Goal: Transaction & Acquisition: Purchase product/service

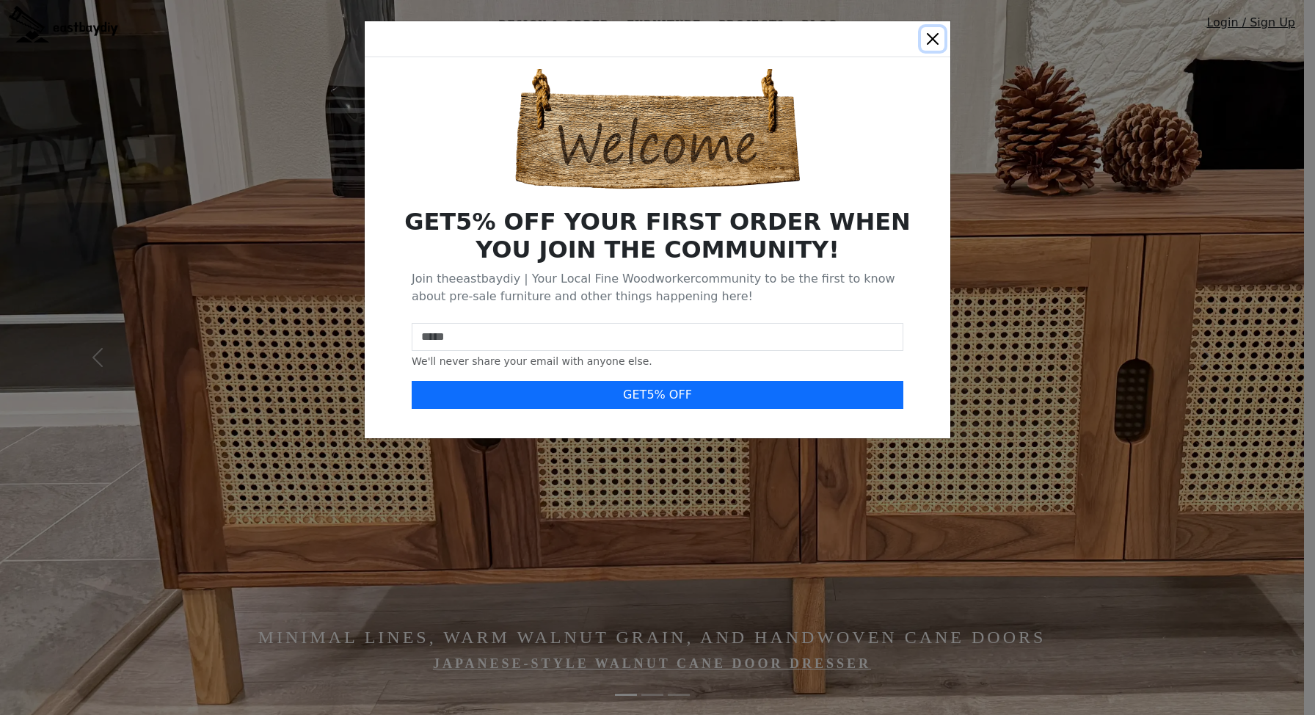
click at [940, 40] on button "Close" at bounding box center [932, 38] width 23 height 23
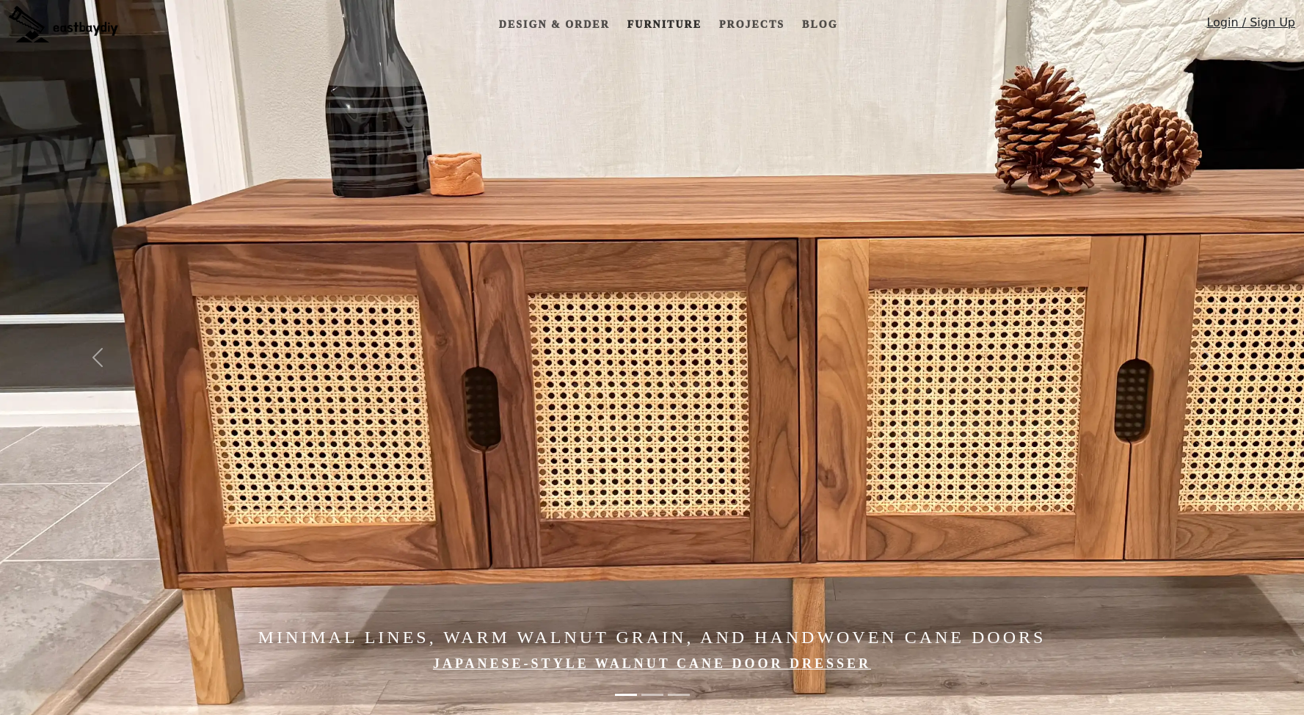
click at [660, 21] on link "Furniture" at bounding box center [665, 24] width 86 height 27
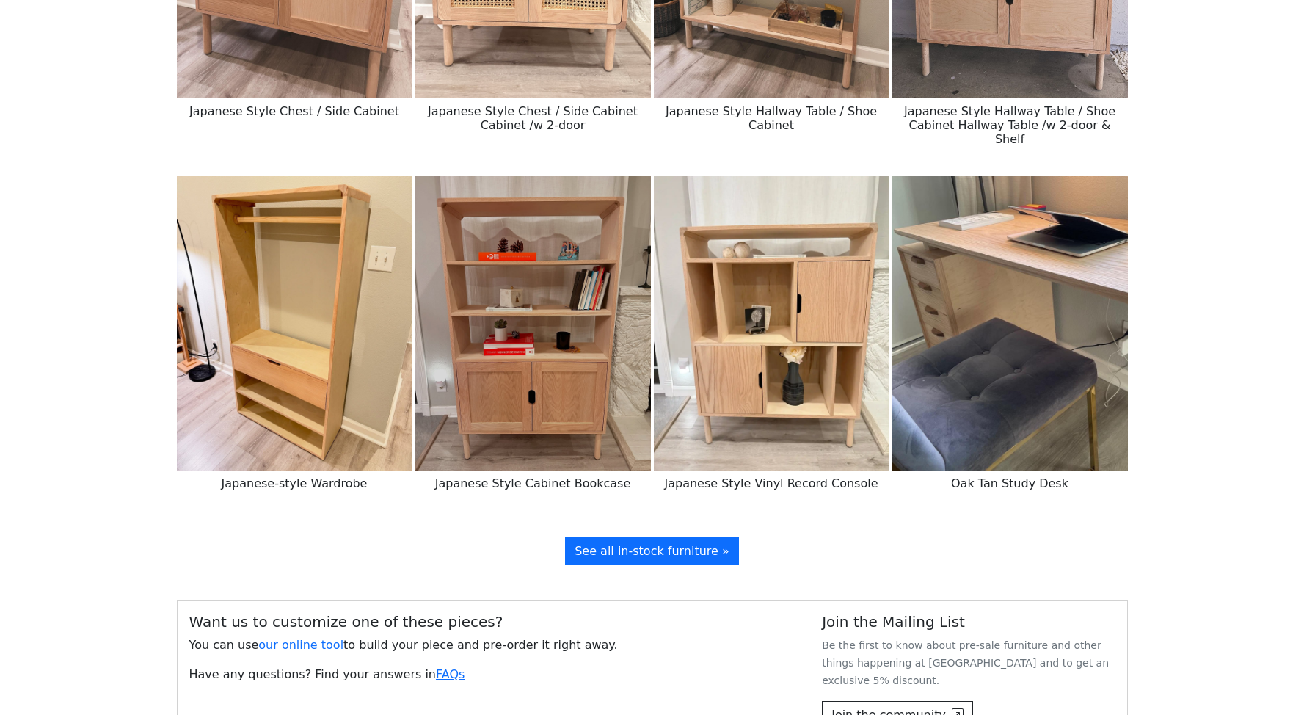
scroll to position [1864, 0]
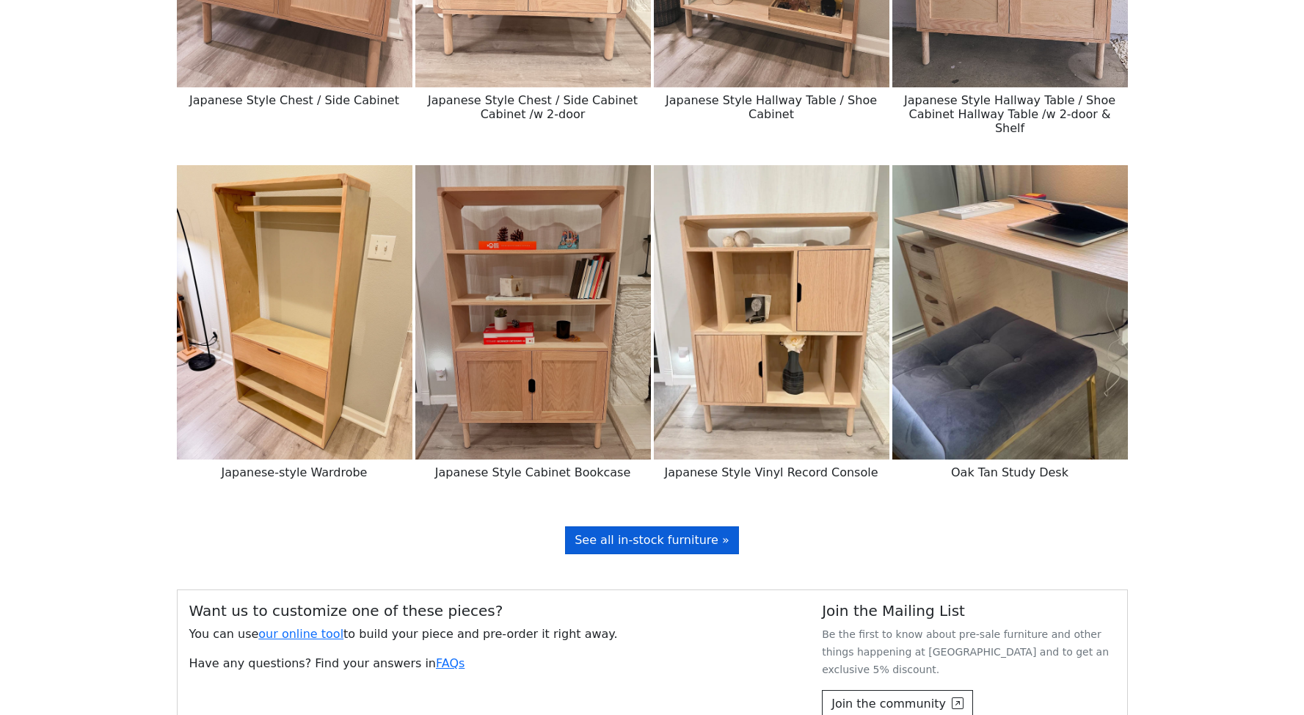
click at [680, 533] on span "See all in-stock furniture »" at bounding box center [652, 540] width 155 height 14
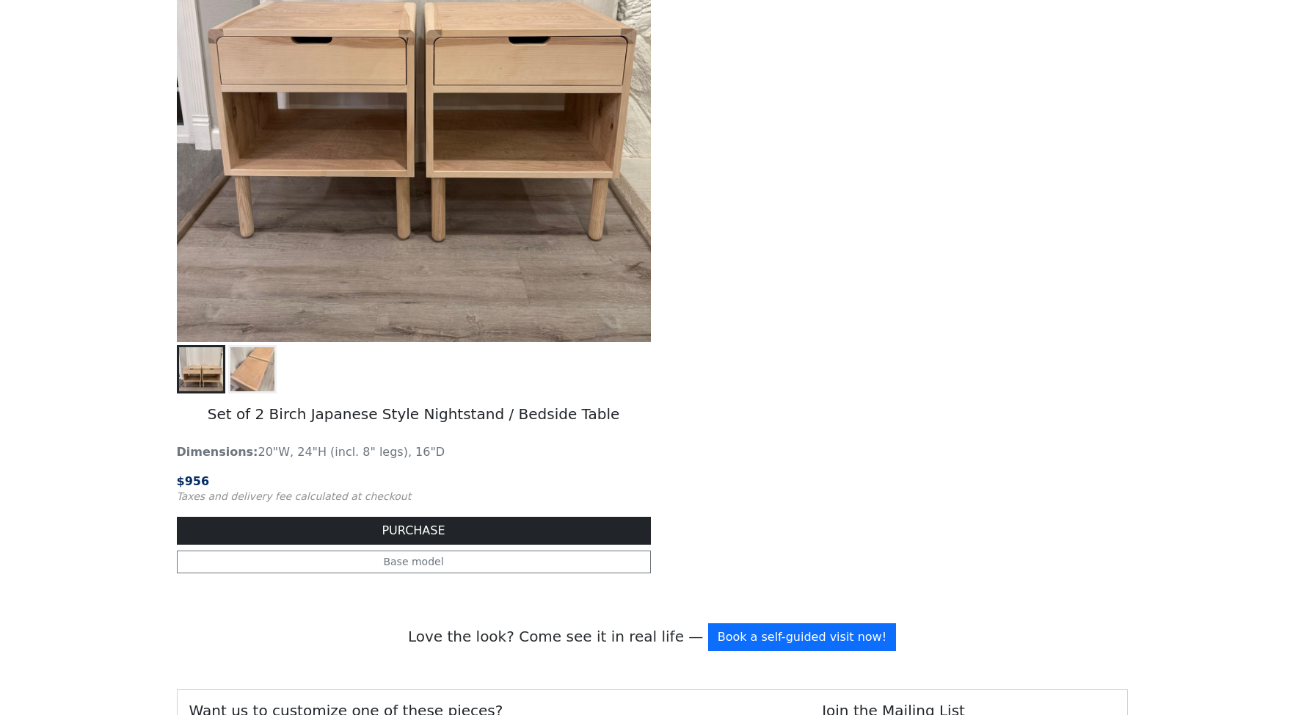
scroll to position [3302, 0]
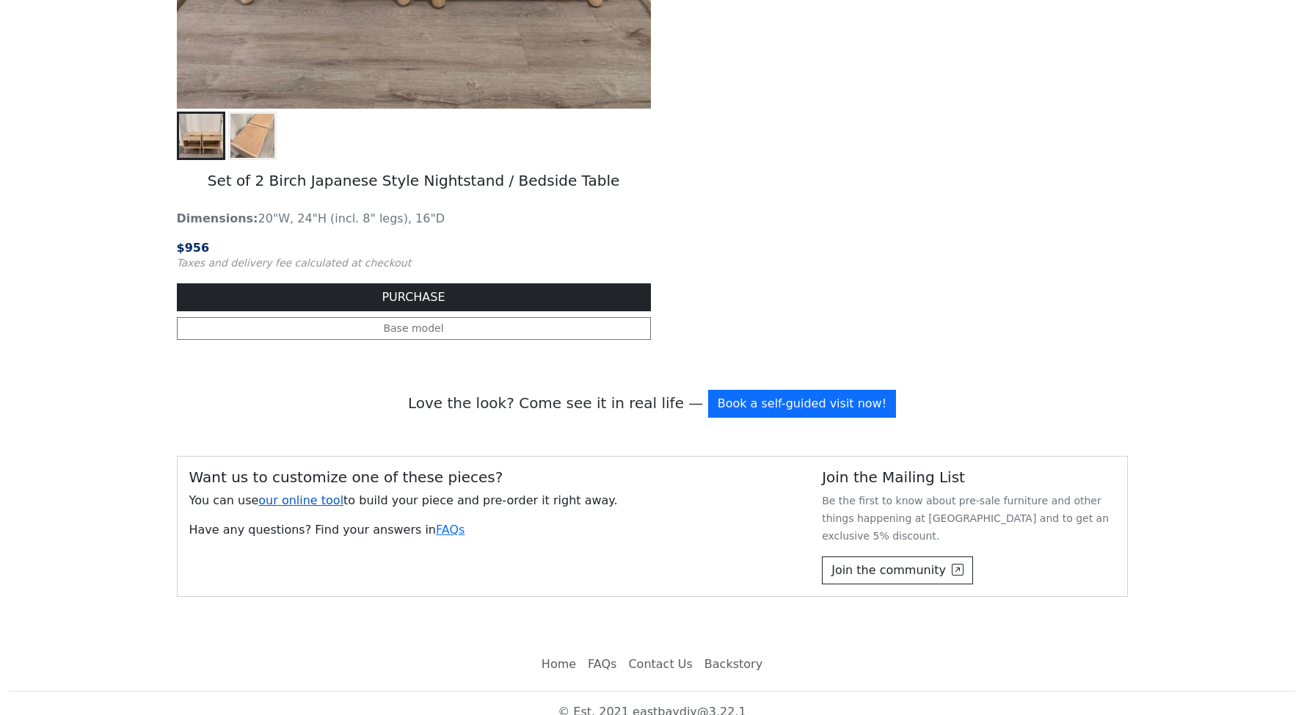
click at [308, 500] on link "our online tool" at bounding box center [300, 500] width 85 height 14
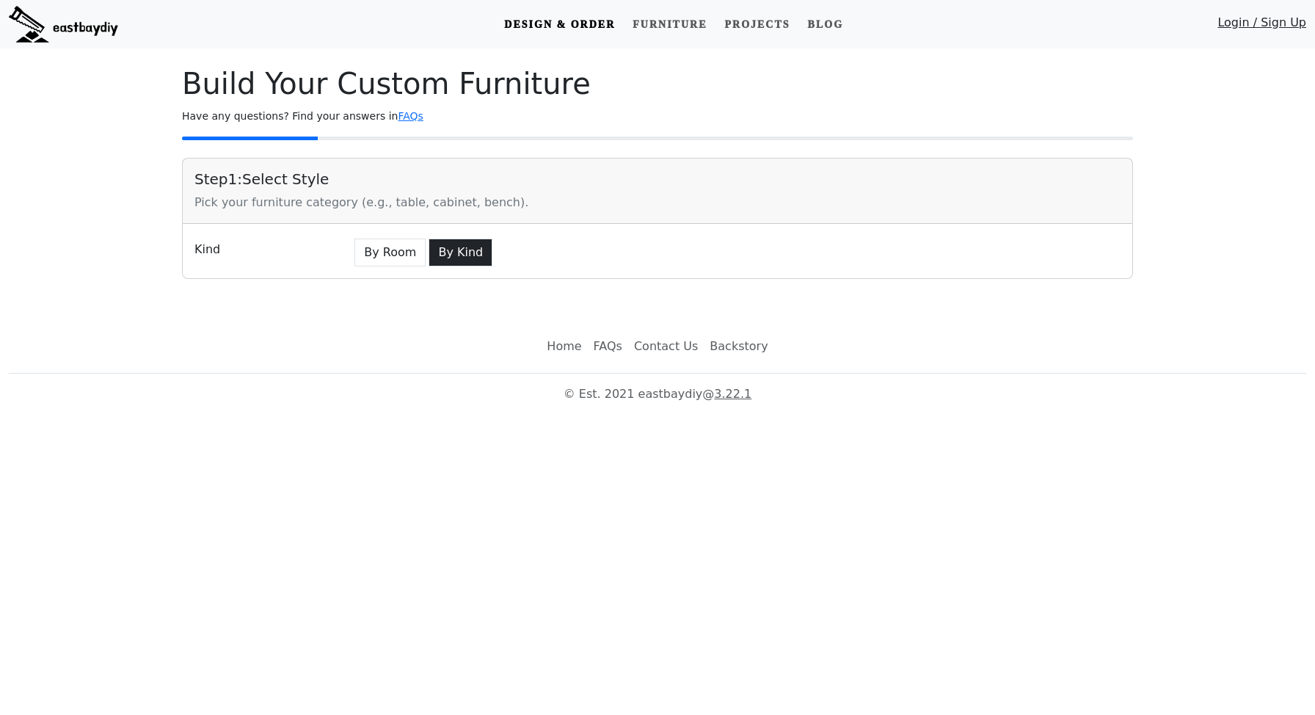
click at [443, 258] on button "By Kind" at bounding box center [461, 253] width 64 height 28
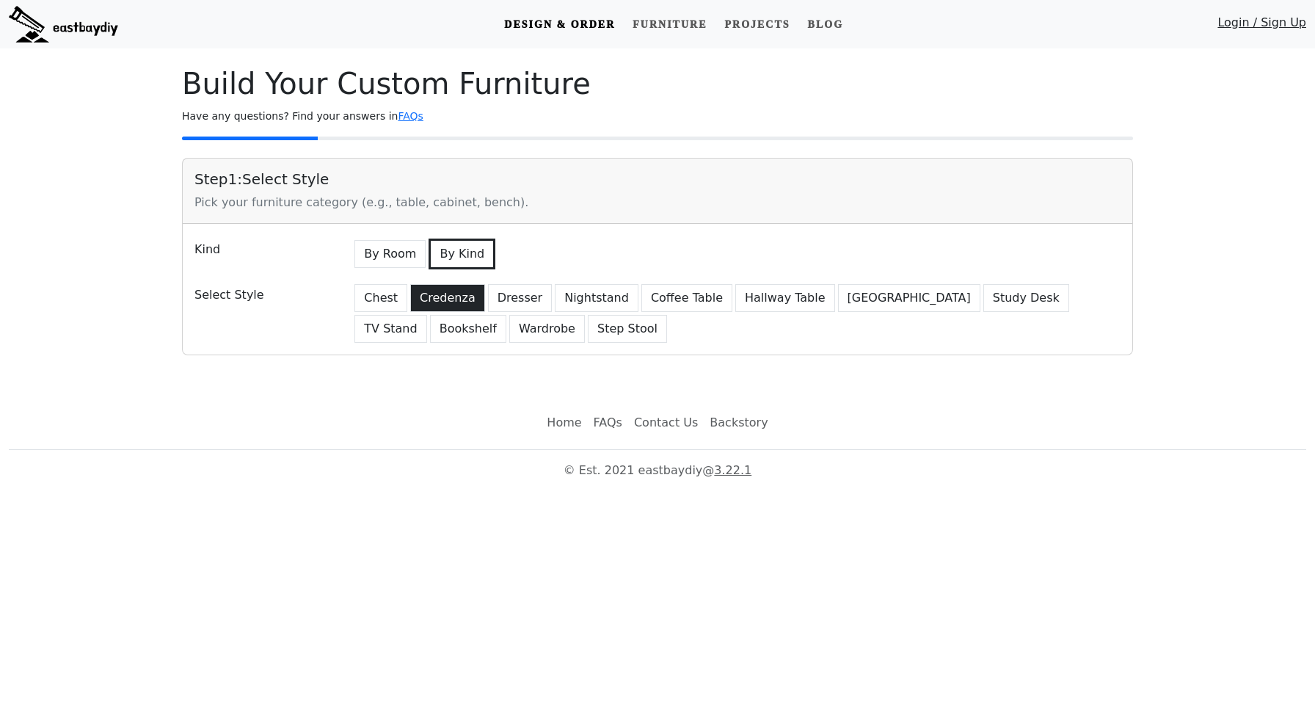
click at [433, 291] on button "Credenza" at bounding box center [447, 298] width 75 height 28
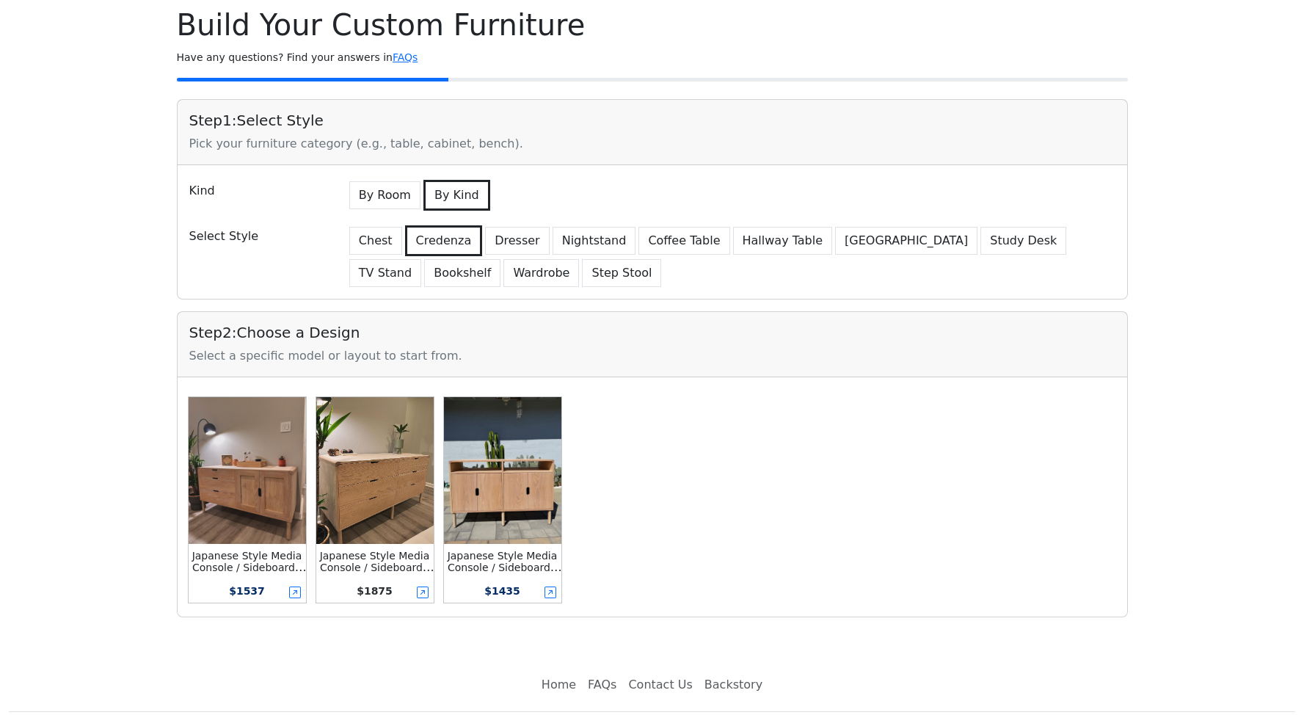
scroll to position [60, 0]
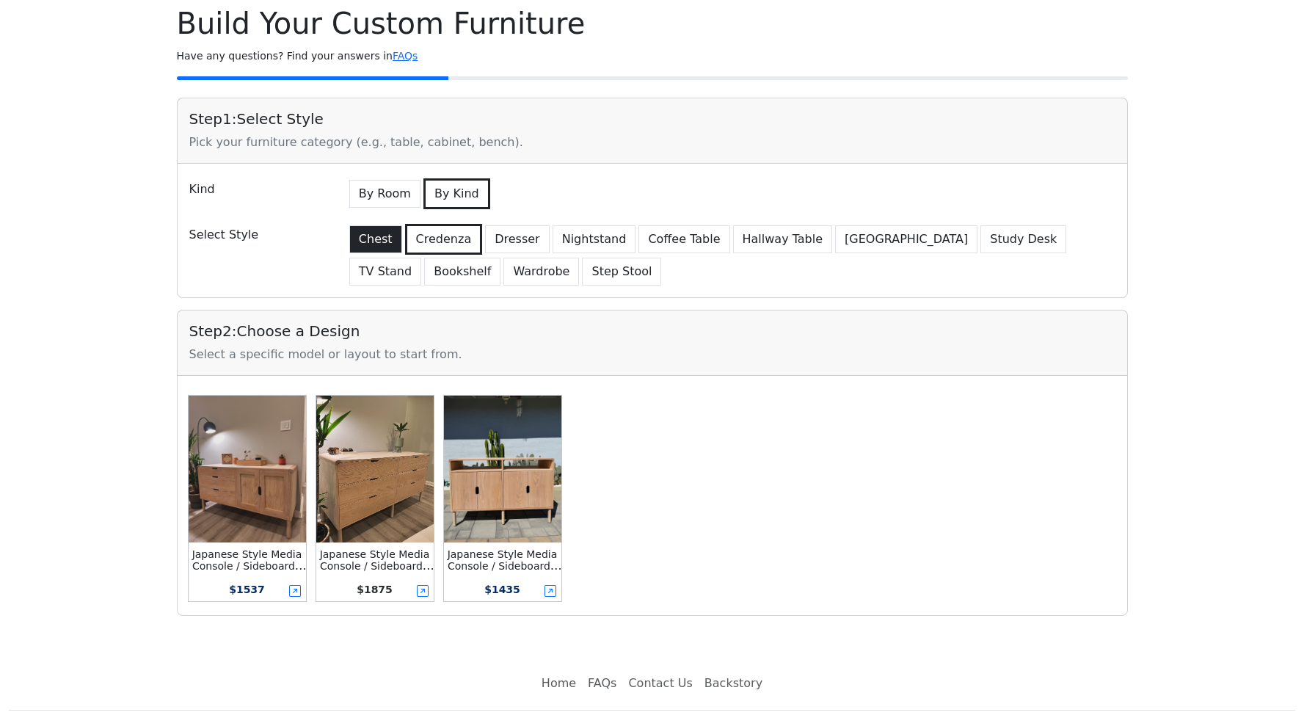
click at [371, 235] on button "Chest" at bounding box center [375, 239] width 53 height 28
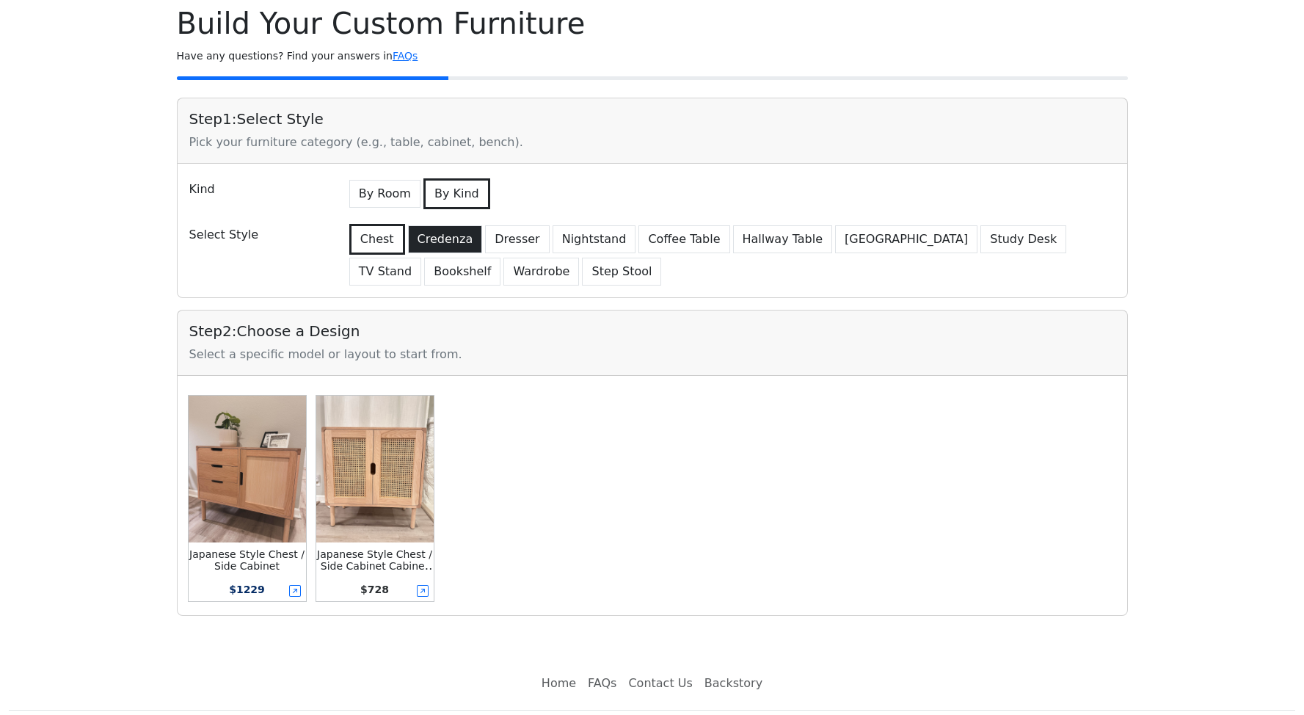
click at [436, 236] on button "Credenza" at bounding box center [445, 239] width 75 height 28
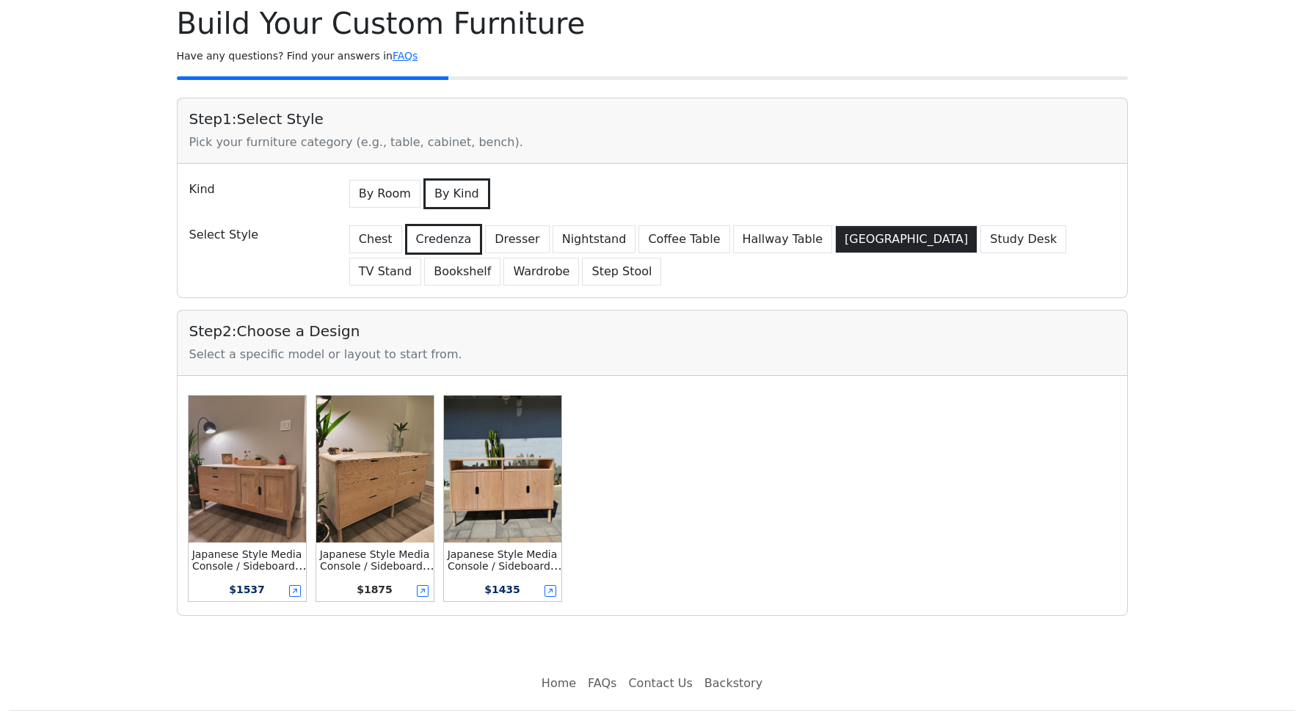
click at [835, 244] on button "[GEOGRAPHIC_DATA]" at bounding box center [906, 239] width 142 height 28
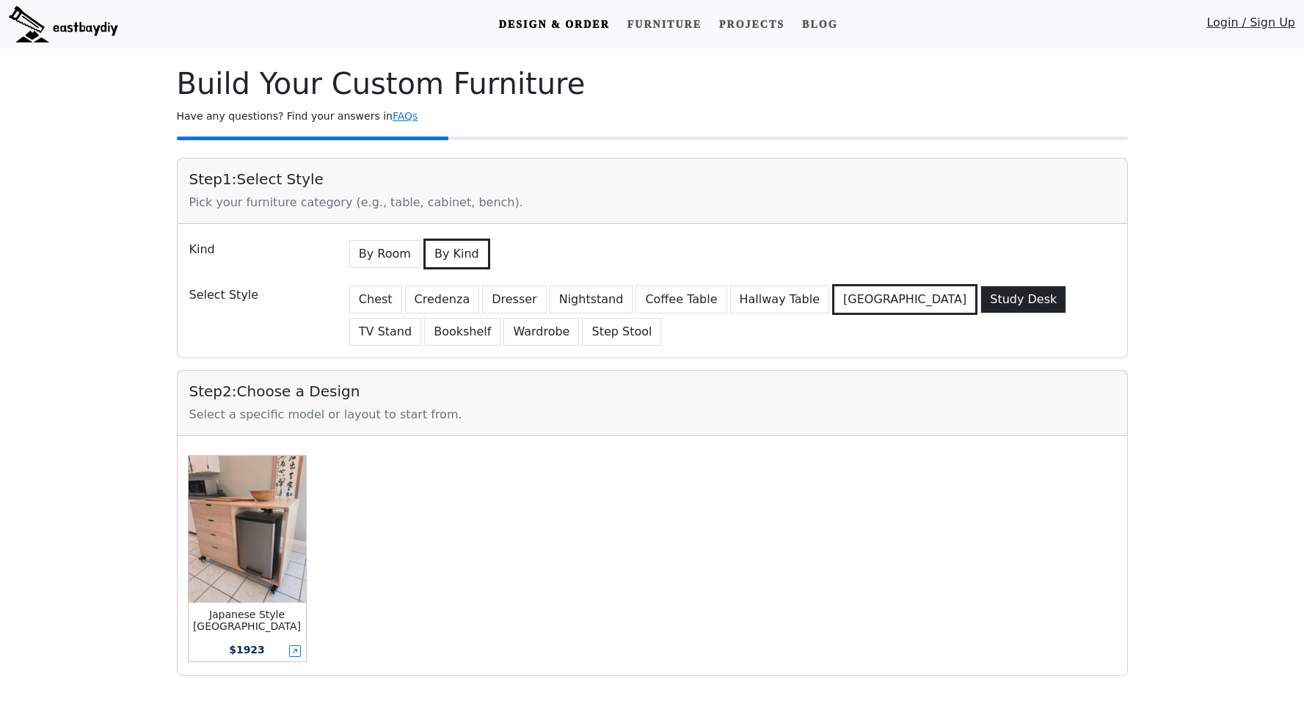
click at [981, 301] on button "Study Desk" at bounding box center [1024, 300] width 86 height 28
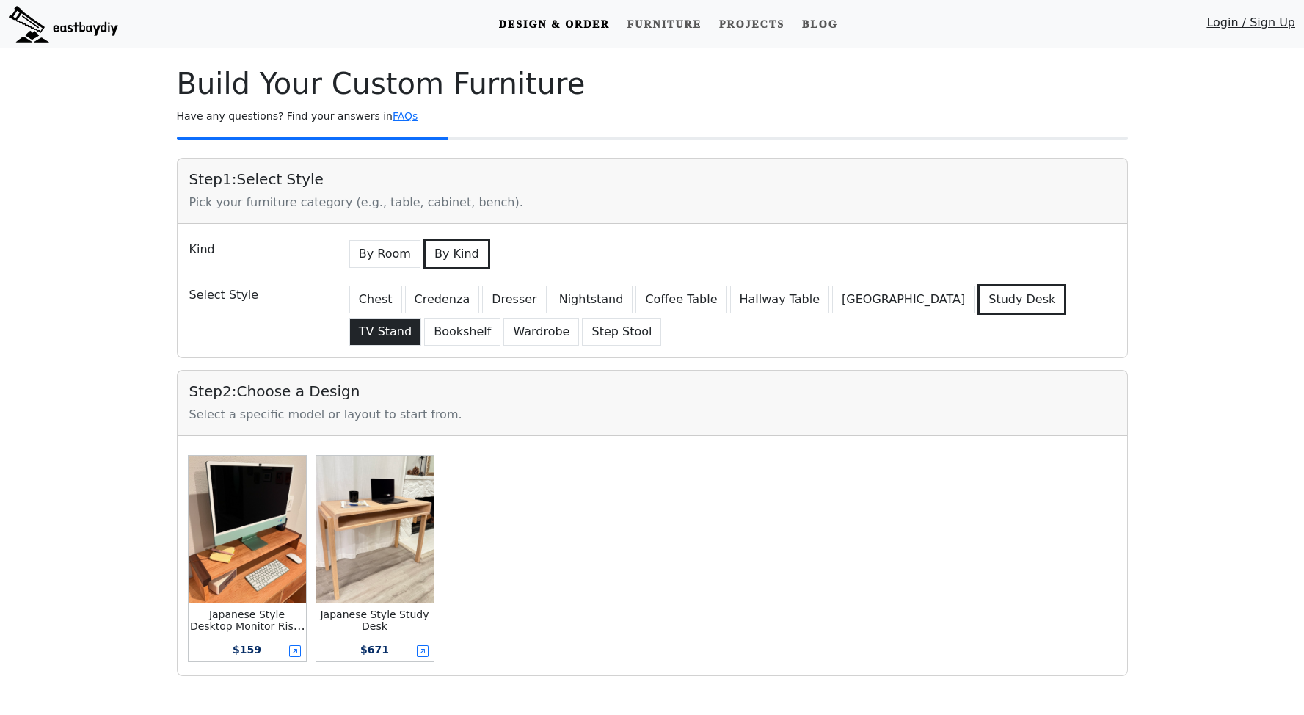
click at [421, 318] on button "TV Stand" at bounding box center [385, 332] width 72 height 28
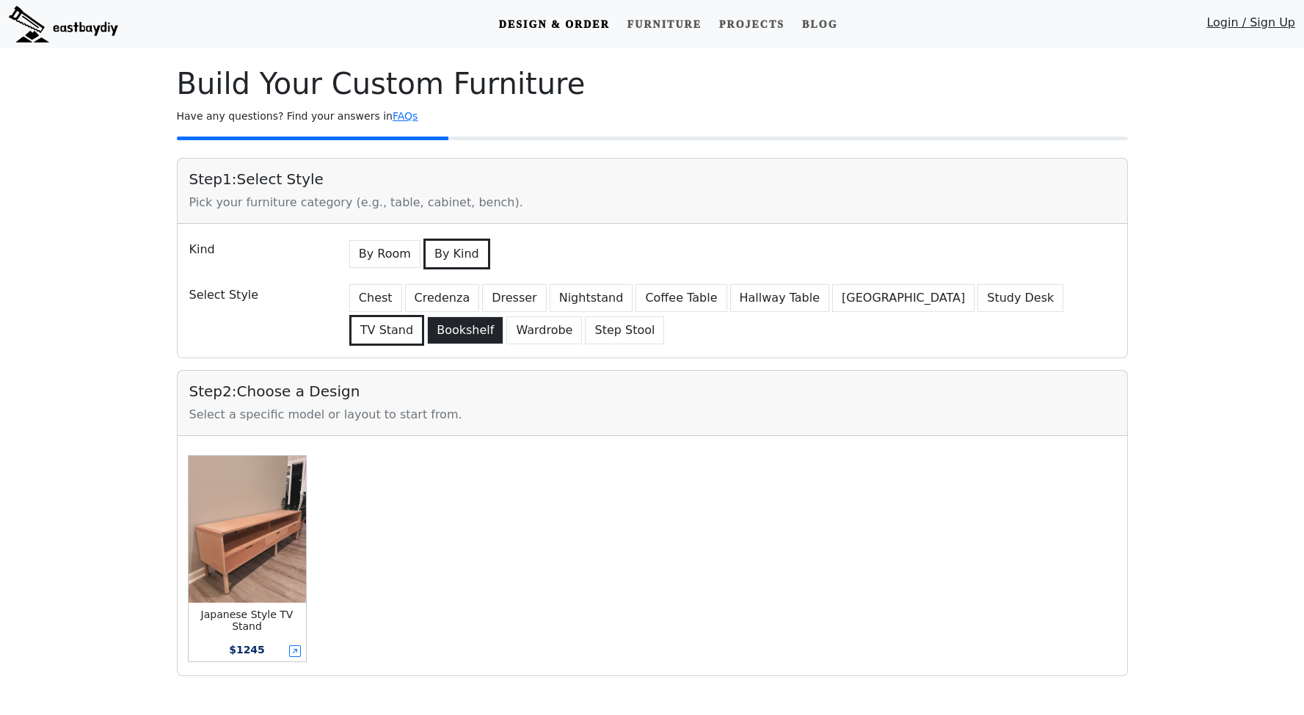
click at [427, 338] on button "Bookshelf" at bounding box center [465, 330] width 76 height 28
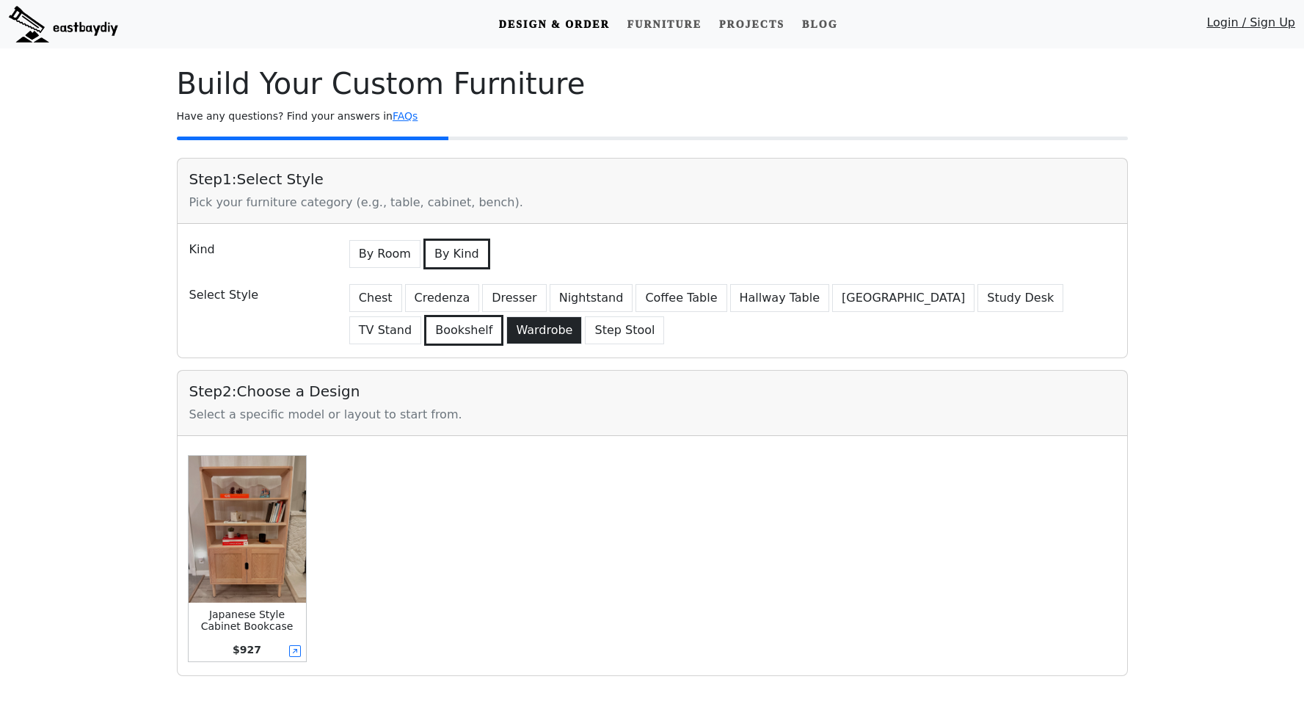
click at [506, 341] on button "Wardrobe" at bounding box center [544, 330] width 76 height 28
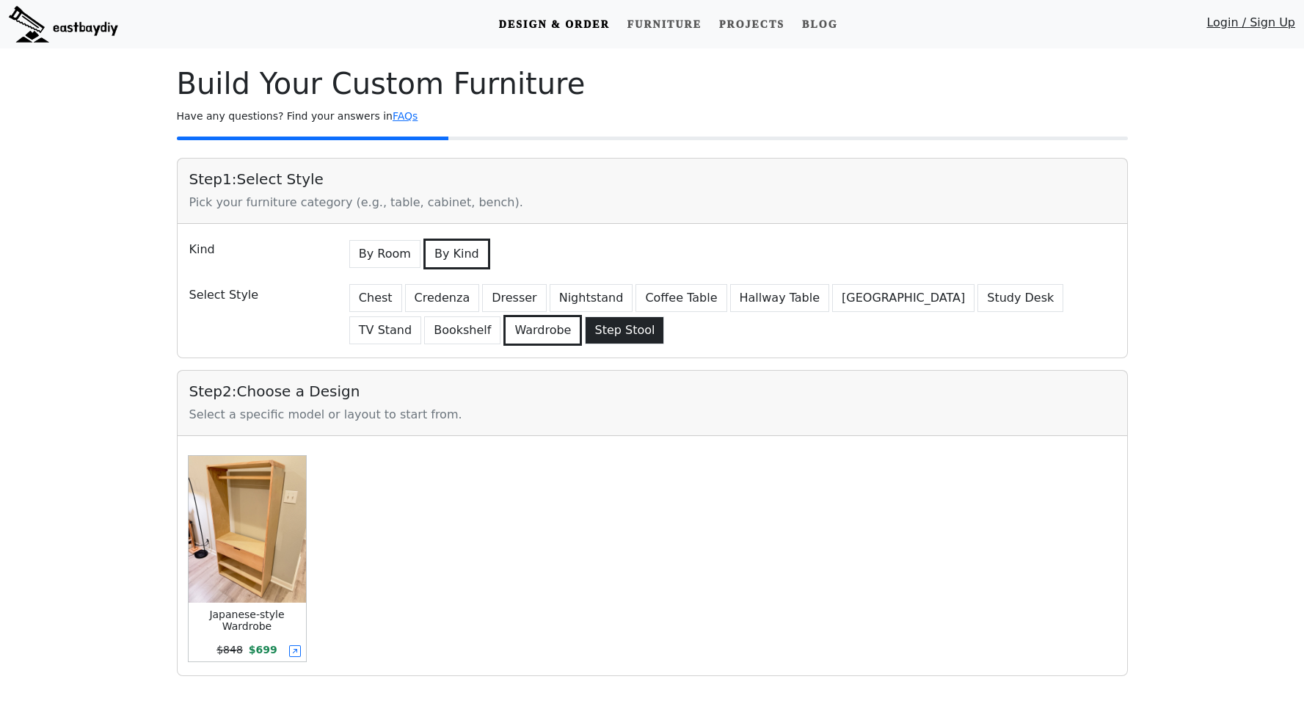
click at [585, 337] on button "Step Stool" at bounding box center [624, 330] width 79 height 28
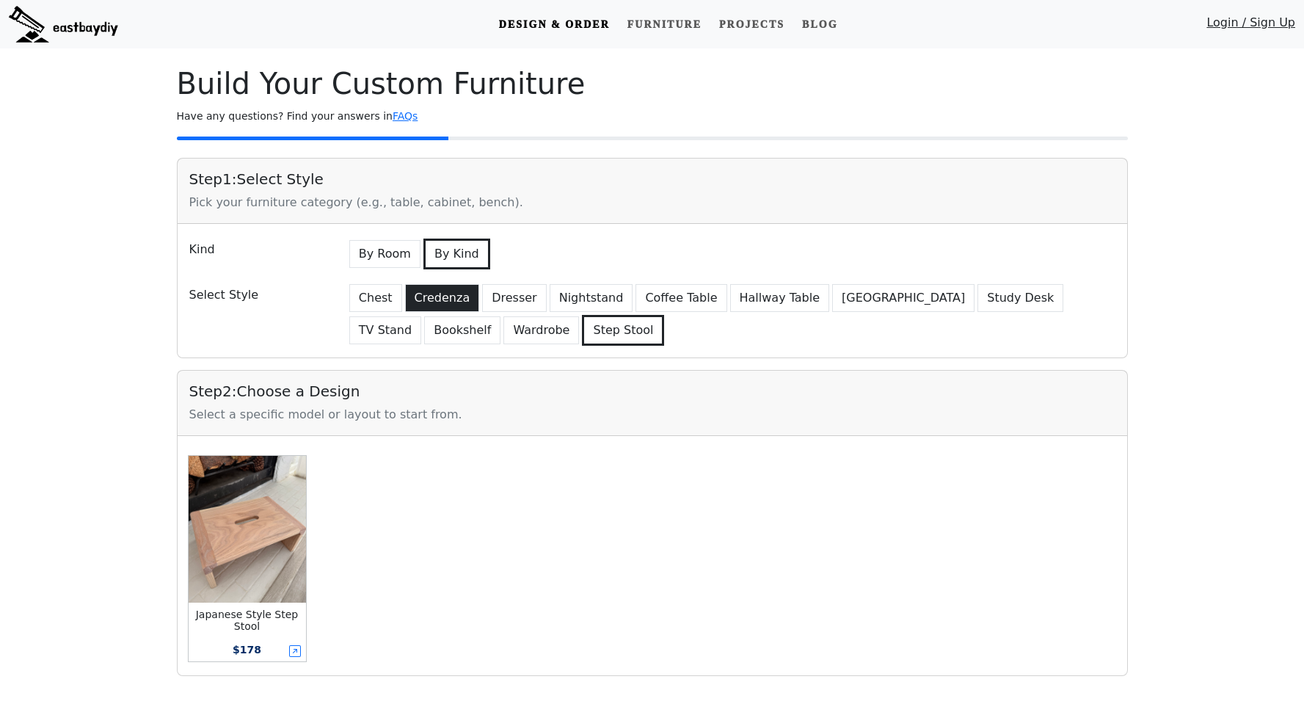
click at [443, 299] on button "Credenza" at bounding box center [442, 298] width 75 height 28
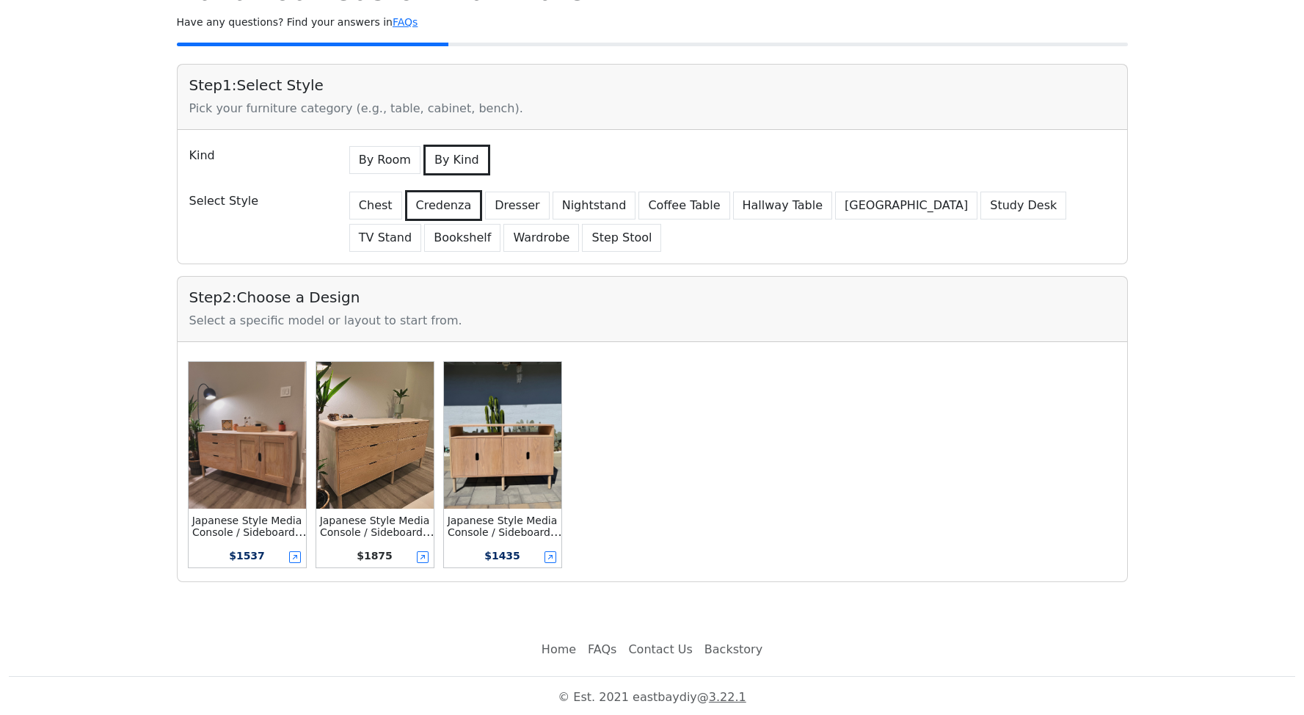
scroll to position [97, 0]
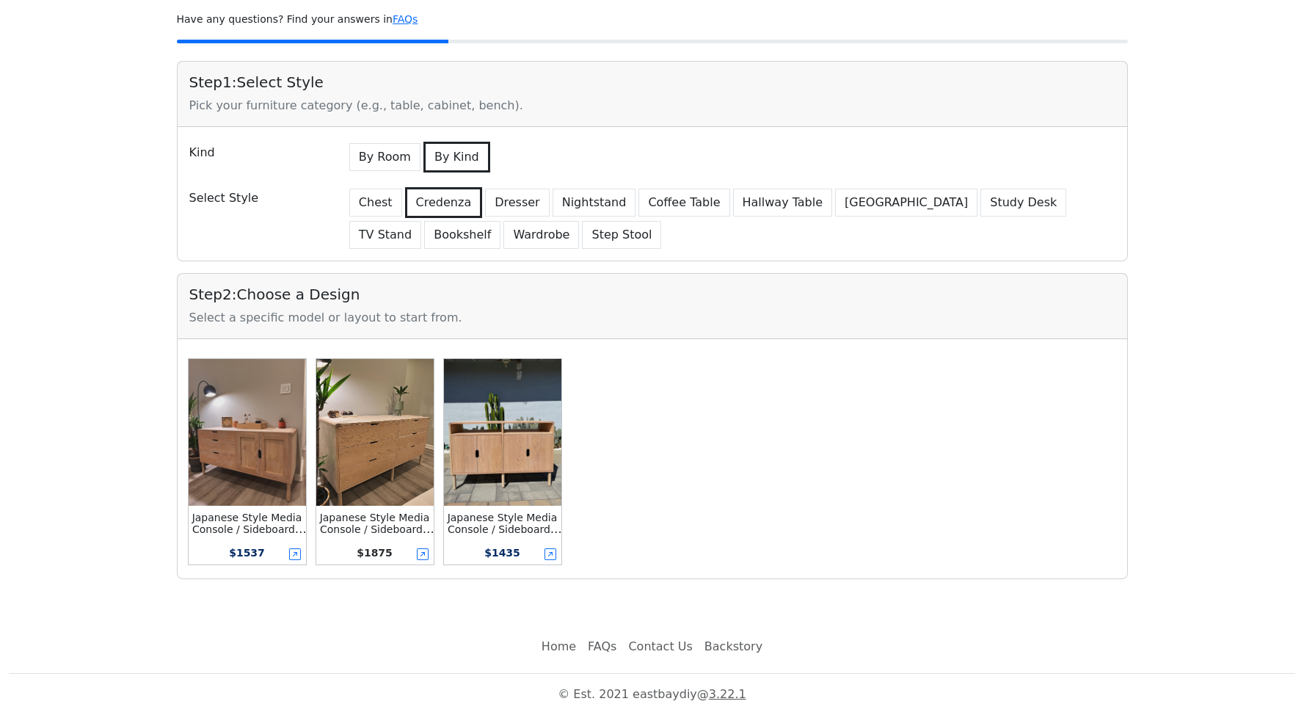
click at [523, 478] on img at bounding box center [502, 432] width 117 height 147
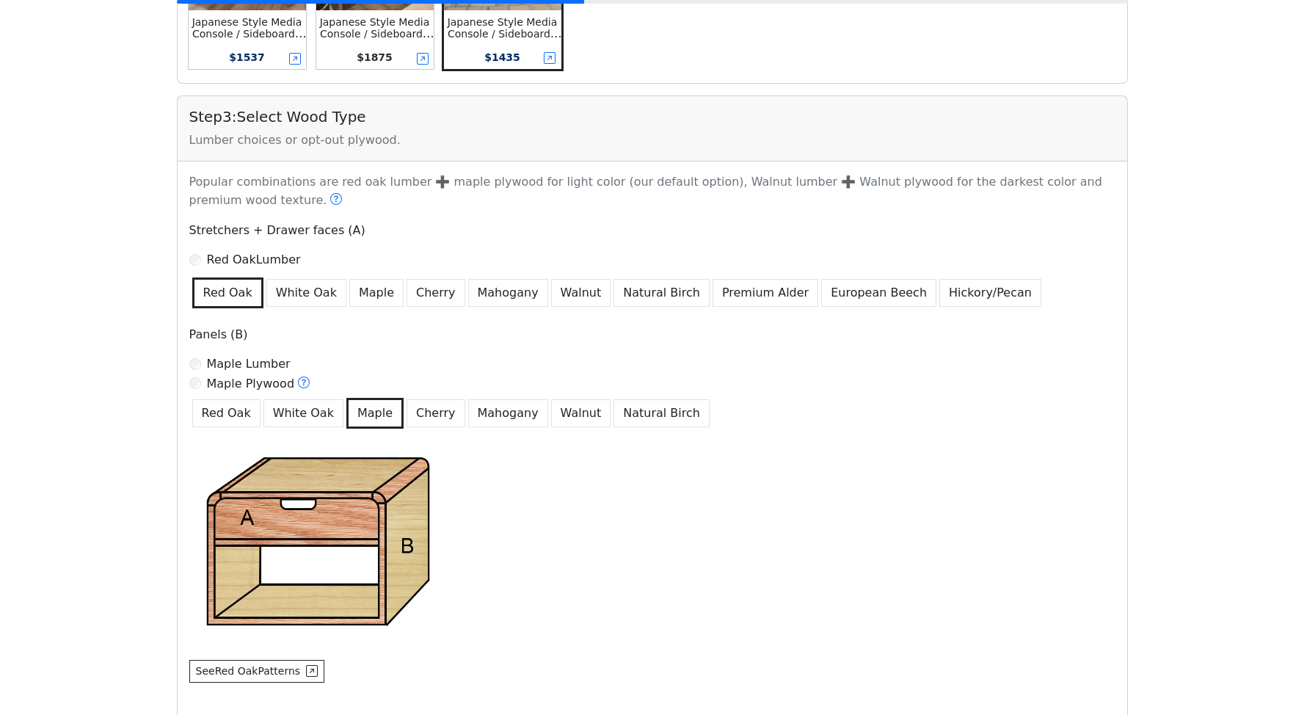
scroll to position [613, 0]
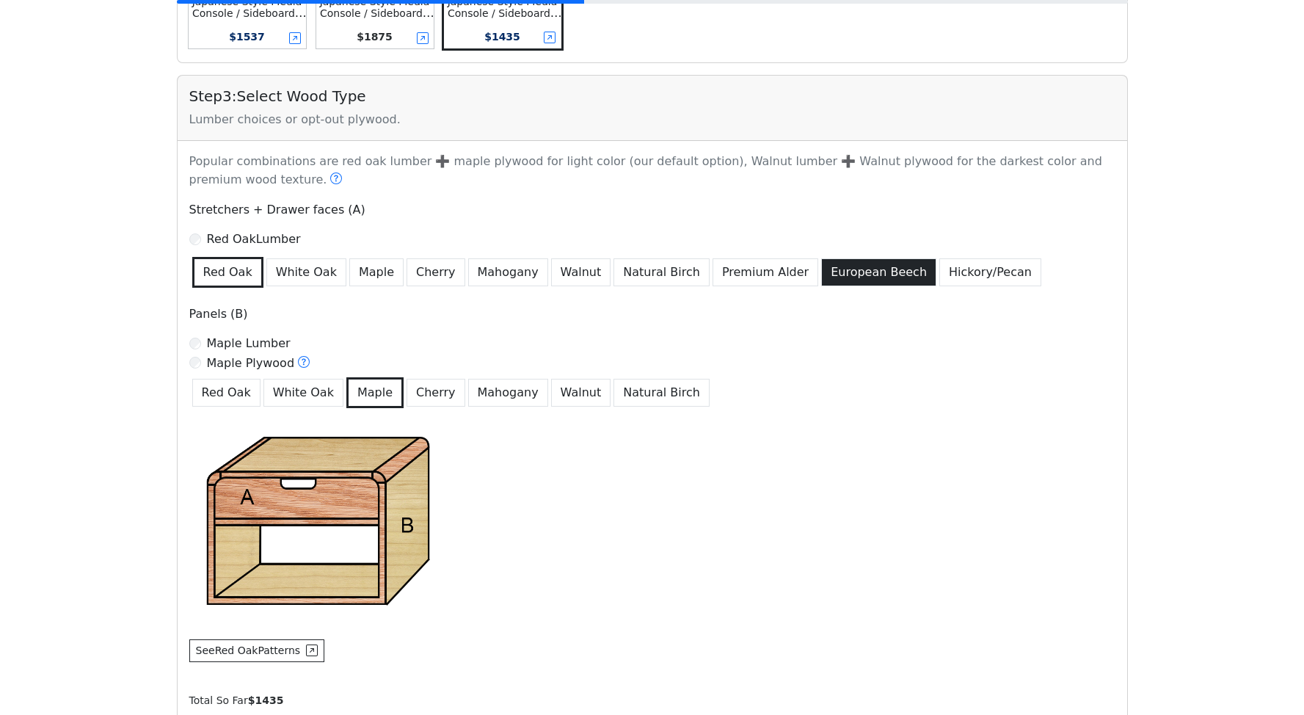
click at [821, 275] on button "European Beech" at bounding box center [878, 272] width 115 height 28
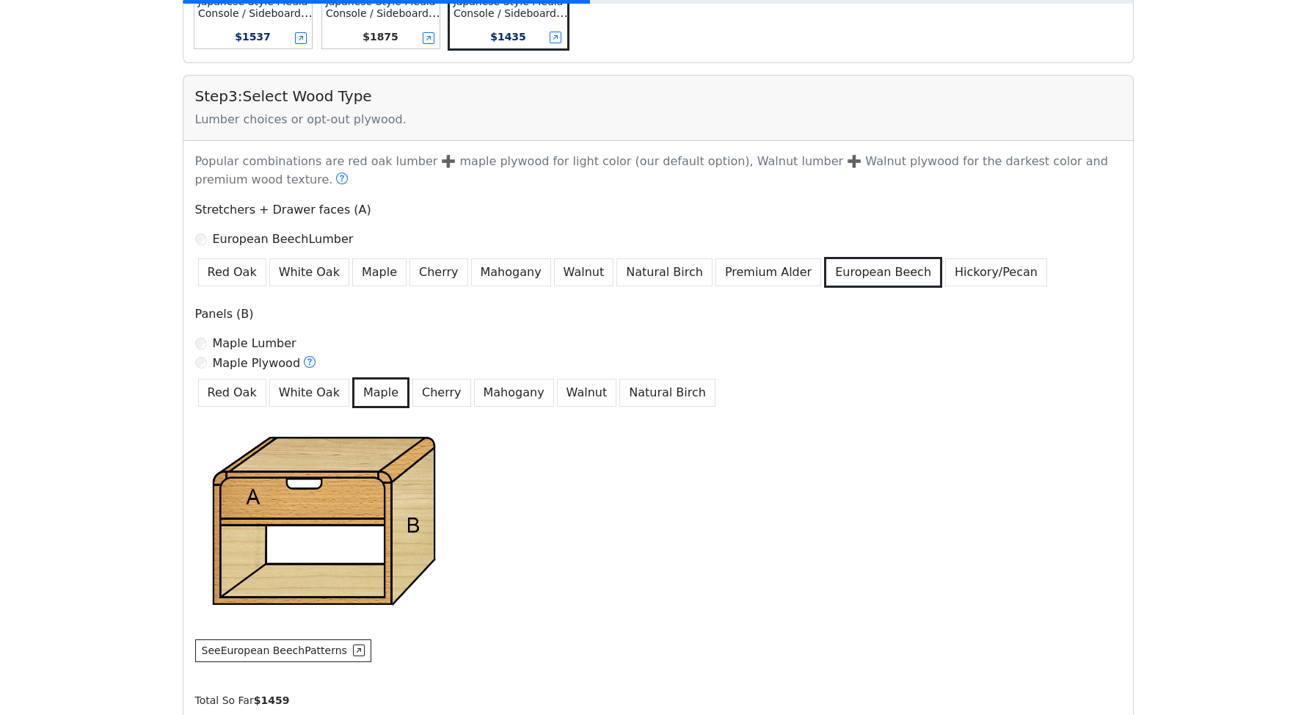
scroll to position [648, 0]
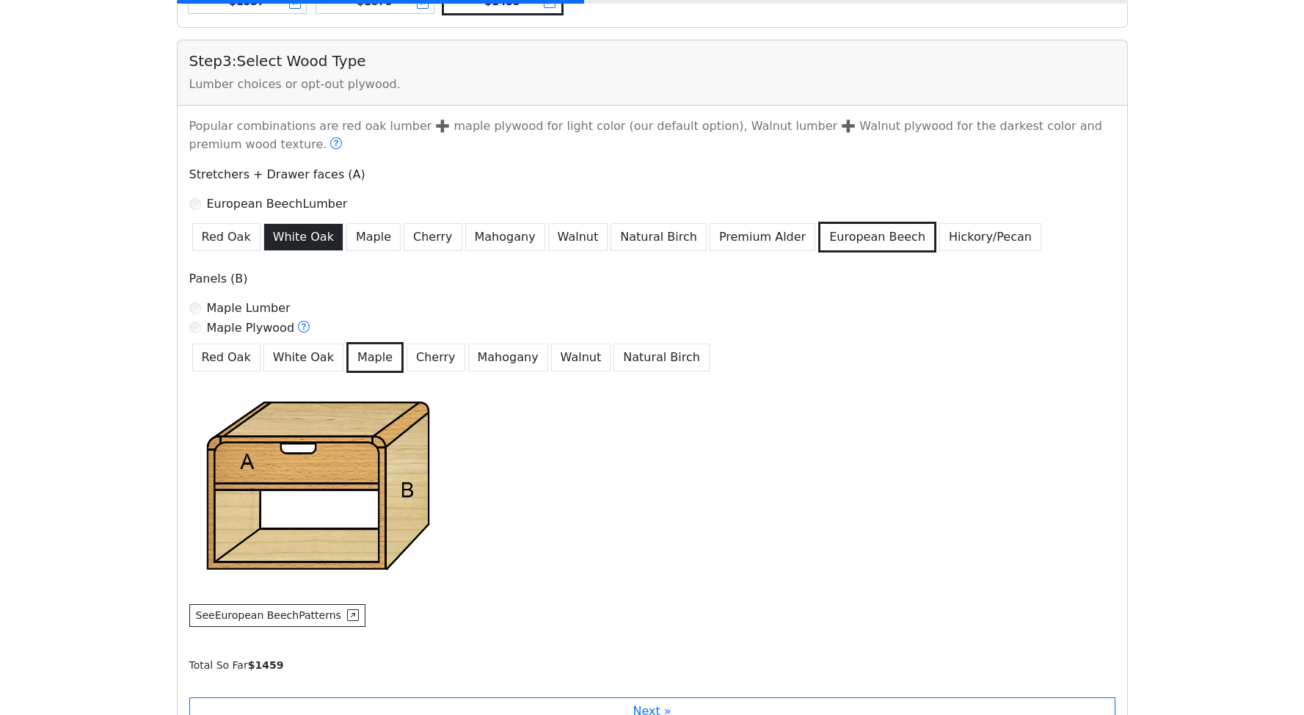
click at [291, 244] on button "White Oak" at bounding box center [304, 237] width 80 height 28
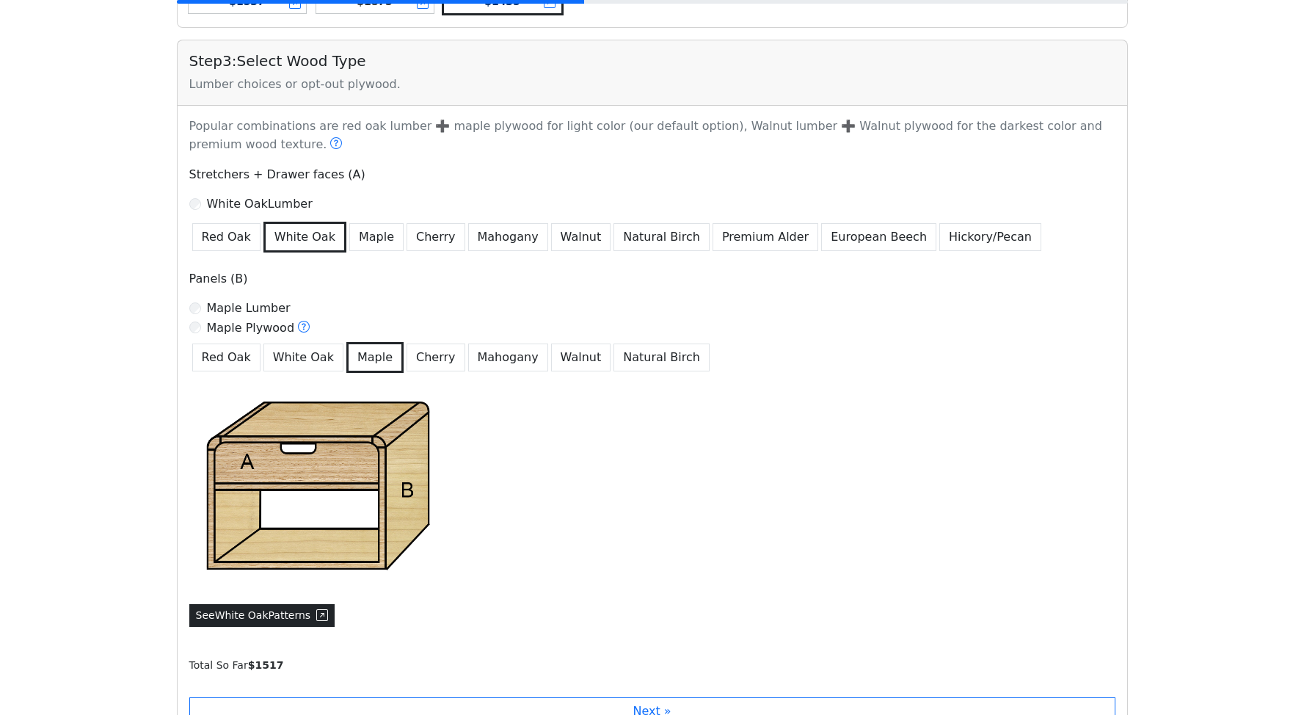
click at [322, 619] on icon at bounding box center [322, 615] width 12 height 12
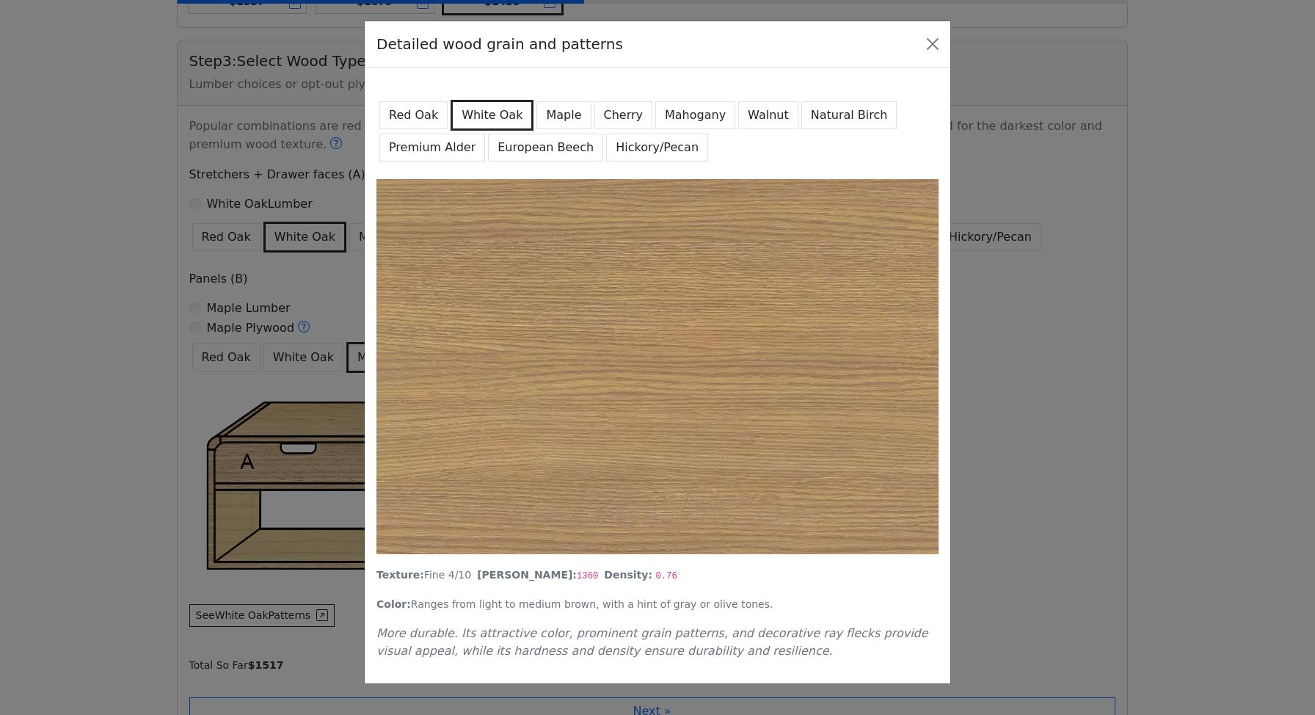
click at [421, 112] on button "Red Oak" at bounding box center [413, 115] width 68 height 28
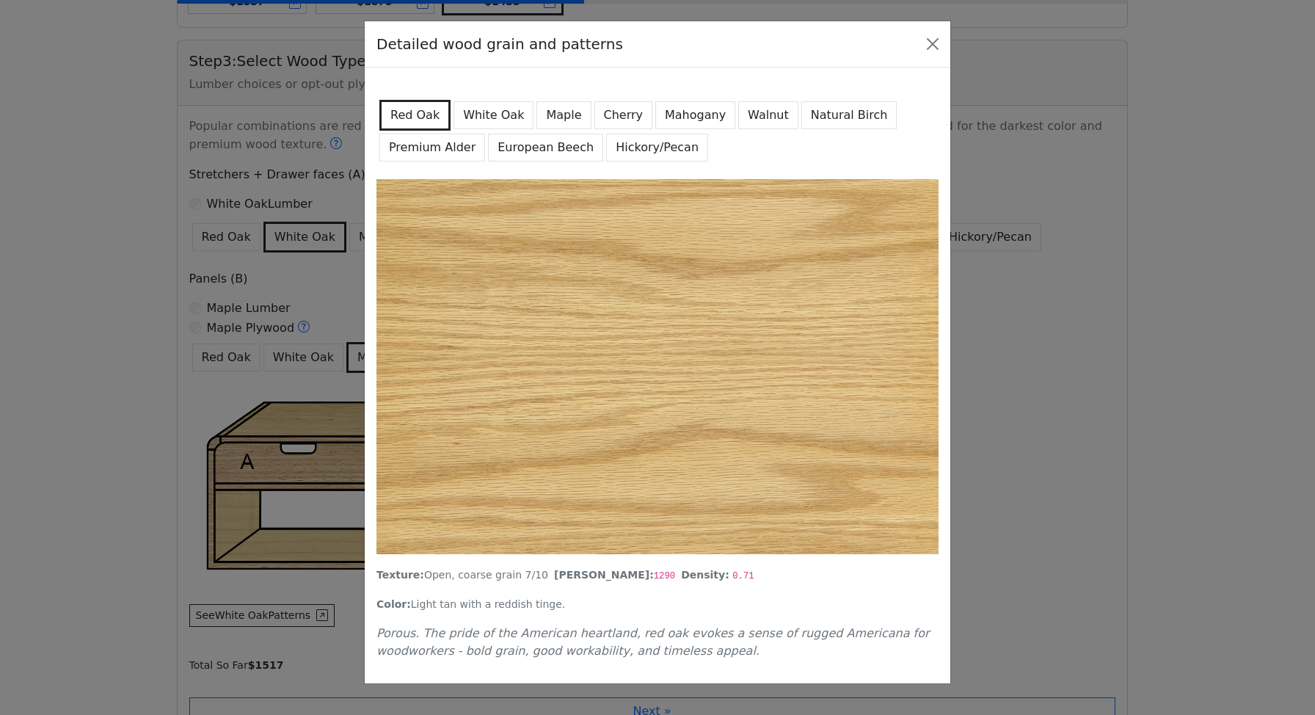
click at [503, 117] on button "White Oak" at bounding box center [494, 115] width 80 height 28
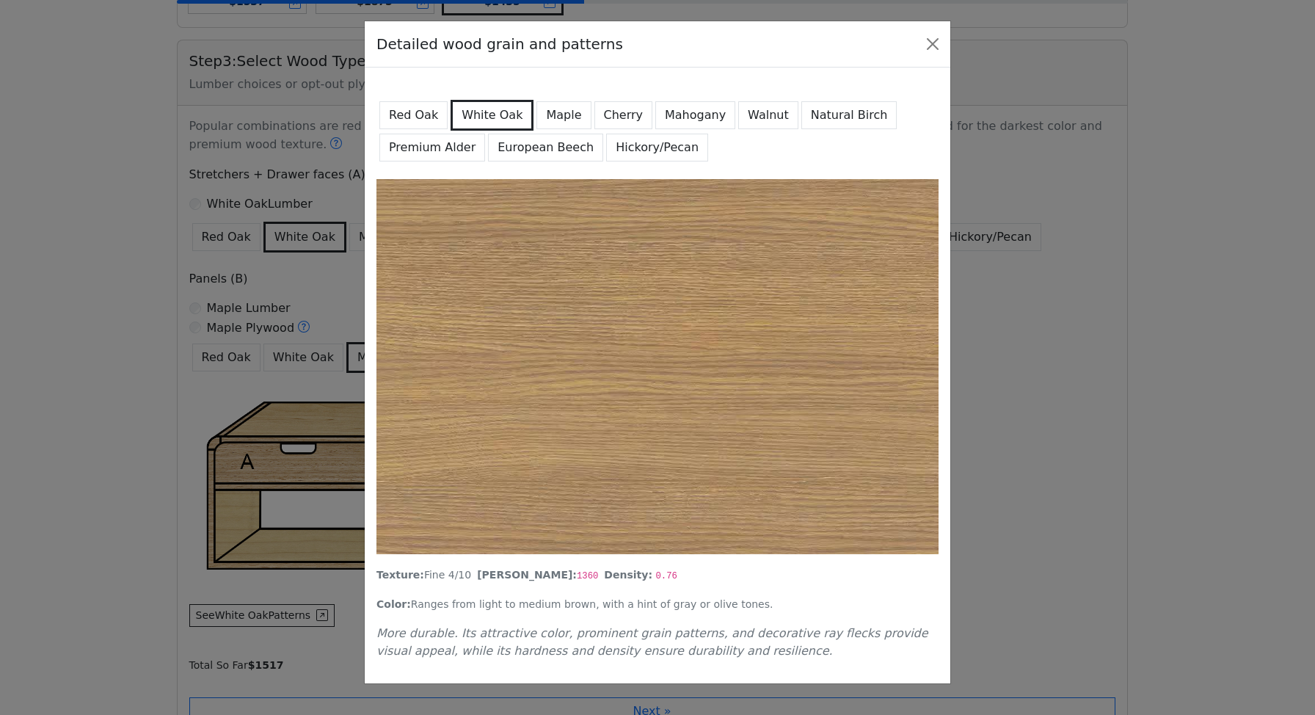
click at [577, 120] on button "Maple" at bounding box center [564, 115] width 54 height 28
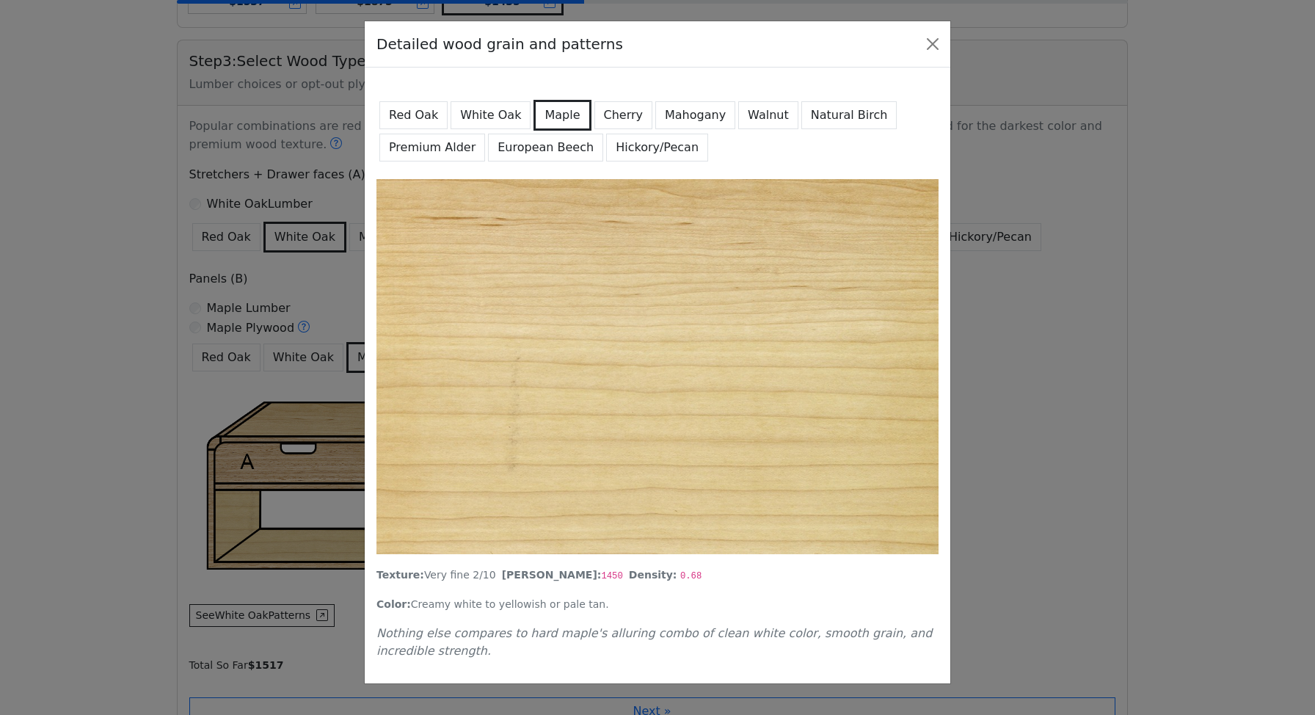
click at [609, 122] on button "Cherry" at bounding box center [624, 115] width 59 height 28
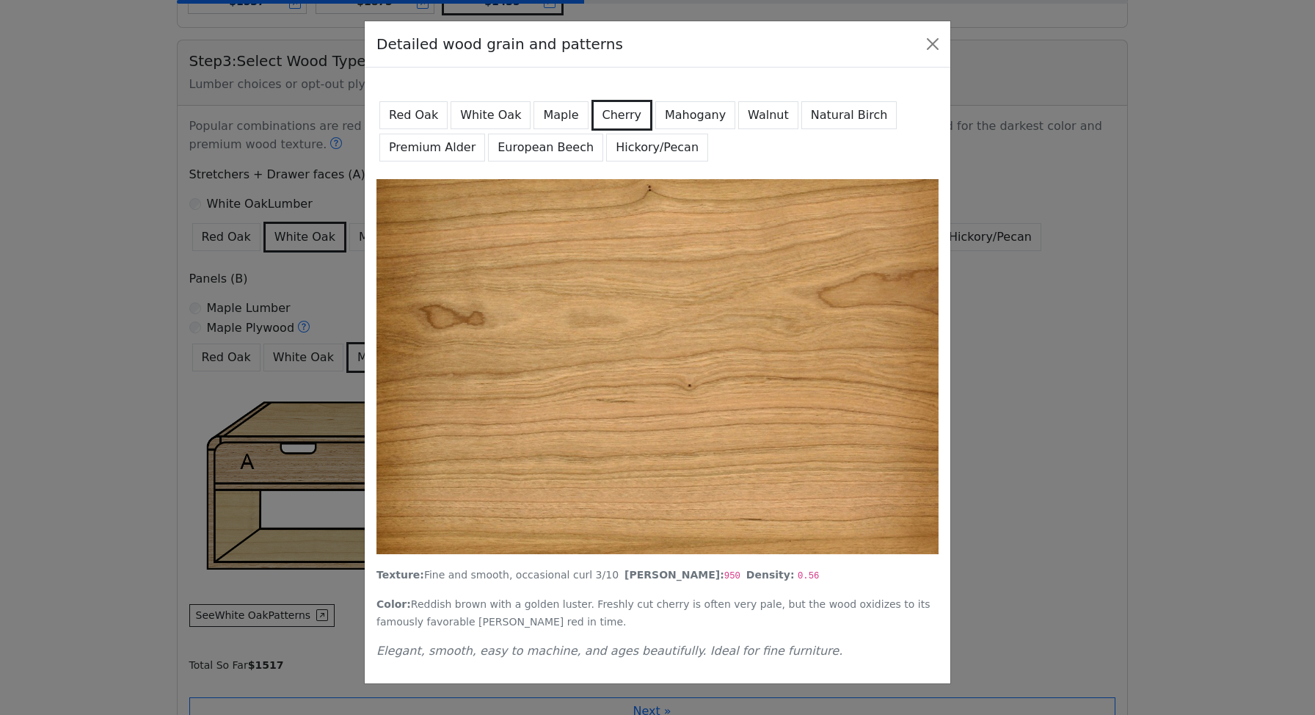
click at [675, 121] on button "Mahogany" at bounding box center [695, 115] width 80 height 28
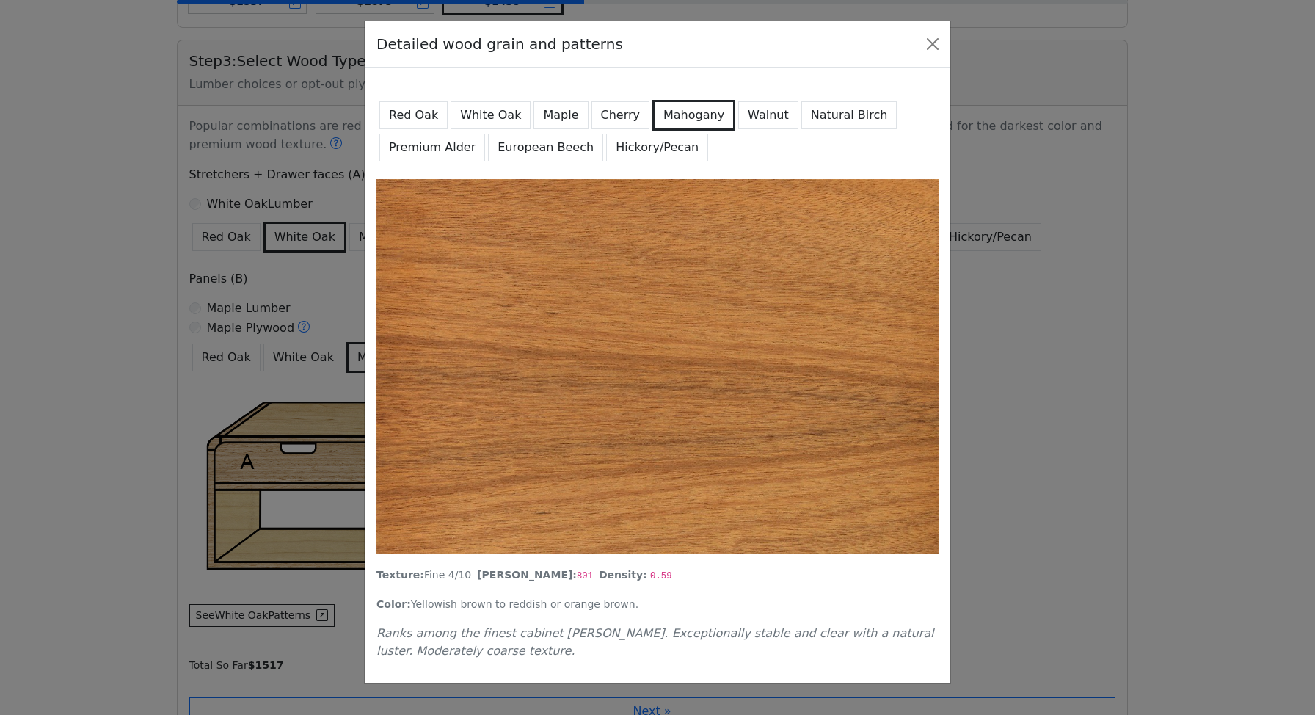
click at [746, 115] on button "Walnut" at bounding box center [768, 115] width 60 height 28
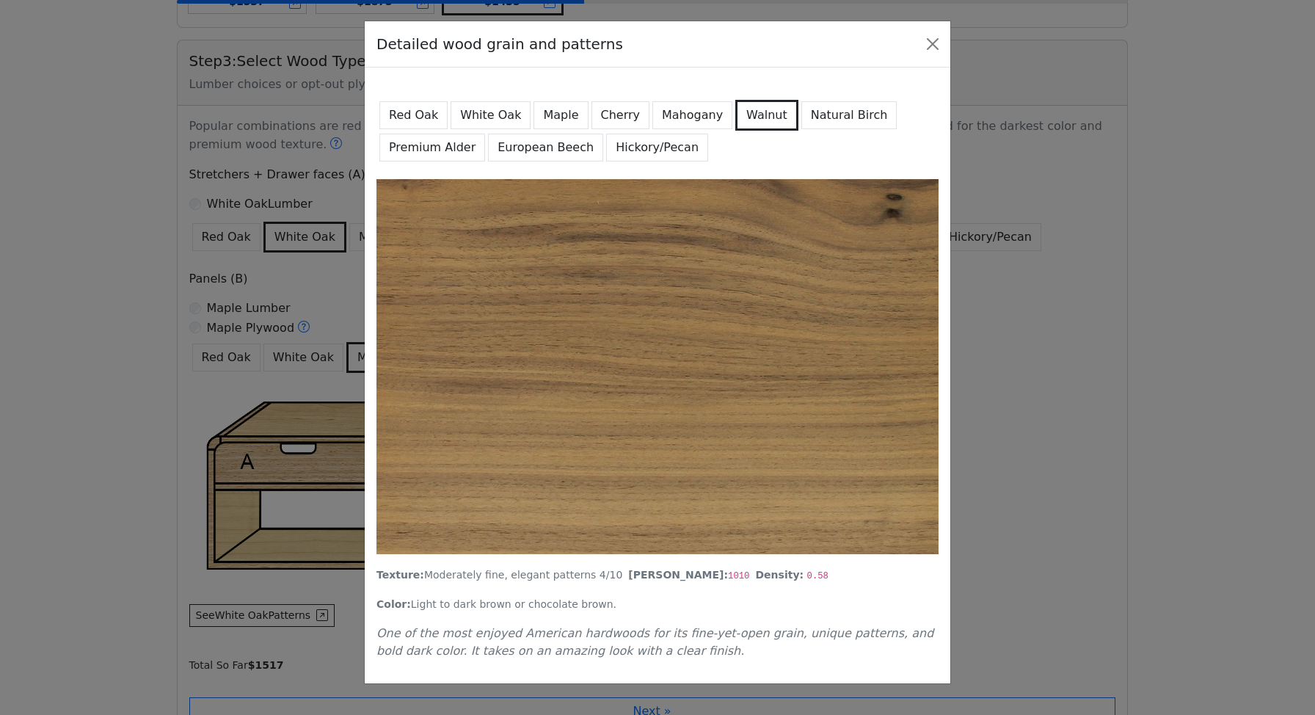
click at [840, 112] on button "Natural Birch" at bounding box center [850, 115] width 96 height 28
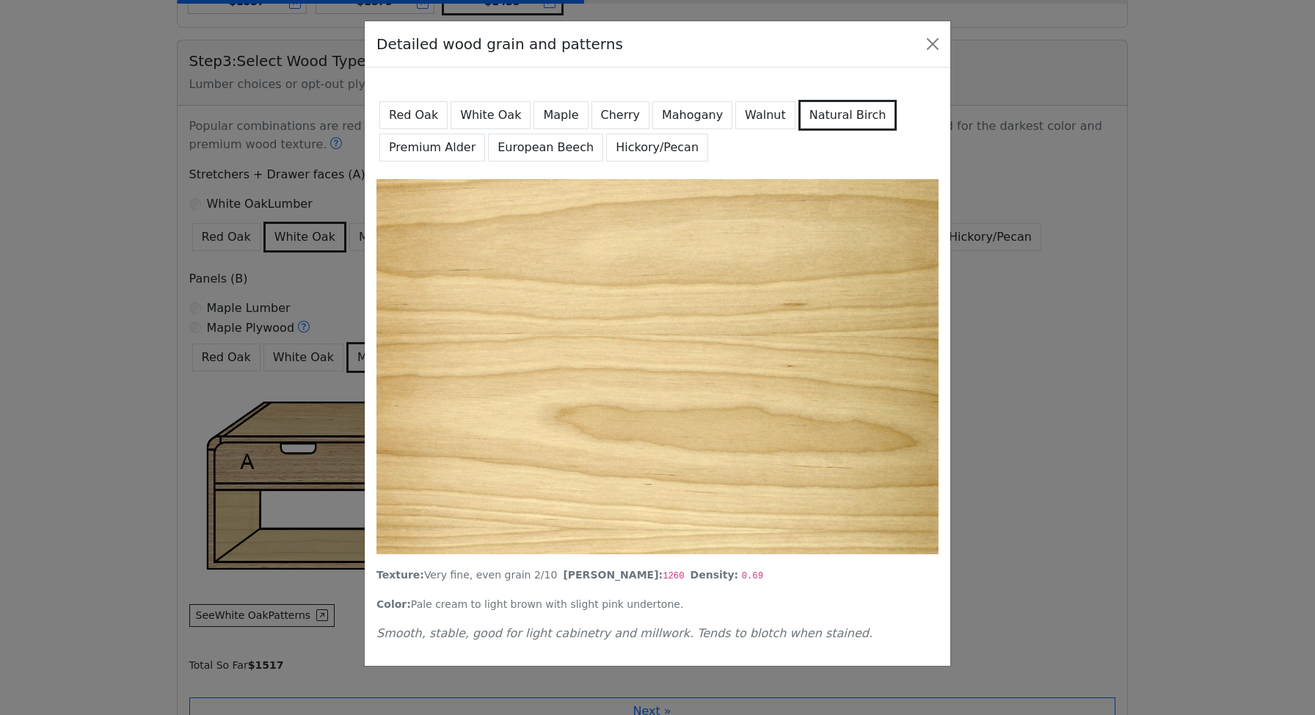
click at [432, 149] on button "Premium Alder" at bounding box center [432, 148] width 106 height 28
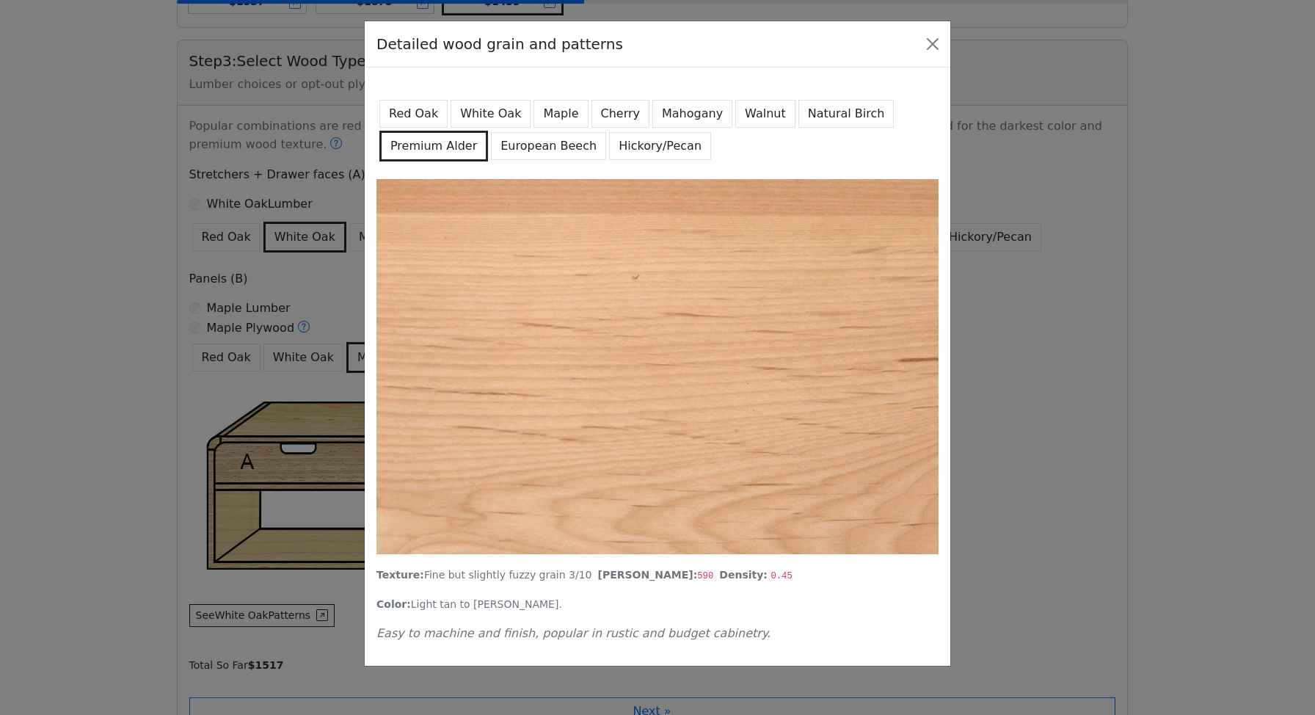
click at [540, 150] on button "European Beech" at bounding box center [548, 146] width 115 height 28
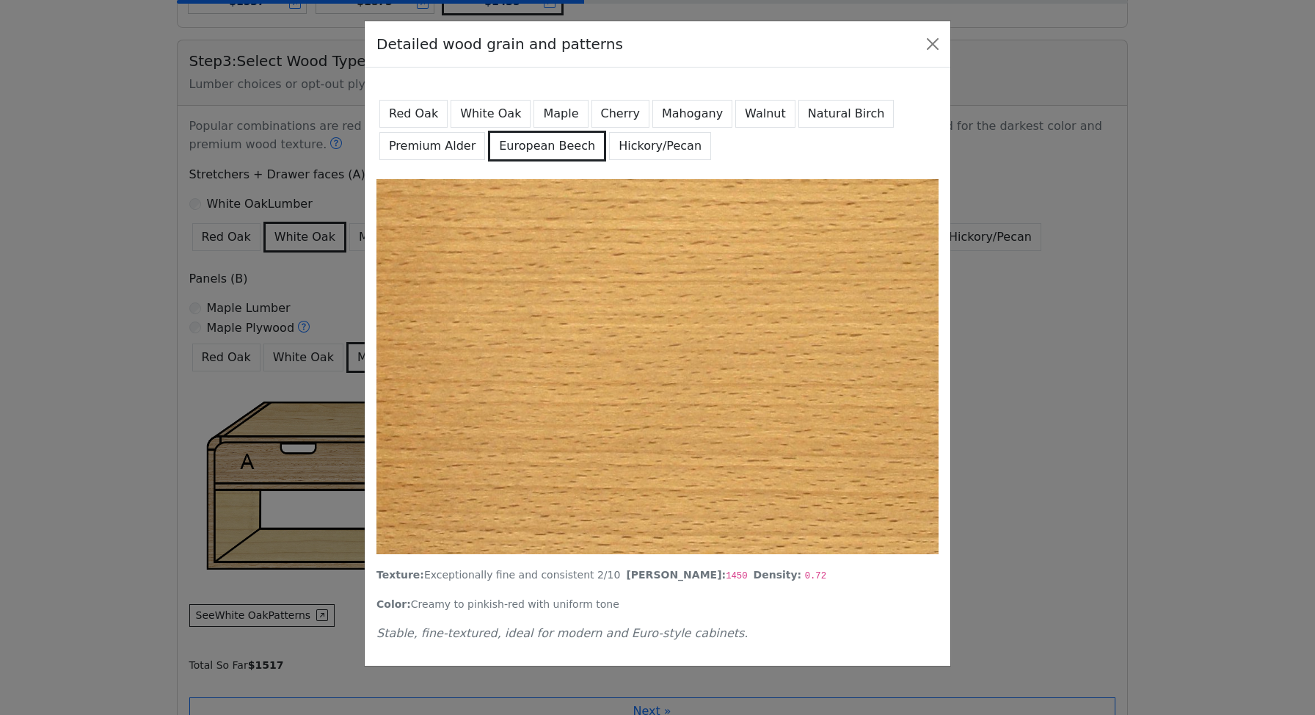
click at [664, 146] on button "Hickory/Pecan" at bounding box center [660, 146] width 102 height 28
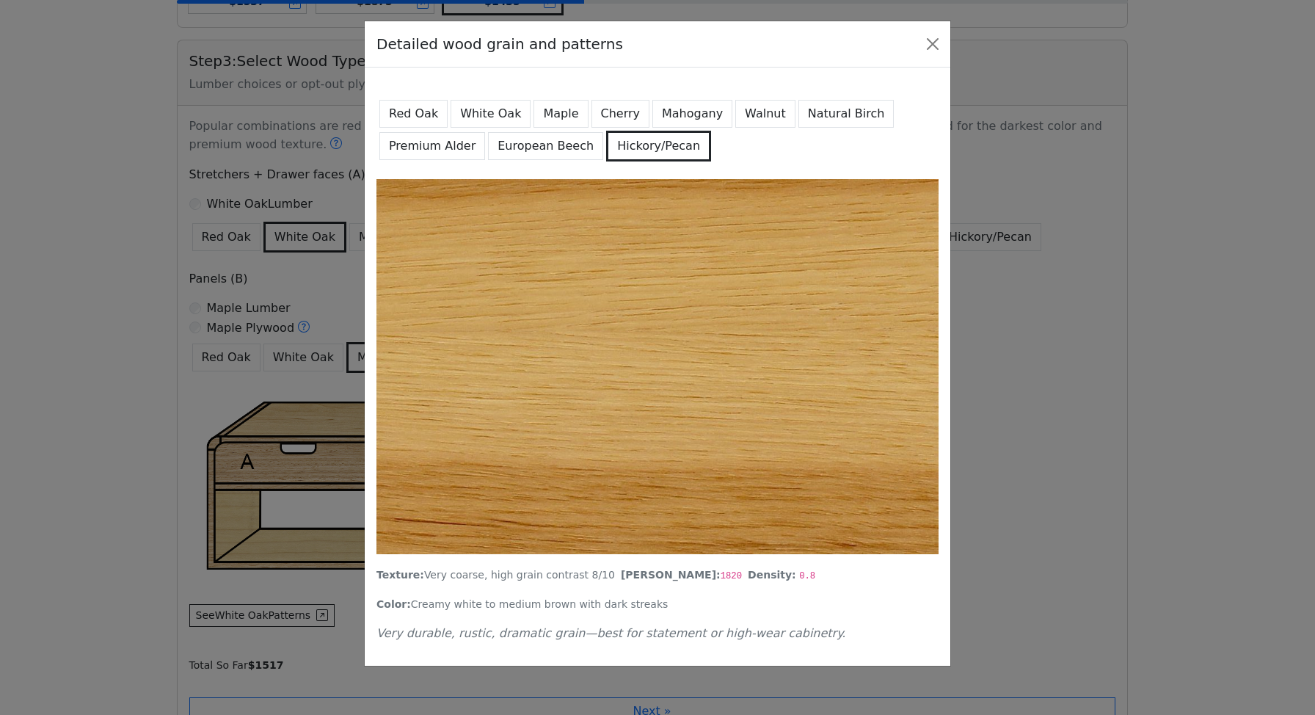
click at [592, 122] on button "Cherry" at bounding box center [621, 114] width 59 height 28
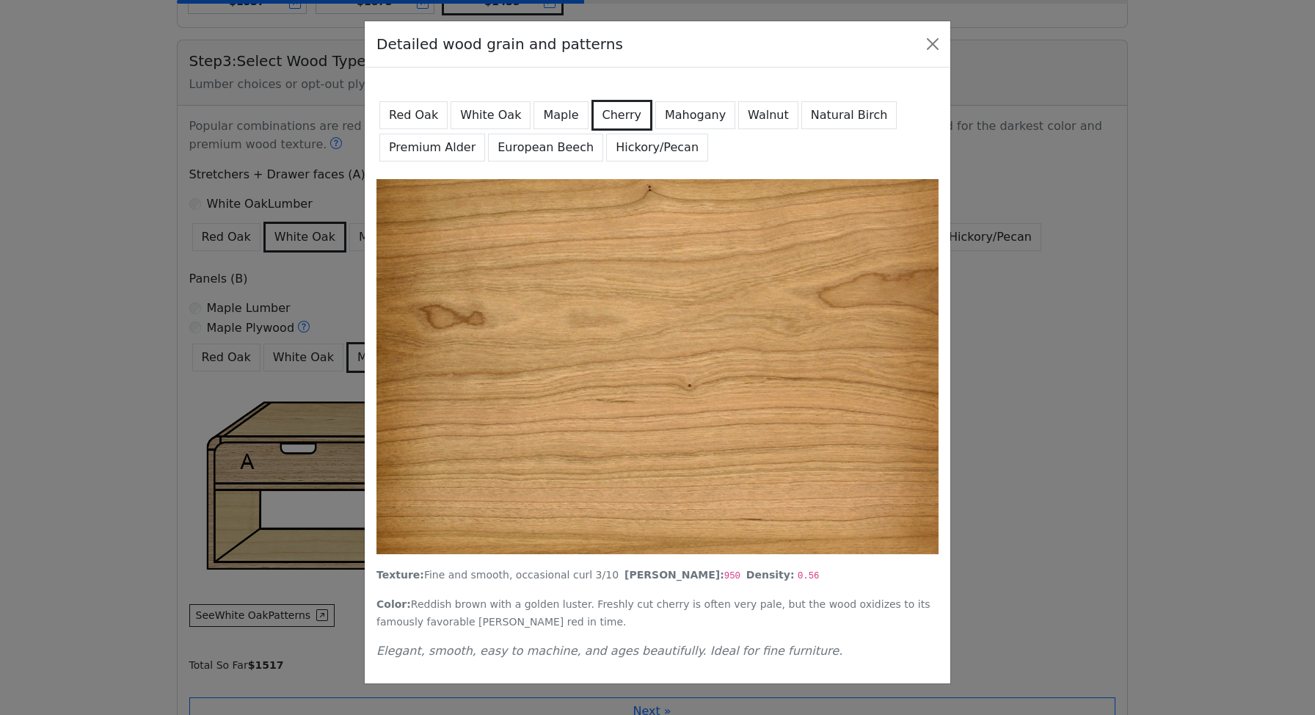
click at [683, 123] on button "Mahogany" at bounding box center [695, 115] width 80 height 28
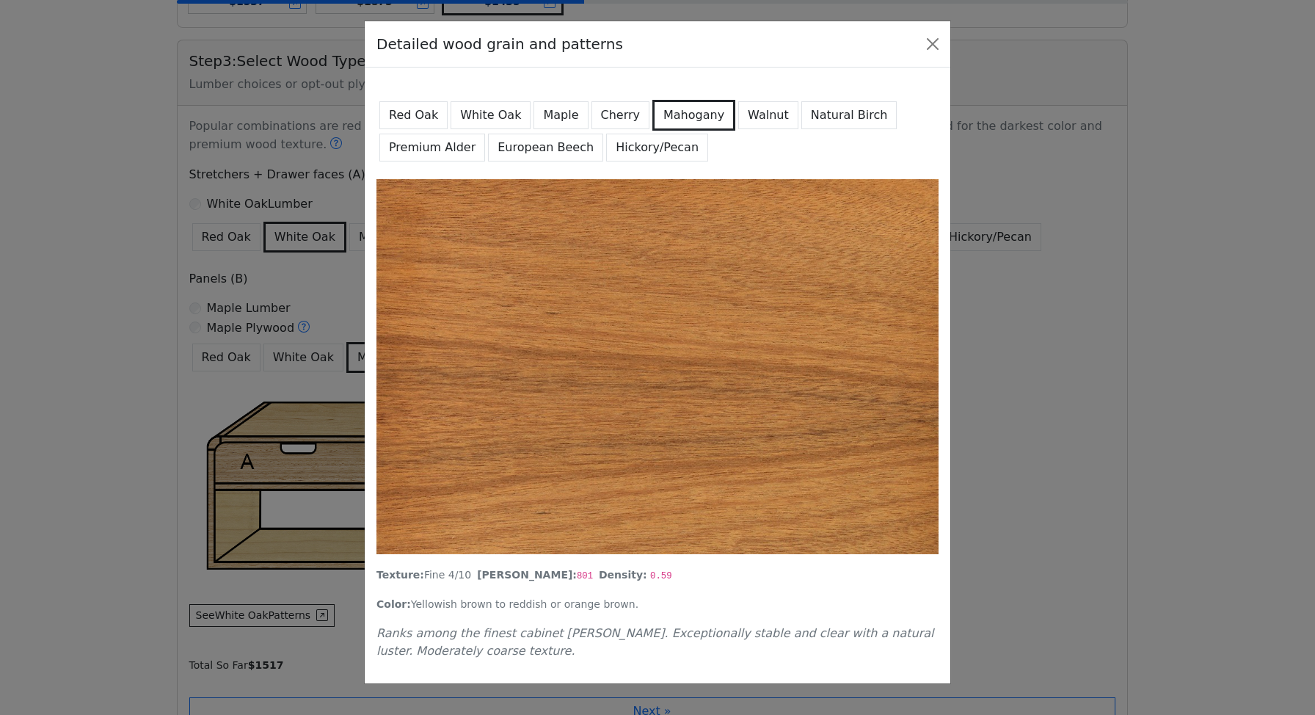
click at [410, 108] on button "Red Oak" at bounding box center [413, 115] width 68 height 28
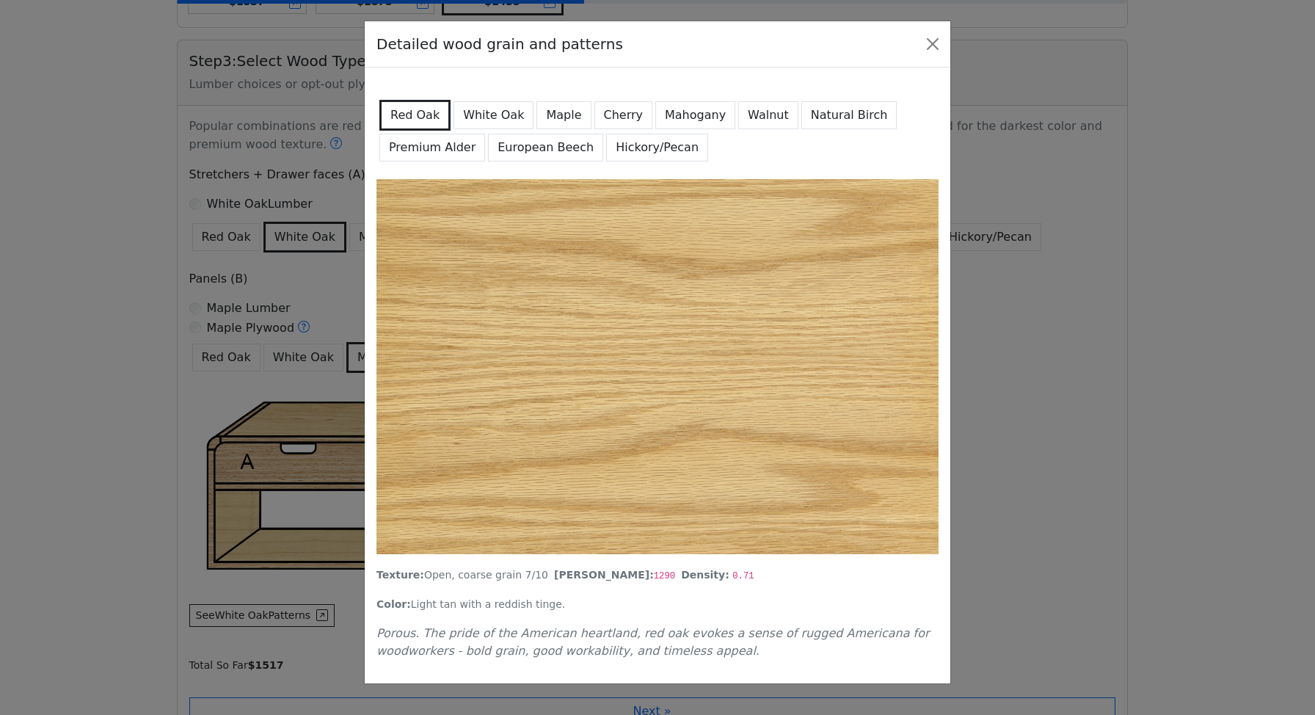
click at [473, 119] on button "White Oak" at bounding box center [494, 115] width 80 height 28
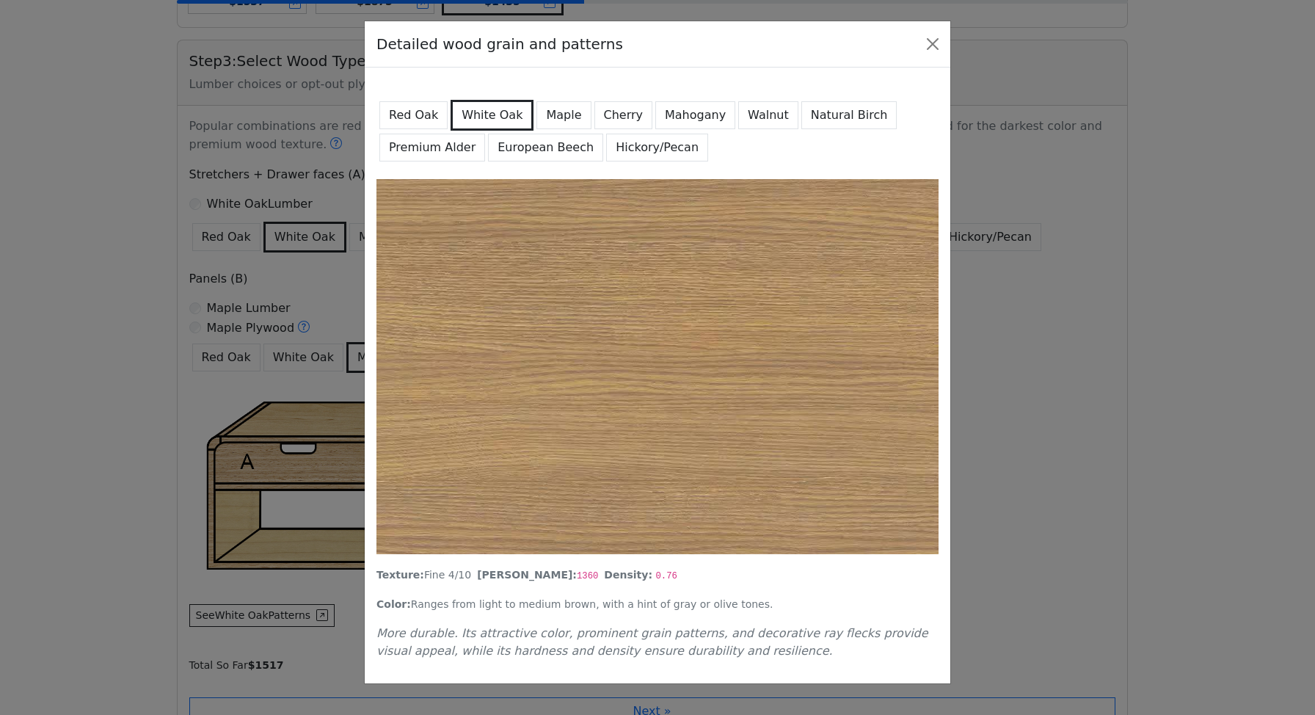
click at [750, 115] on button "Walnut" at bounding box center [768, 115] width 60 height 28
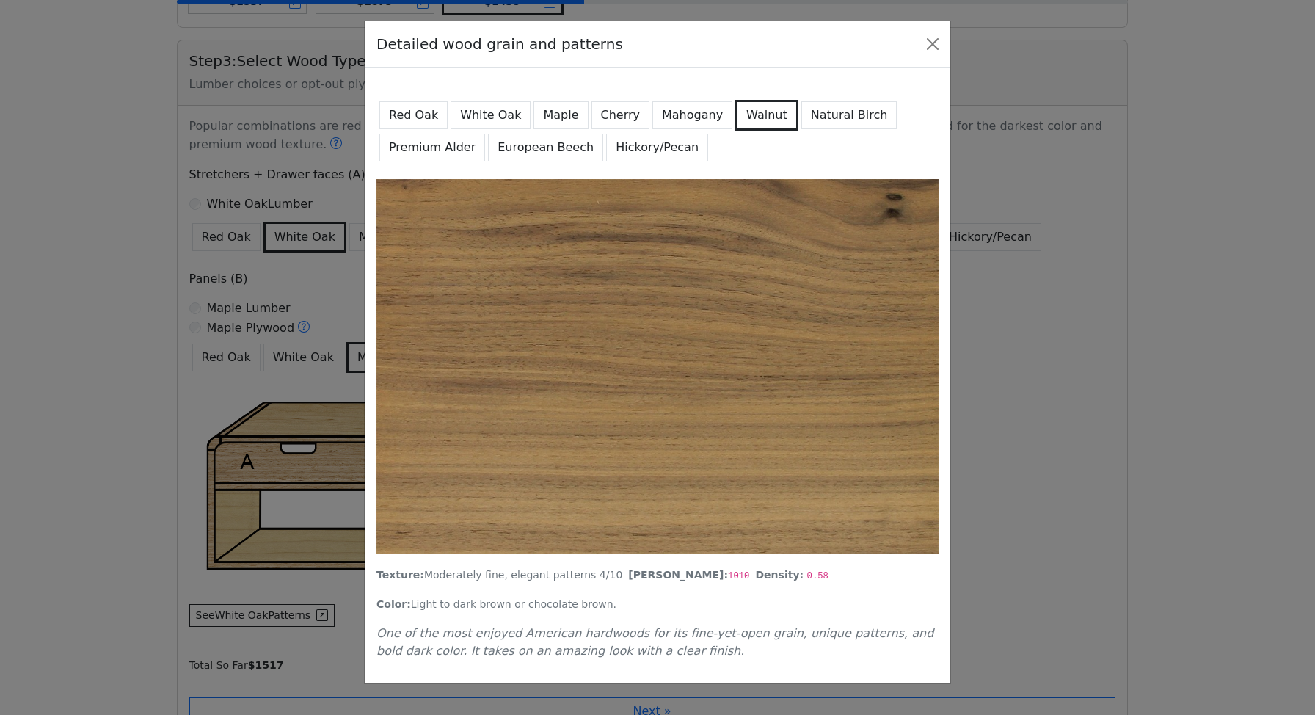
click at [813, 112] on button "Natural Birch" at bounding box center [850, 115] width 96 height 28
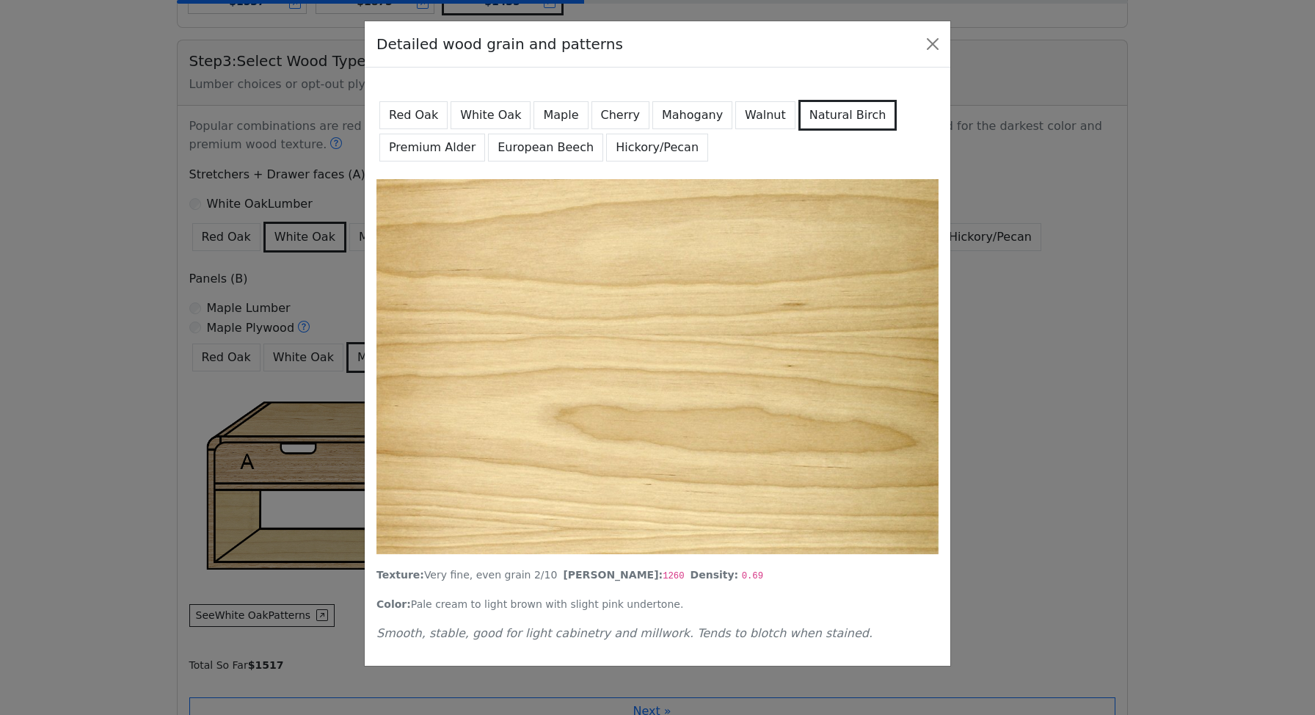
click at [630, 152] on button "Hickory/Pecan" at bounding box center [657, 148] width 102 height 28
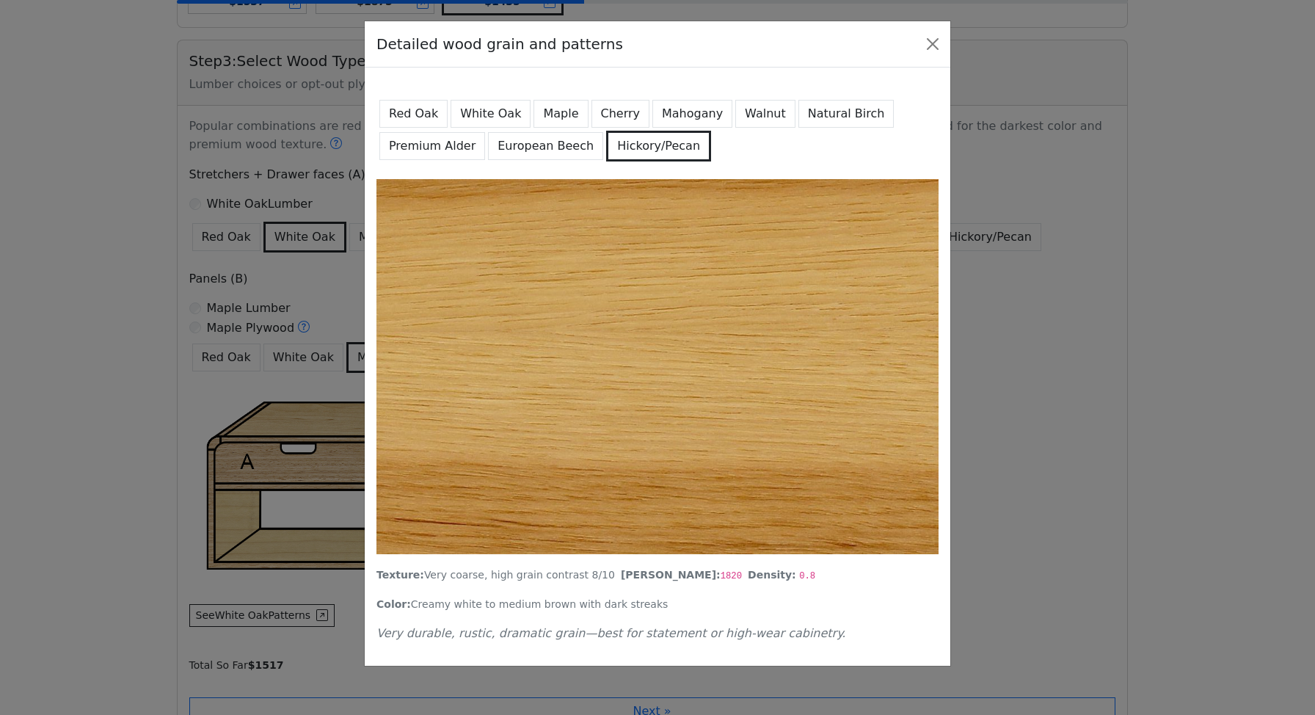
click at [440, 137] on button "Premium Alder" at bounding box center [432, 146] width 106 height 28
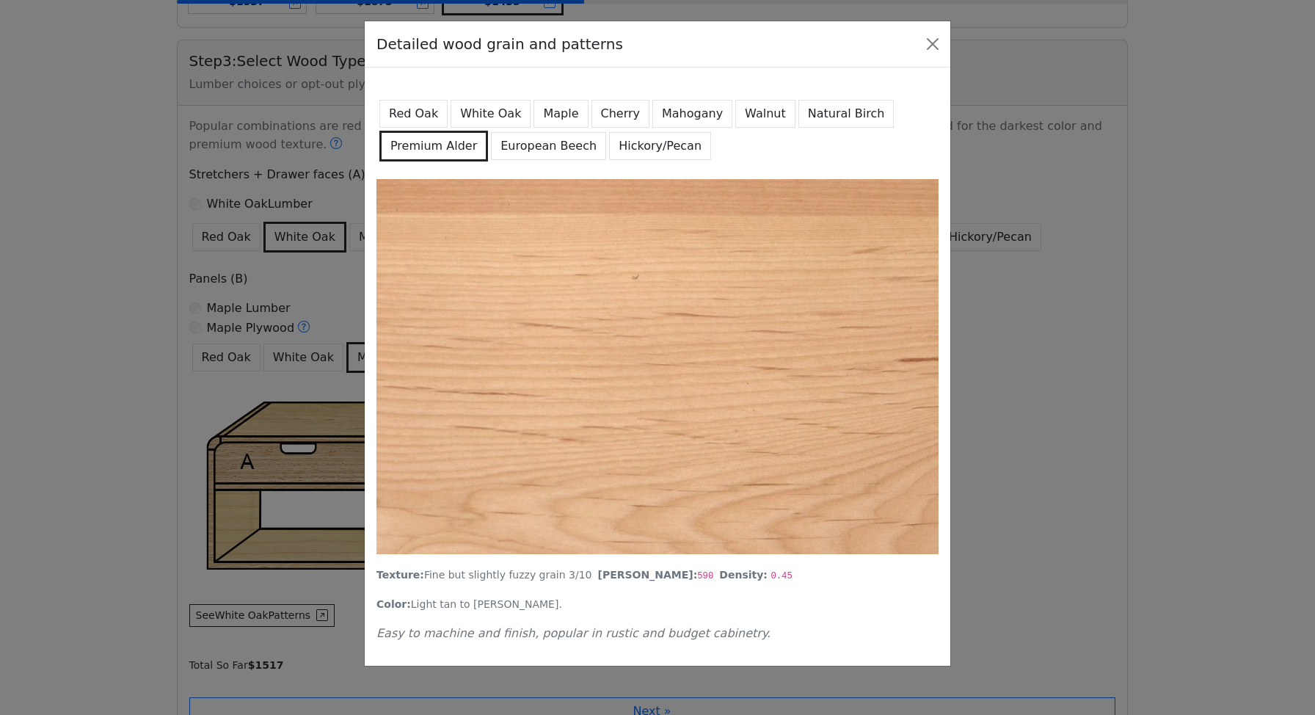
click at [416, 119] on button "Red Oak" at bounding box center [413, 114] width 68 height 28
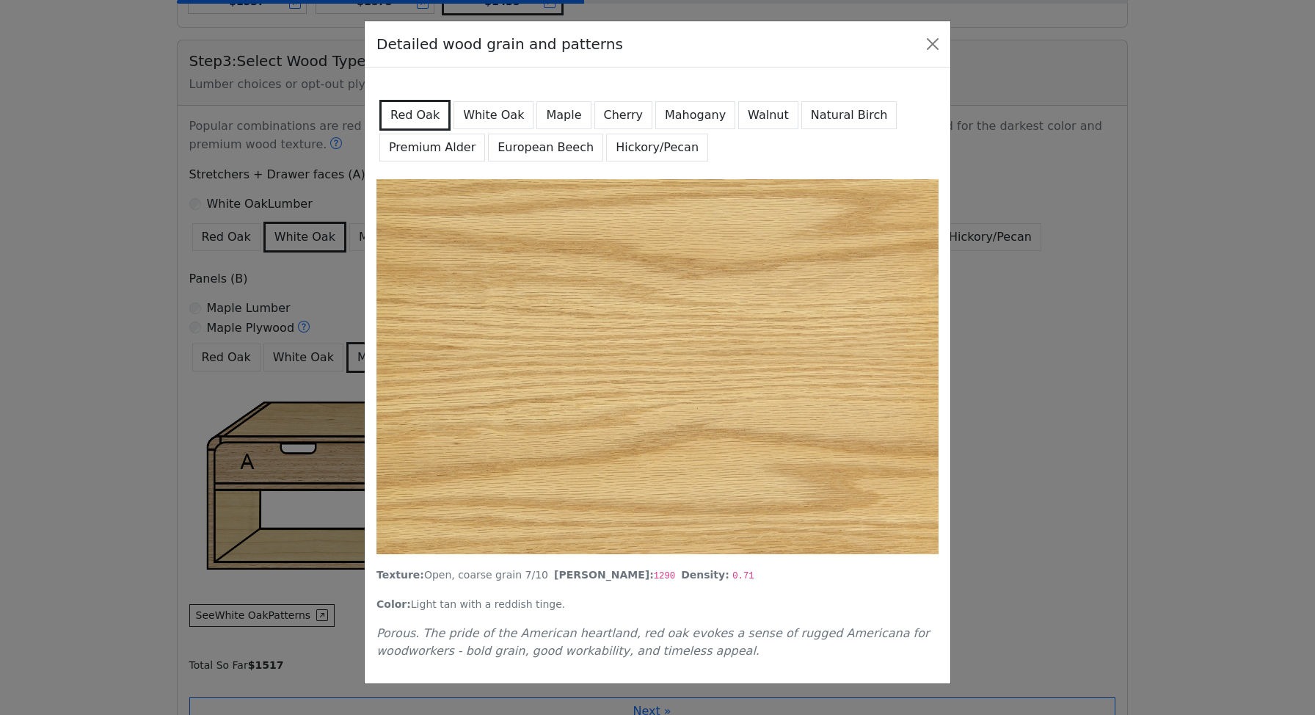
click at [601, 115] on button "Cherry" at bounding box center [624, 115] width 59 height 28
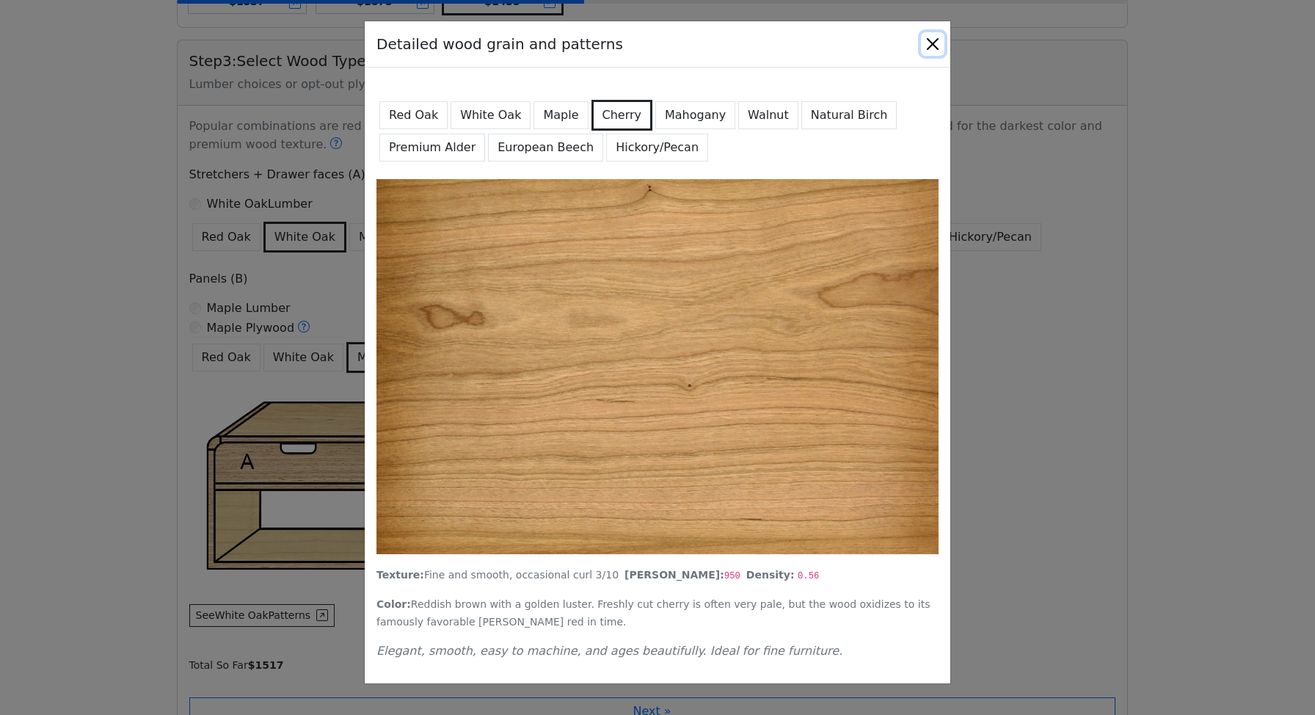
click at [927, 49] on button "Close" at bounding box center [932, 43] width 23 height 23
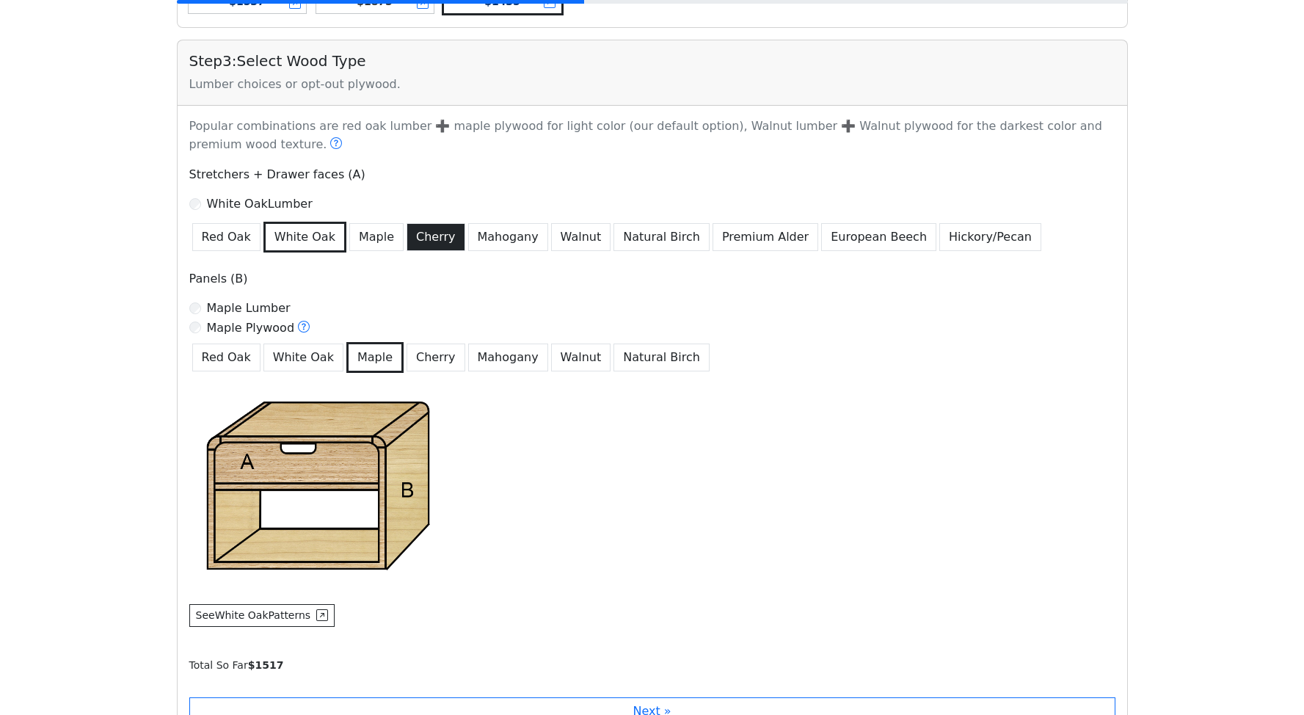
click at [411, 242] on button "Cherry" at bounding box center [436, 237] width 59 height 28
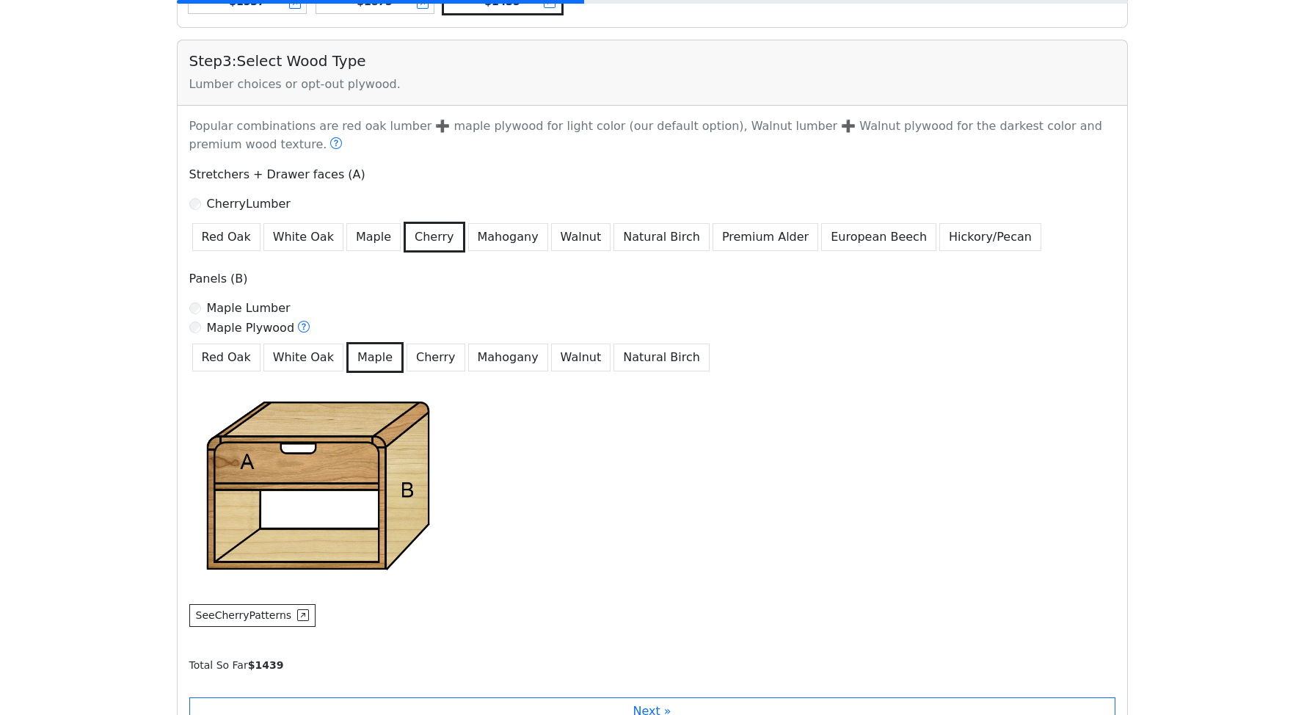
click at [236, 308] on label "Maple Lumber" at bounding box center [249, 308] width 84 height 18
click at [245, 330] on label "Maple Plywood" at bounding box center [259, 328] width 104 height 19
click at [298, 329] on icon at bounding box center [304, 327] width 12 height 12
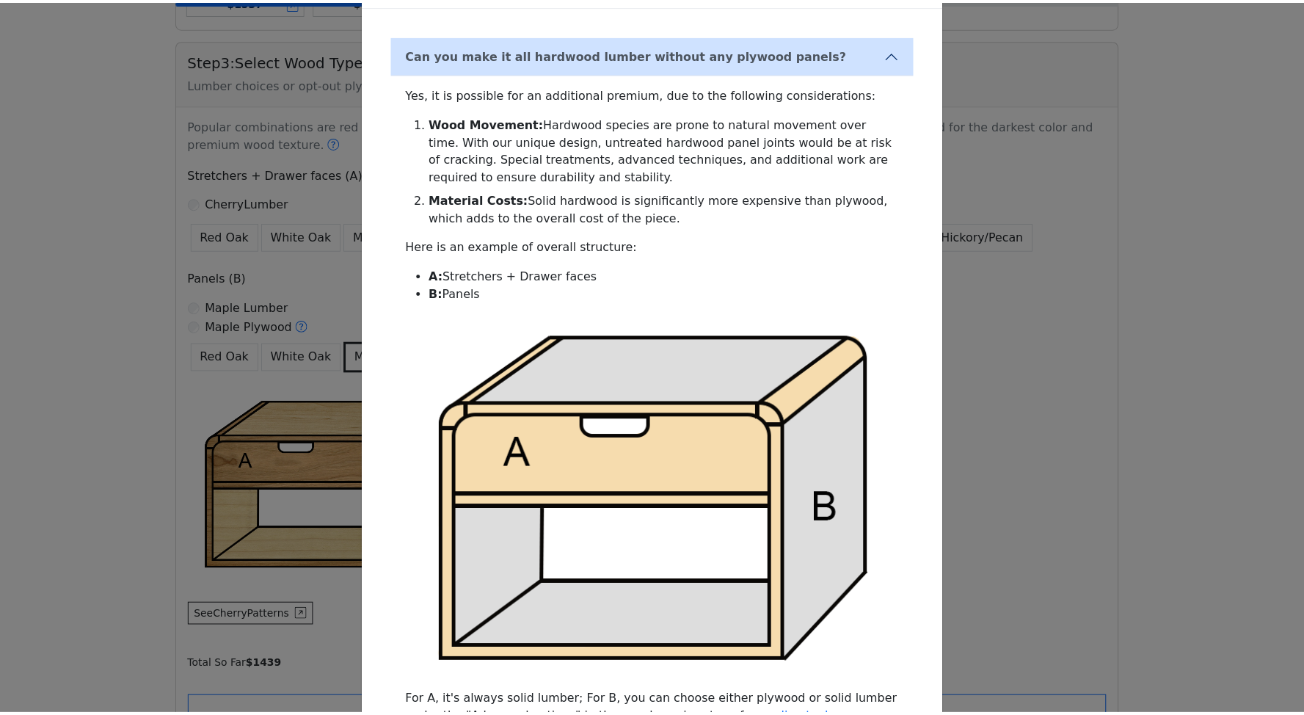
scroll to position [37, 0]
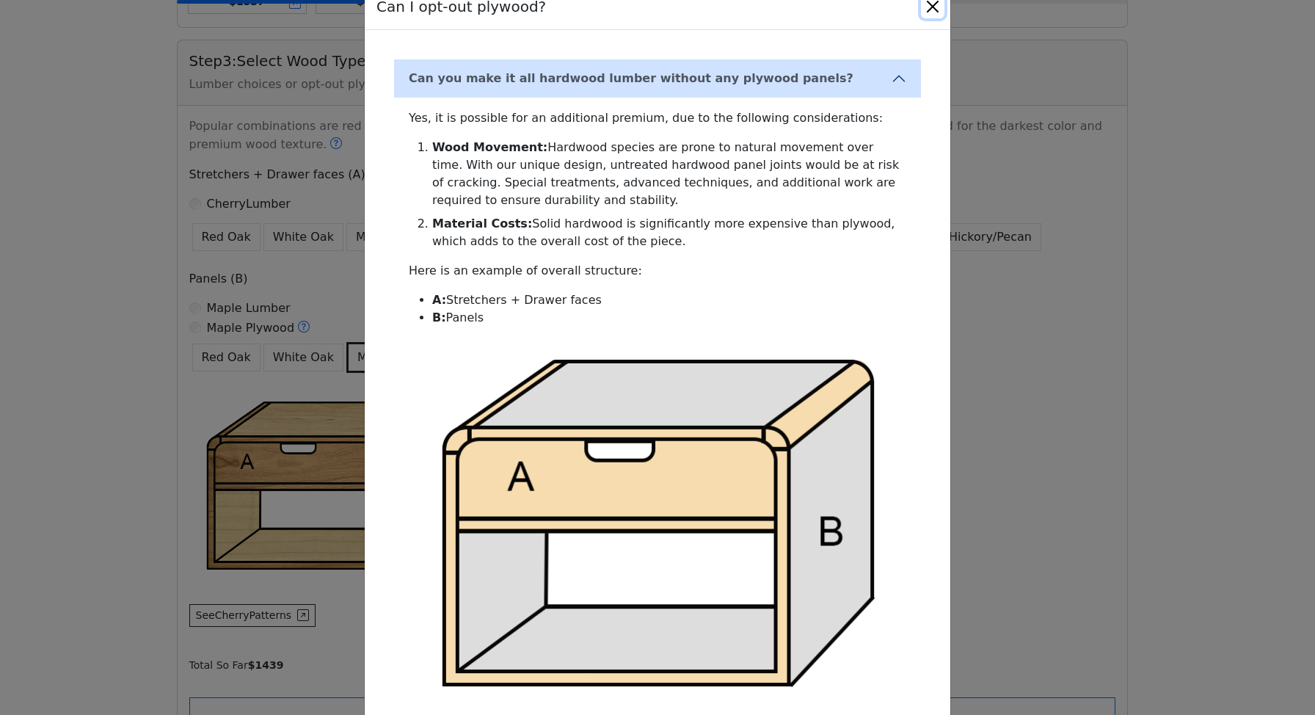
click at [930, 10] on button "Close" at bounding box center [932, 6] width 23 height 23
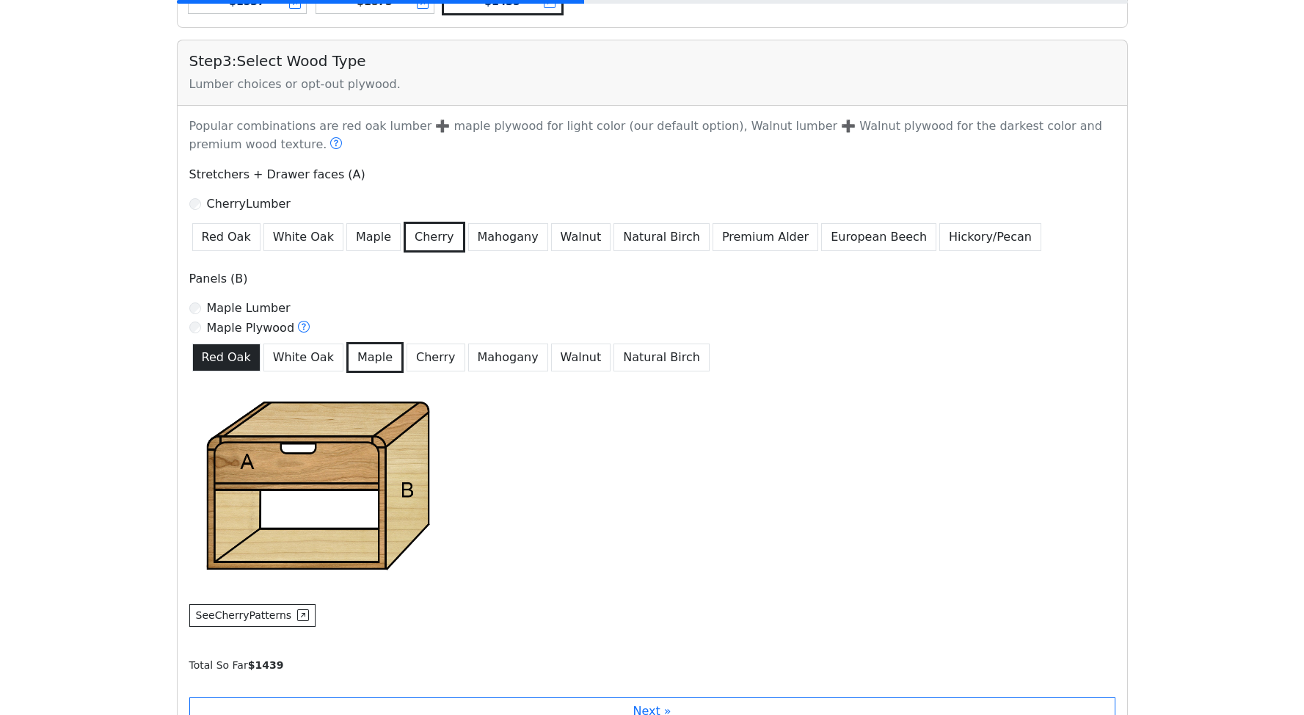
click at [240, 361] on button "Red Oak" at bounding box center [226, 358] width 68 height 28
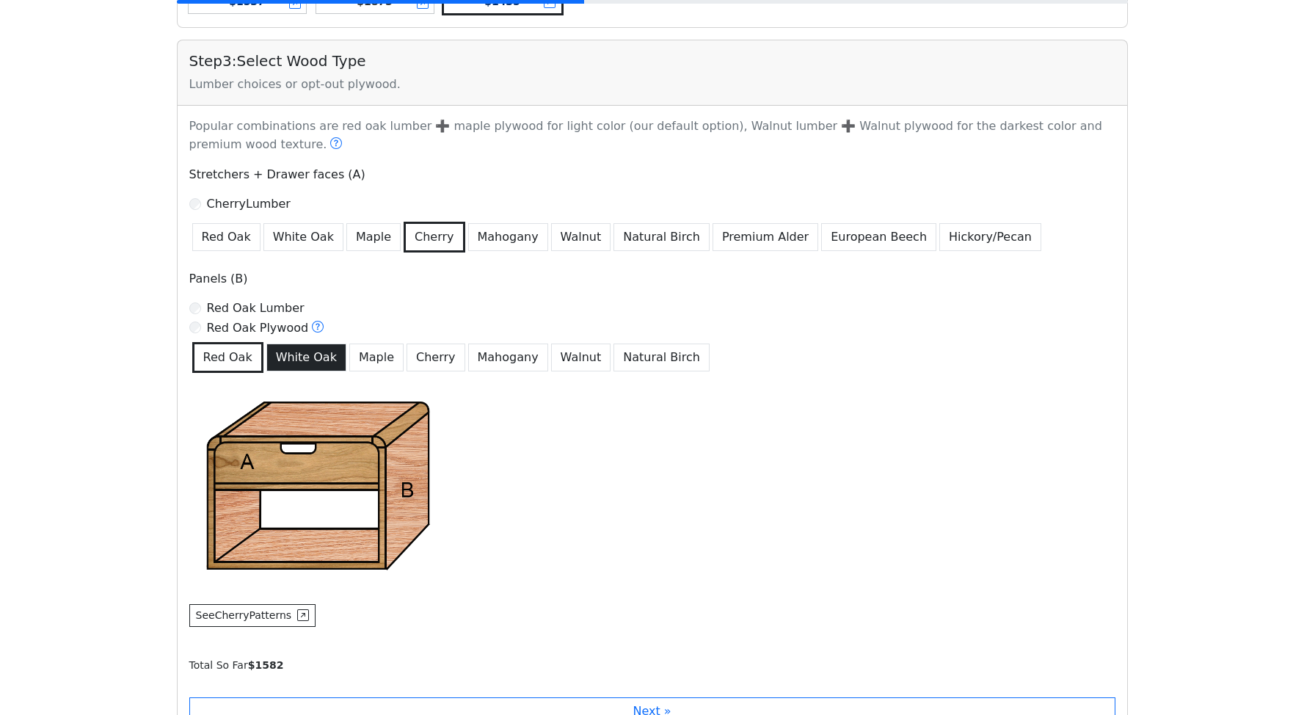
click at [303, 357] on button "White Oak" at bounding box center [306, 358] width 80 height 28
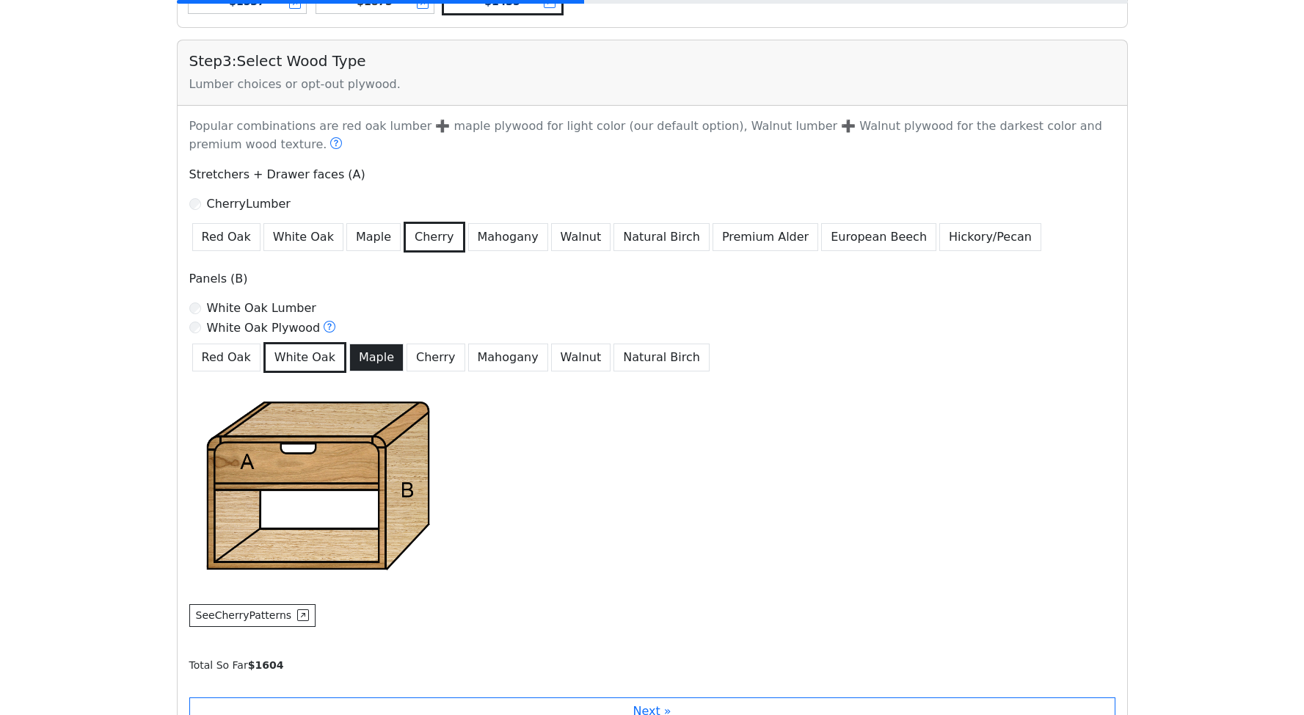
click at [371, 355] on button "Maple" at bounding box center [376, 358] width 54 height 28
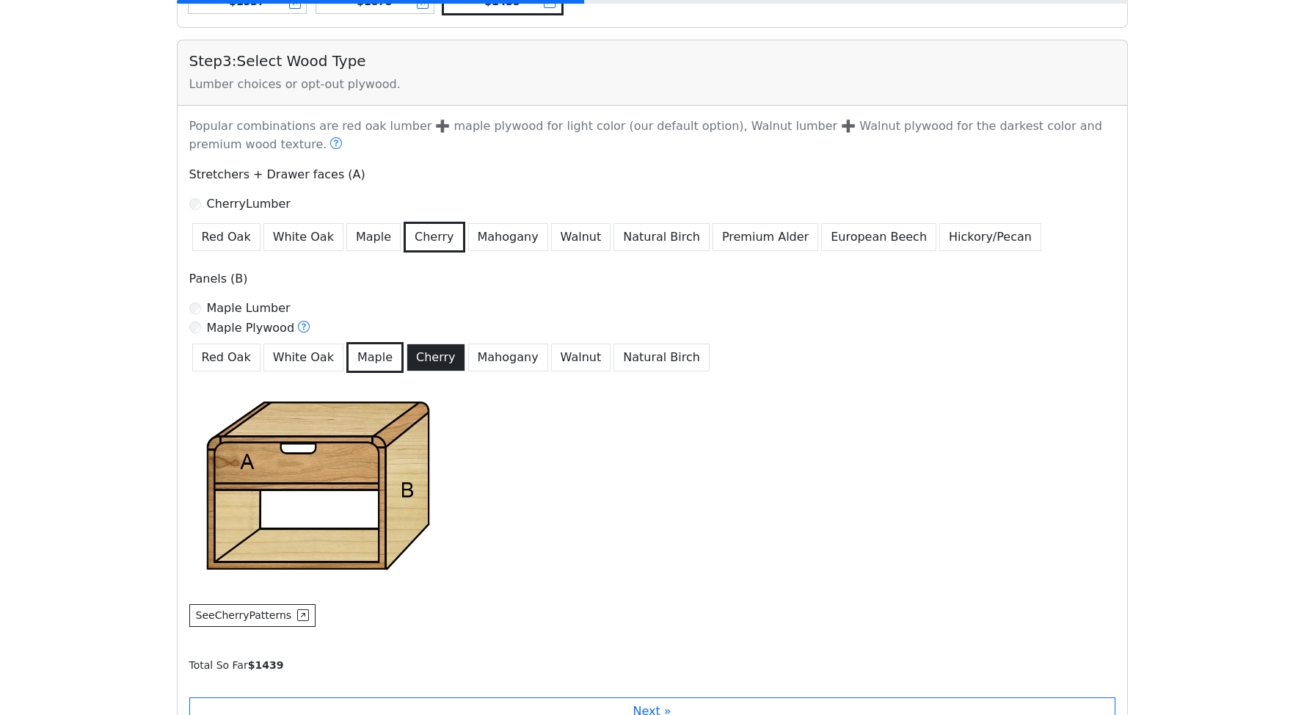
click at [414, 362] on button "Cherry" at bounding box center [436, 358] width 59 height 28
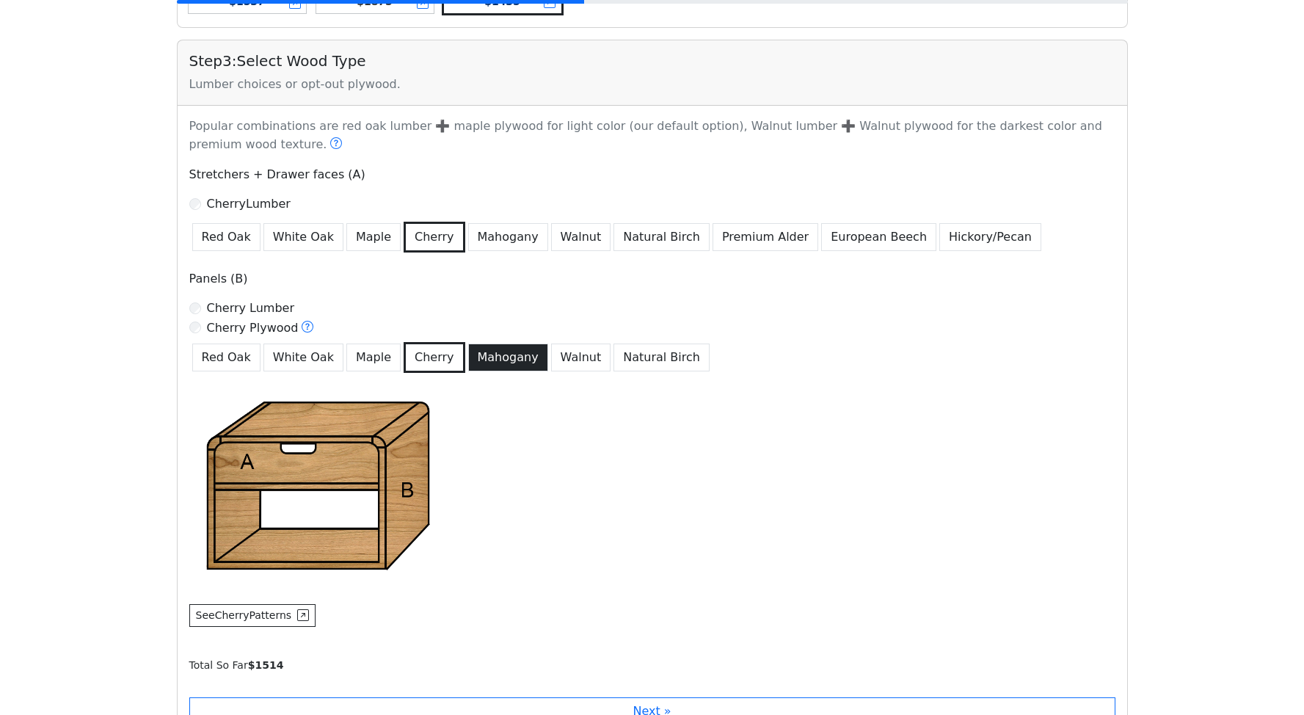
click at [496, 360] on button "Mahogany" at bounding box center [508, 358] width 80 height 28
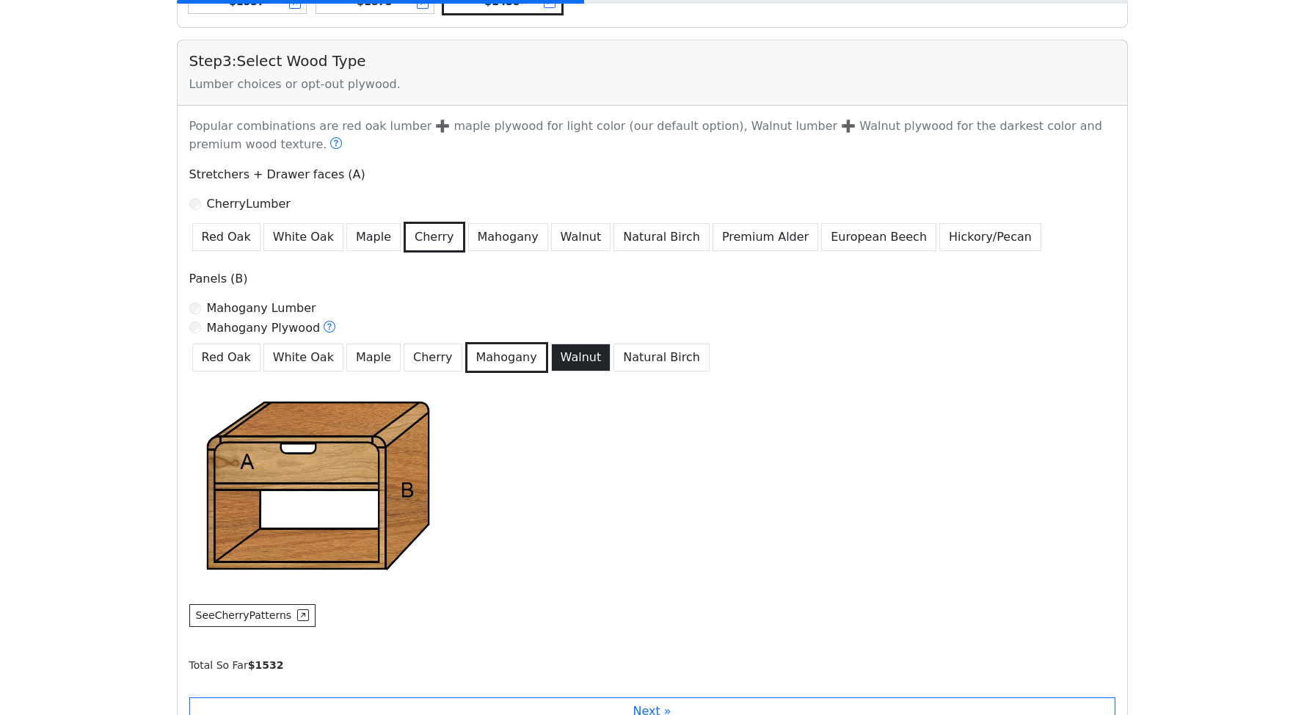
click at [553, 358] on button "Walnut" at bounding box center [581, 358] width 60 height 28
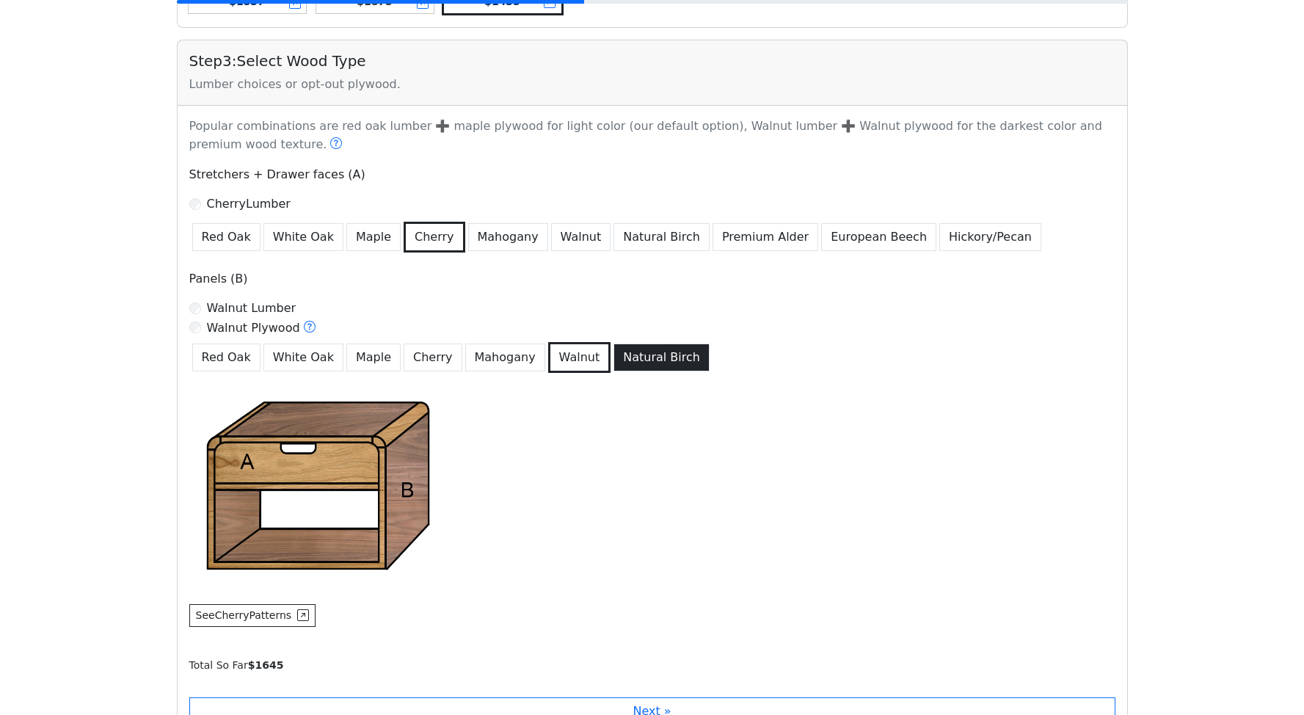
click at [614, 368] on button "Natural Birch" at bounding box center [662, 358] width 96 height 28
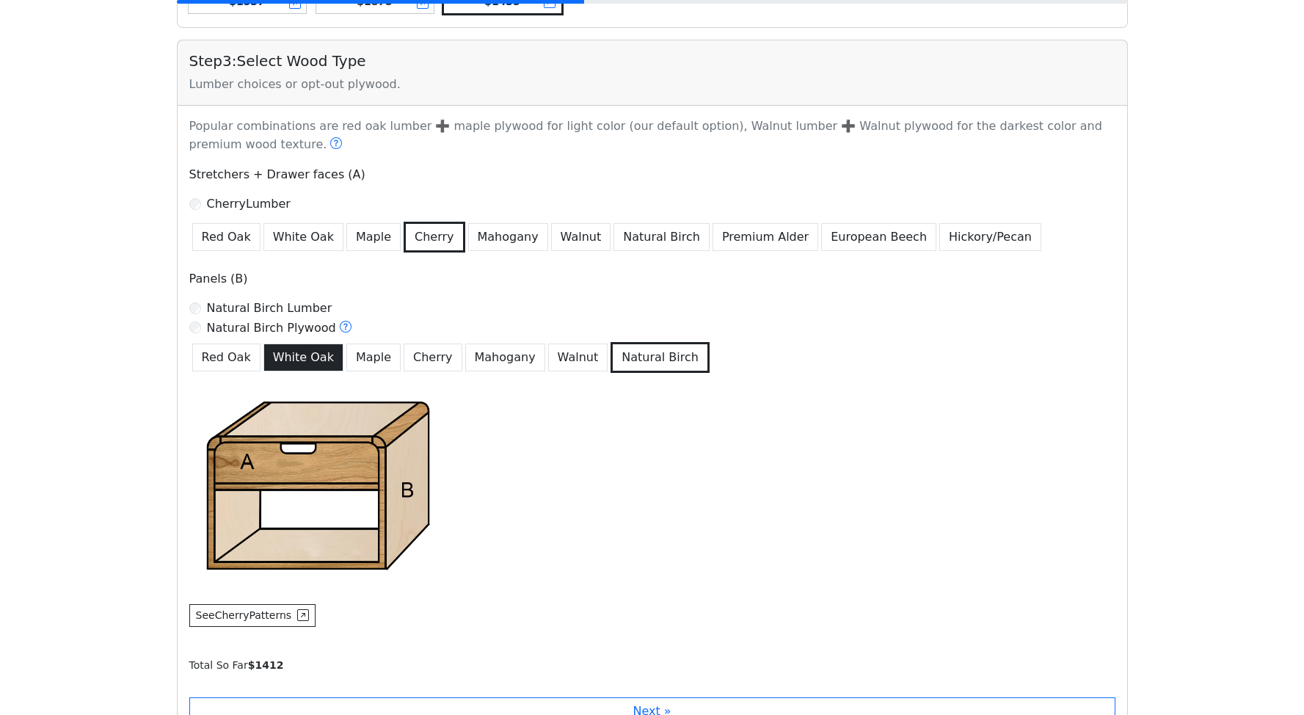
click at [311, 365] on button "White Oak" at bounding box center [304, 358] width 80 height 28
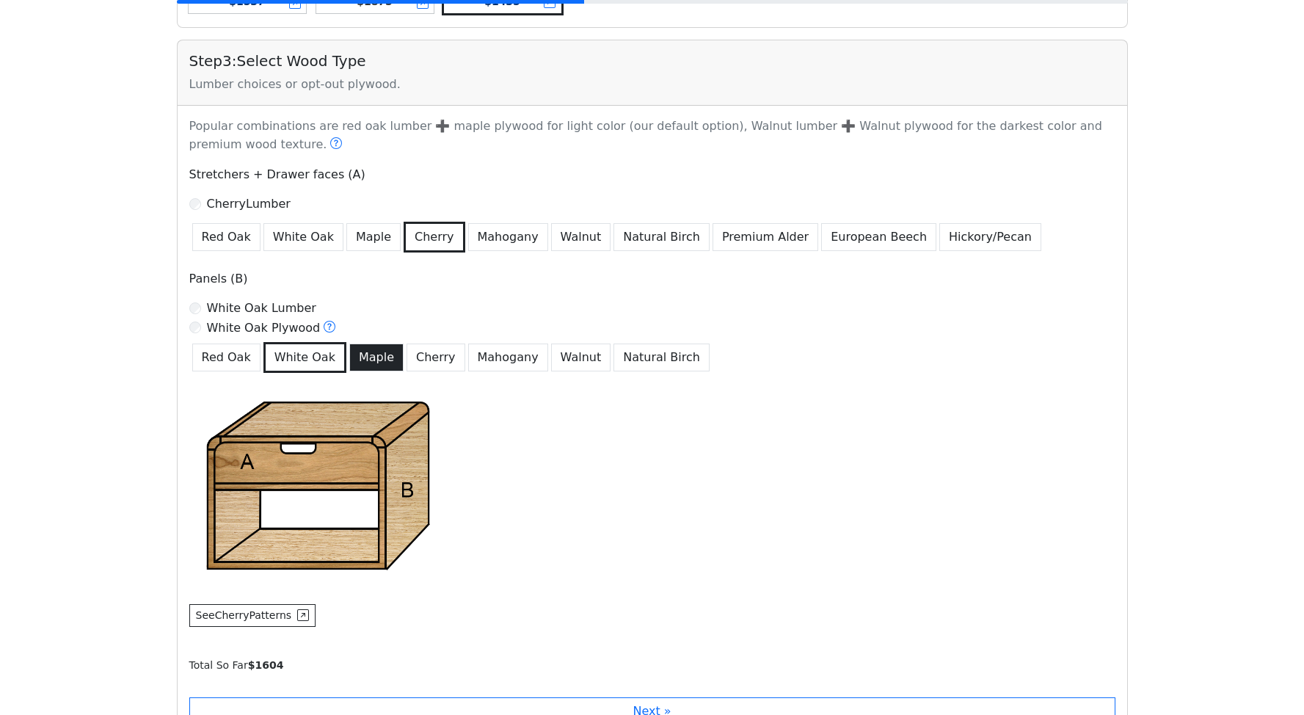
click at [363, 365] on button "Maple" at bounding box center [376, 358] width 54 height 28
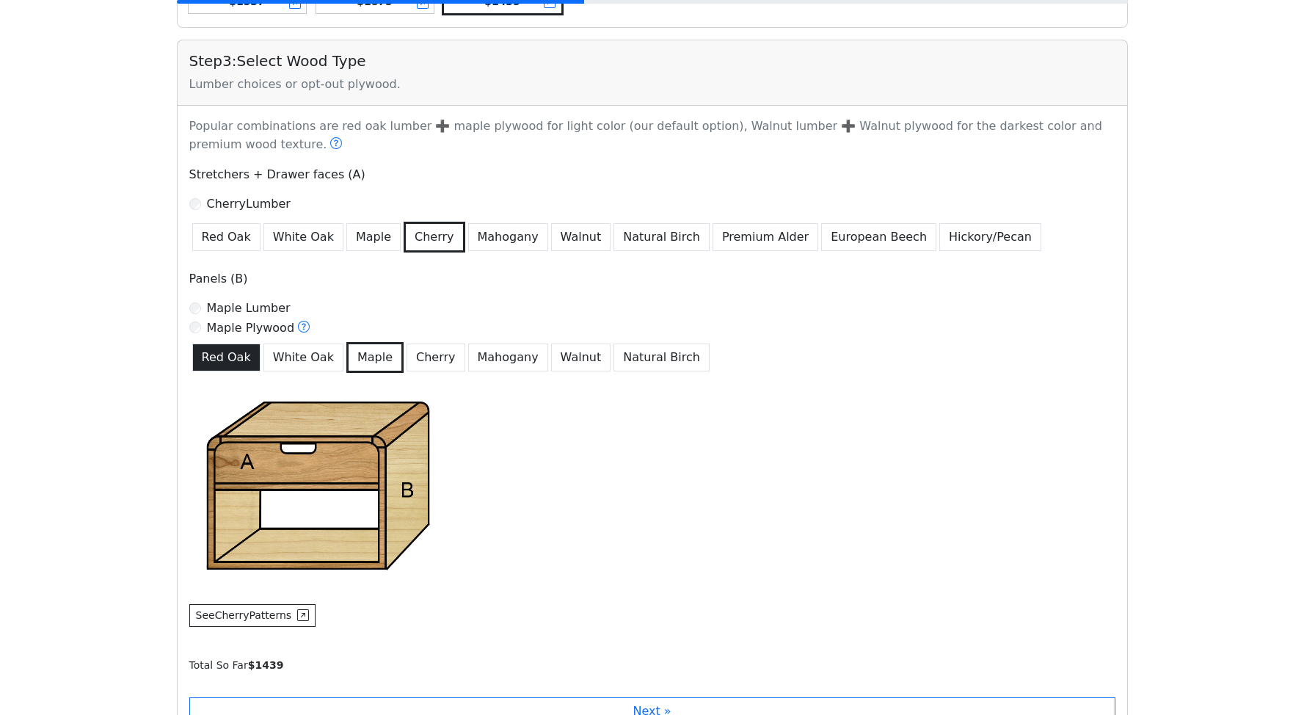
click at [223, 369] on button "Red Oak" at bounding box center [226, 358] width 68 height 28
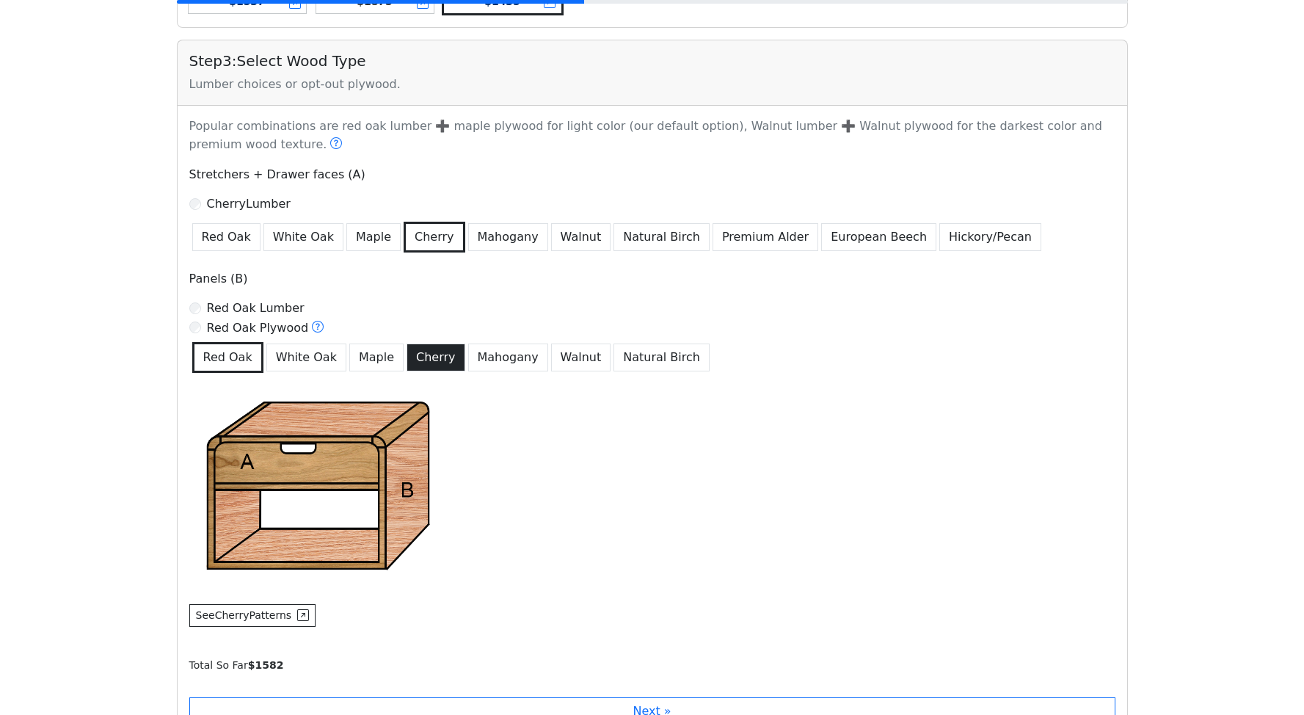
click at [418, 365] on button "Cherry" at bounding box center [436, 358] width 59 height 28
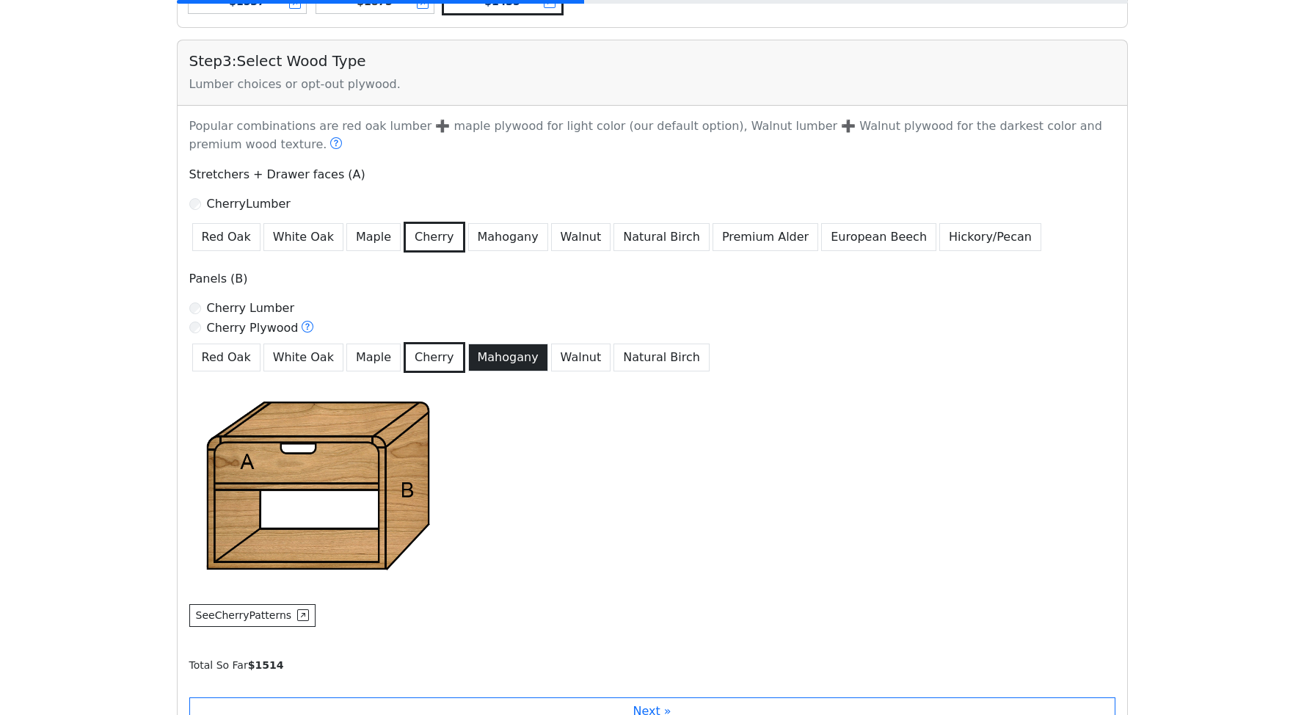
click at [472, 363] on button "Mahogany" at bounding box center [508, 358] width 80 height 28
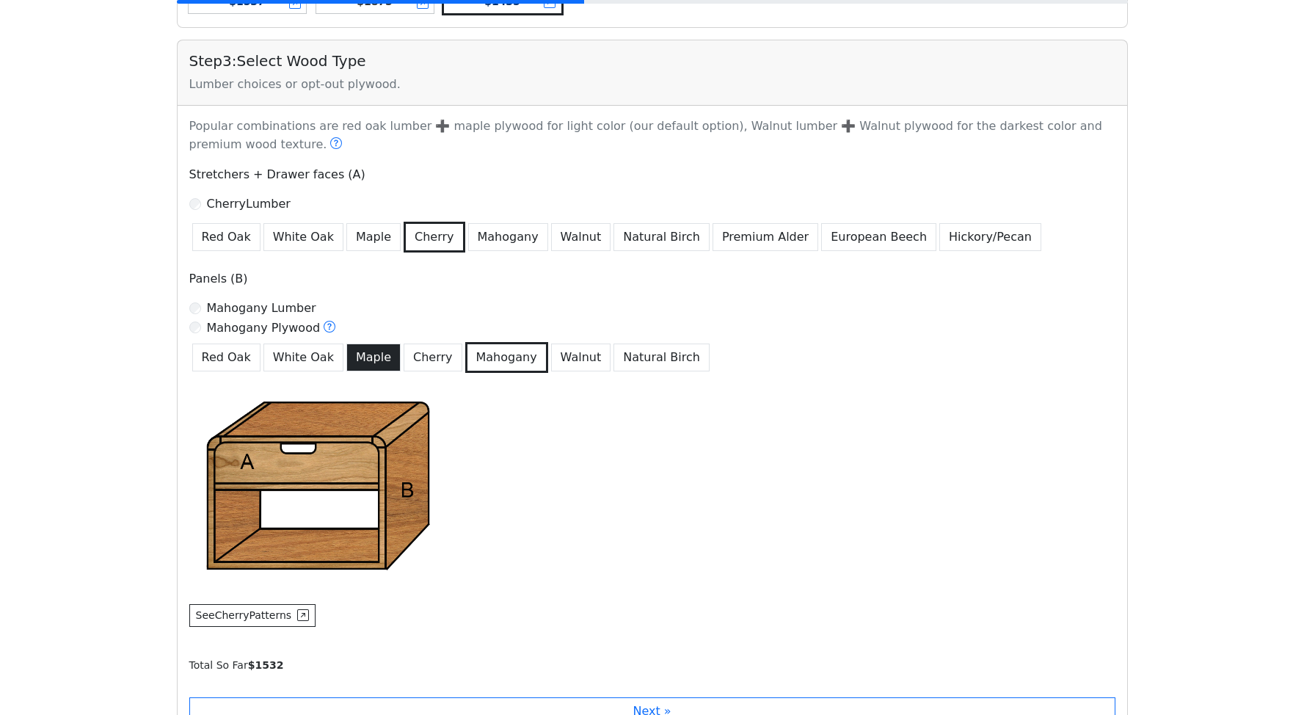
click at [348, 366] on button "Maple" at bounding box center [373, 358] width 54 height 28
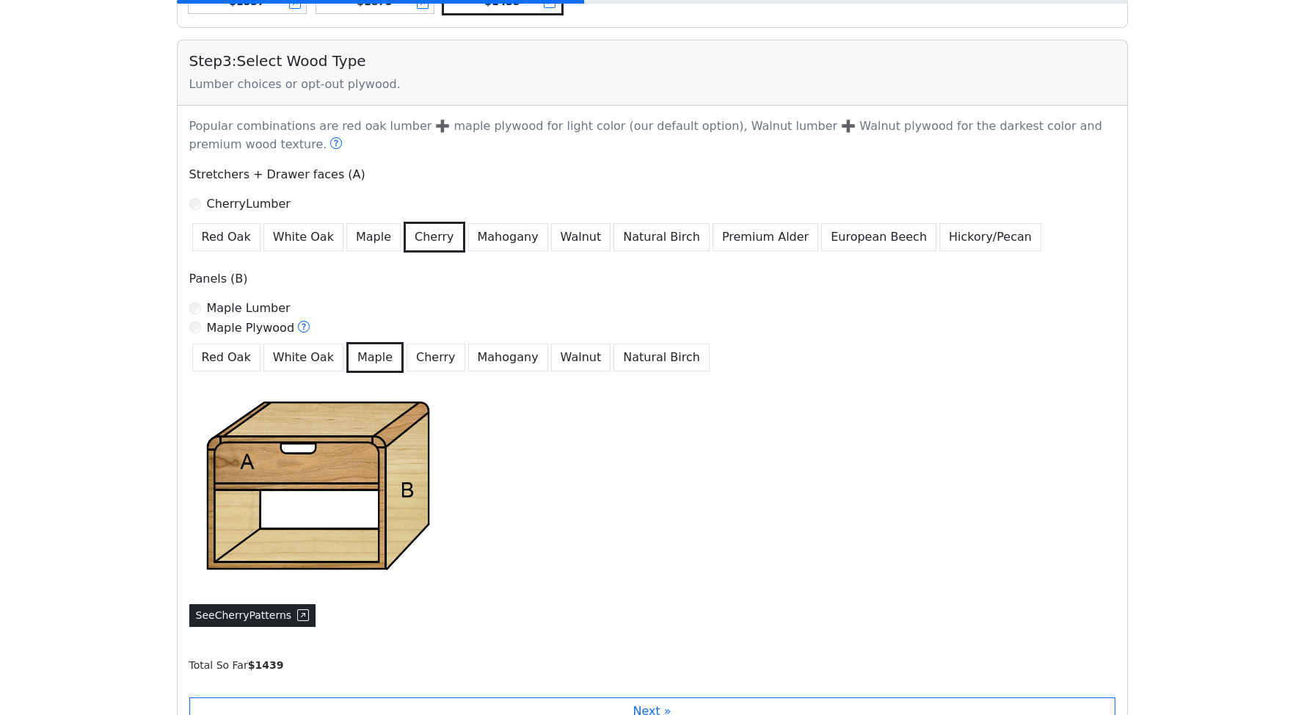
click at [285, 608] on button "See Cherry Patterns" at bounding box center [252, 615] width 127 height 23
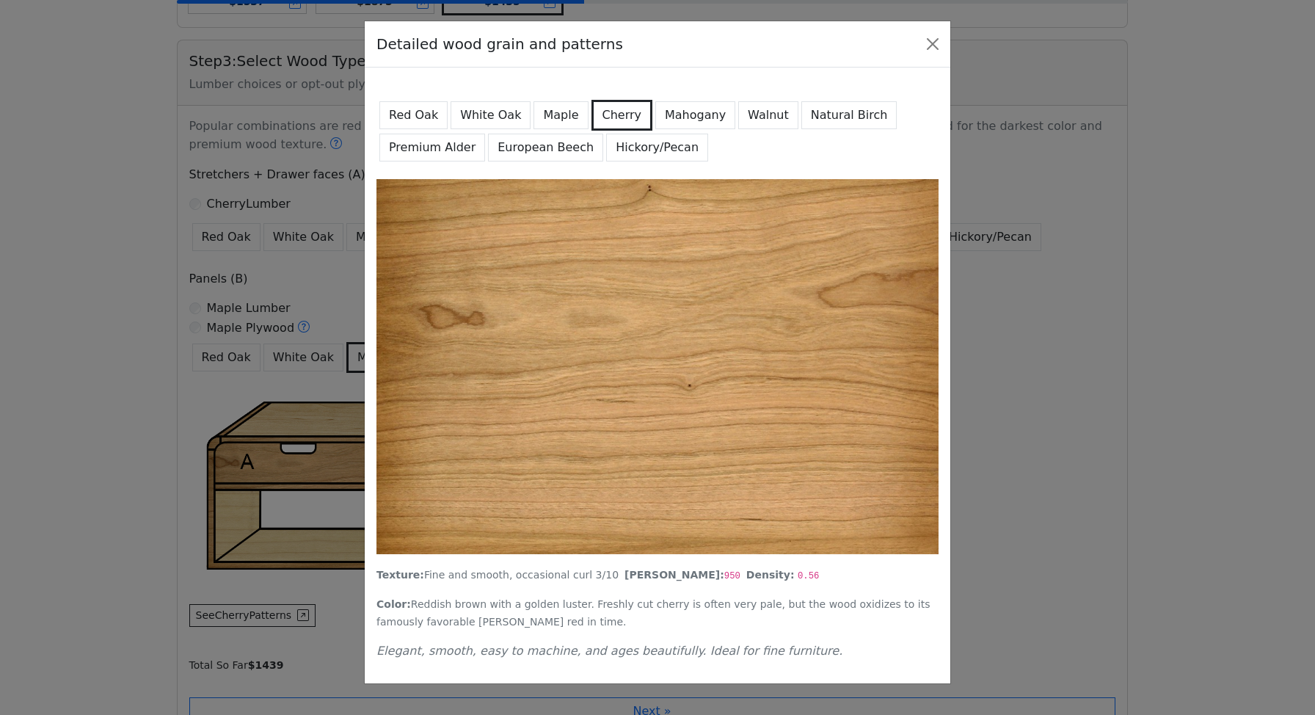
click at [543, 109] on button "Maple" at bounding box center [561, 115] width 54 height 28
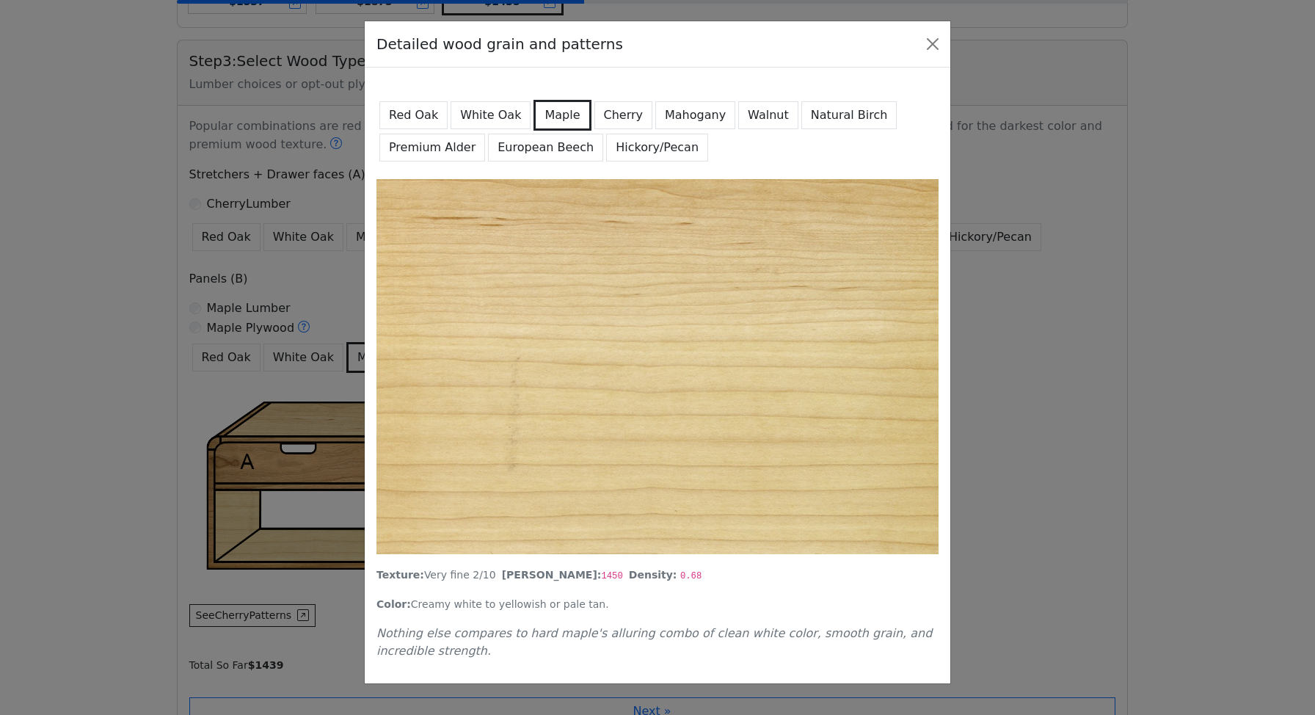
click at [601, 116] on button "Cherry" at bounding box center [624, 115] width 59 height 28
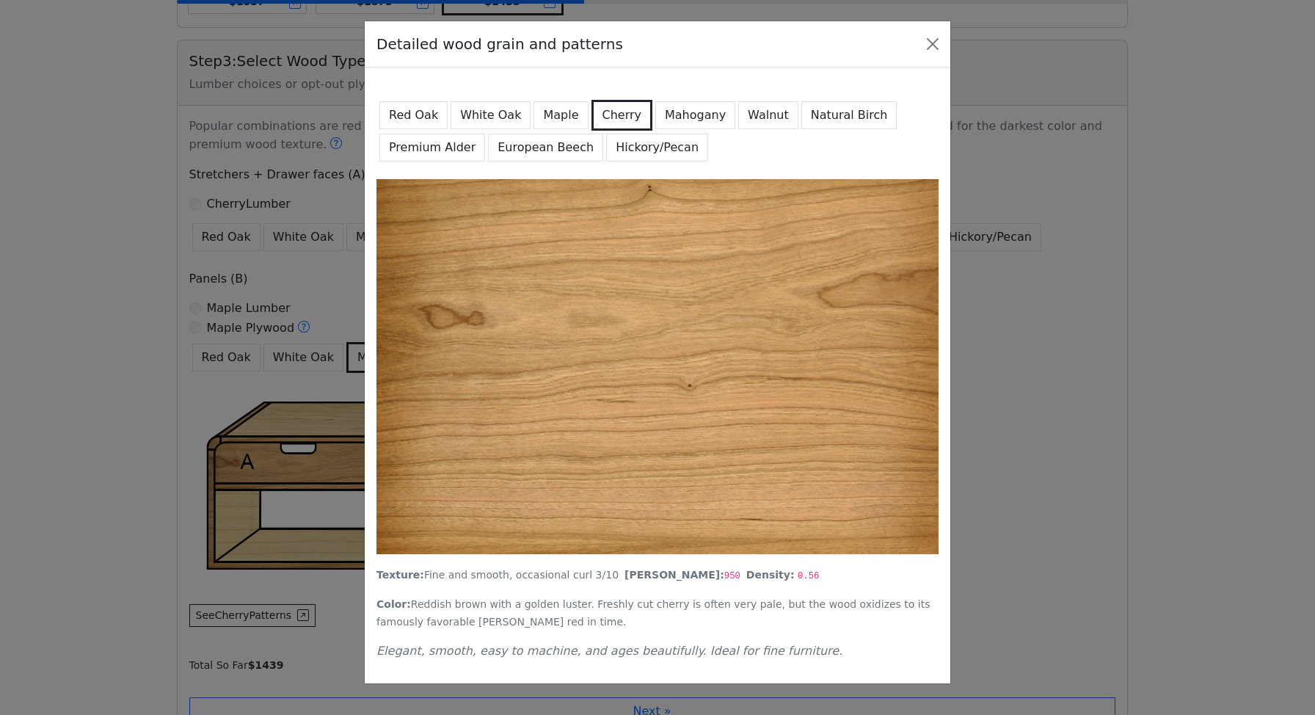
click at [545, 120] on button "Maple" at bounding box center [561, 115] width 54 height 28
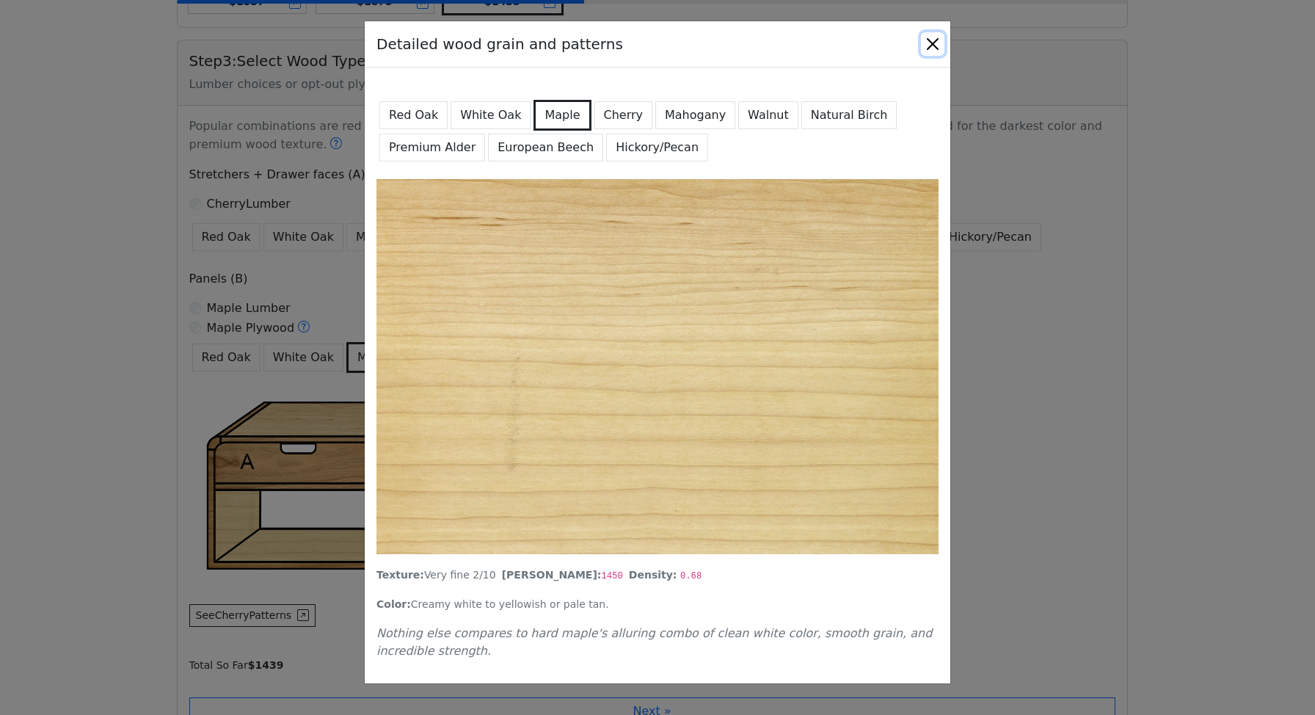
click at [934, 46] on button "Close" at bounding box center [932, 43] width 23 height 23
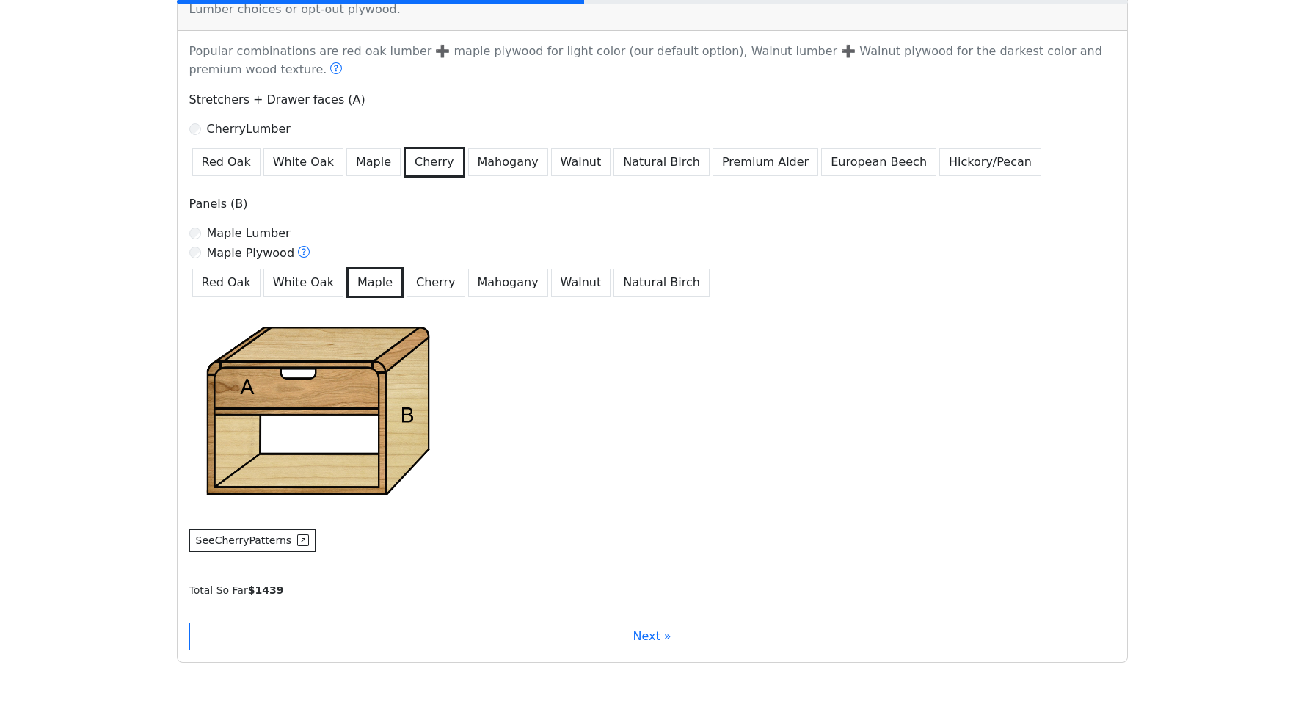
scroll to position [737, 0]
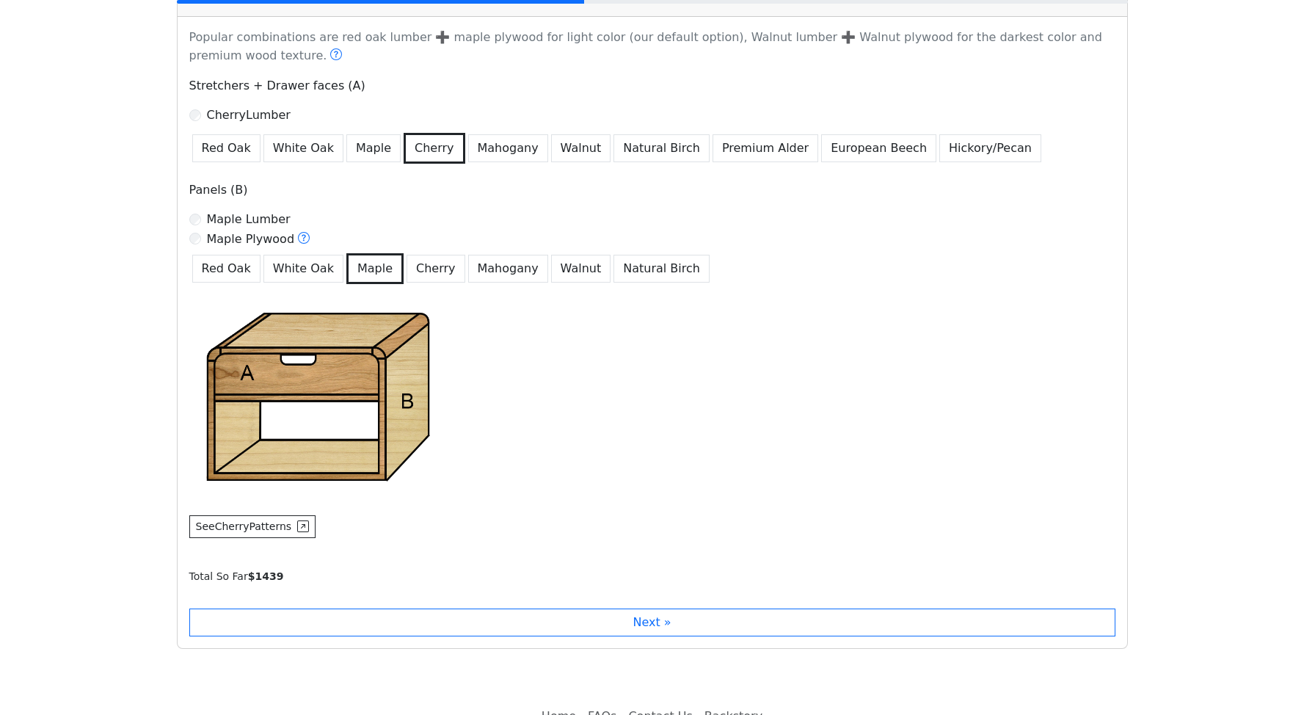
click at [251, 219] on label "Maple Lumber" at bounding box center [249, 220] width 84 height 18
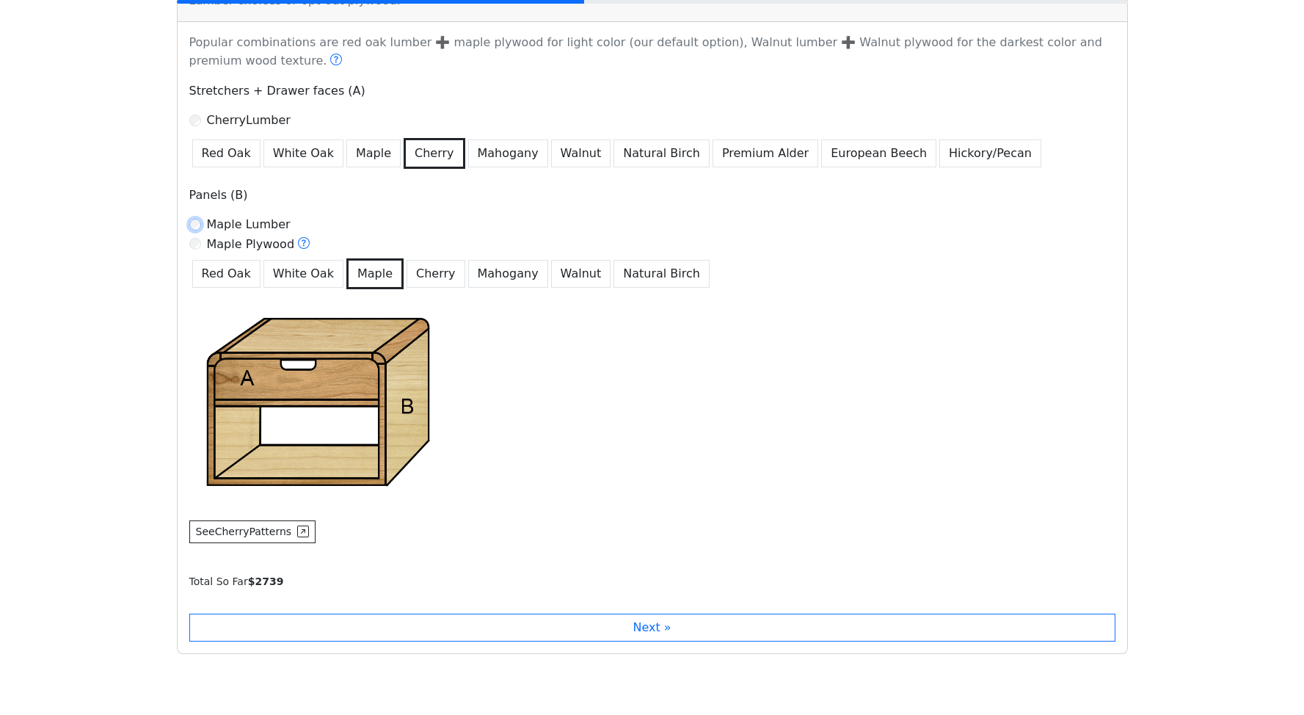
scroll to position [724, 0]
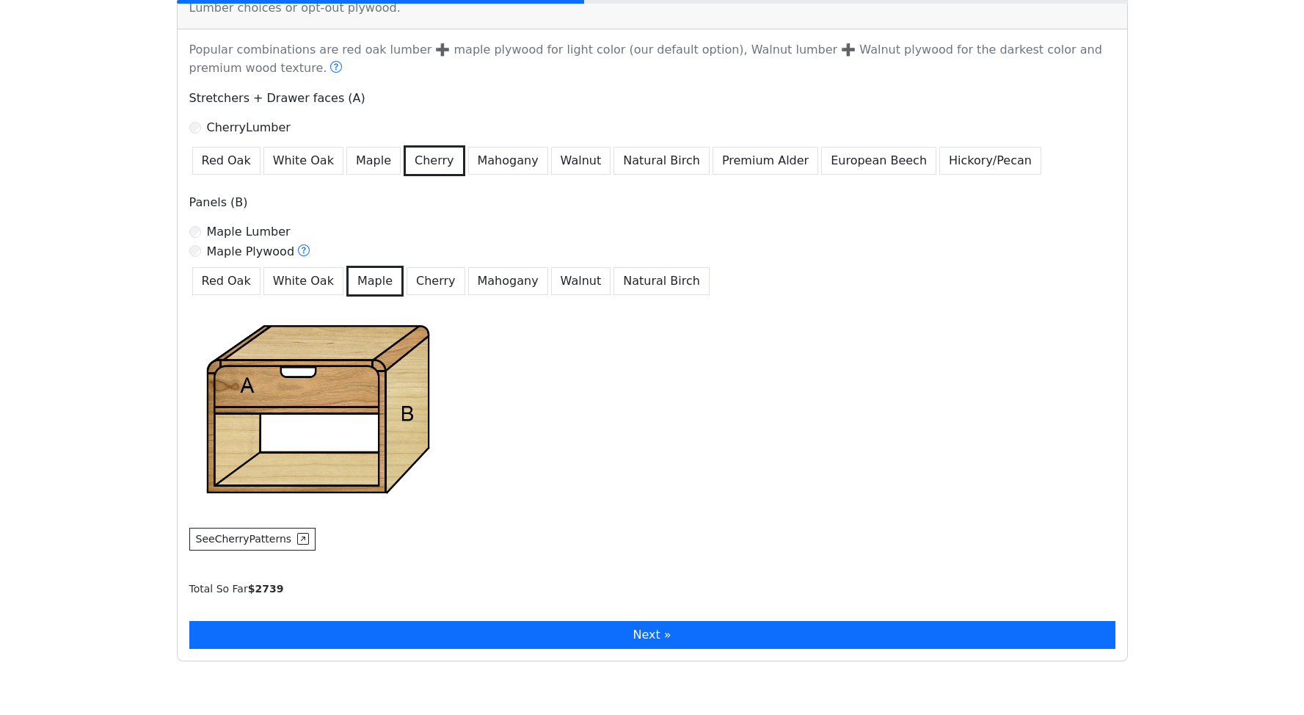
click at [686, 636] on button "Next »" at bounding box center [652, 635] width 926 height 28
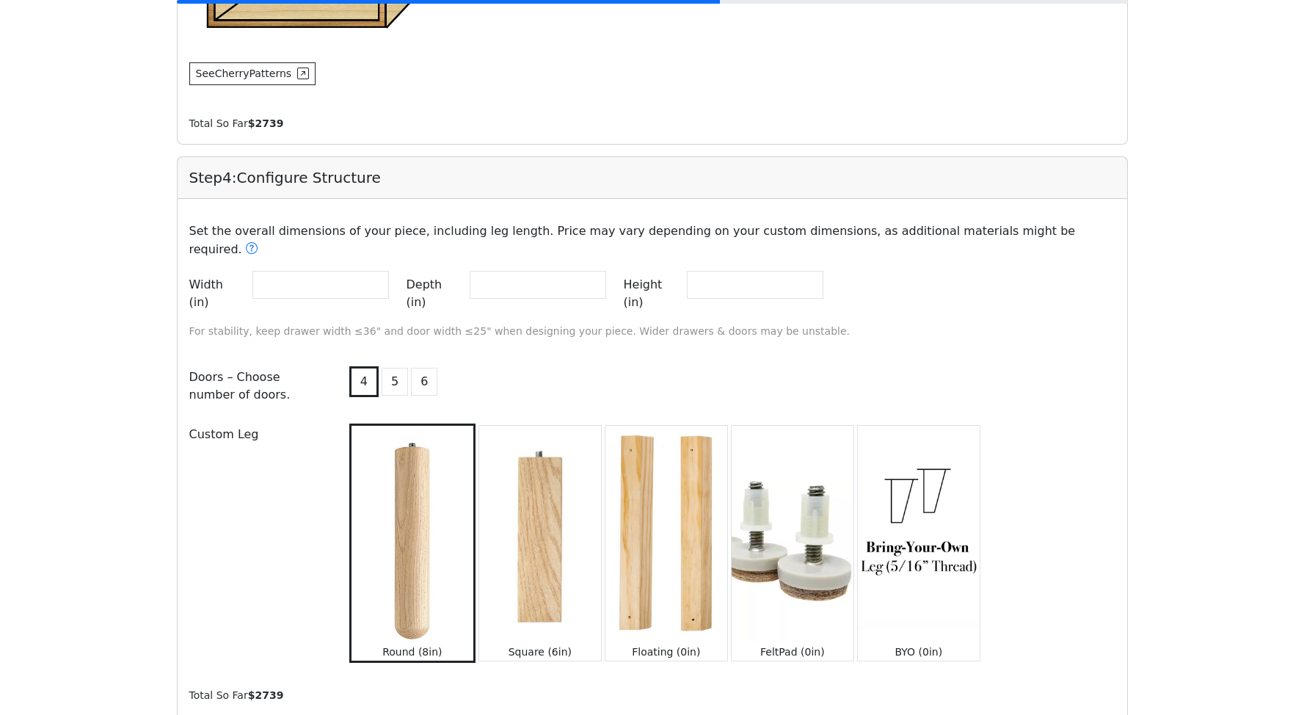
scroll to position [1197, 0]
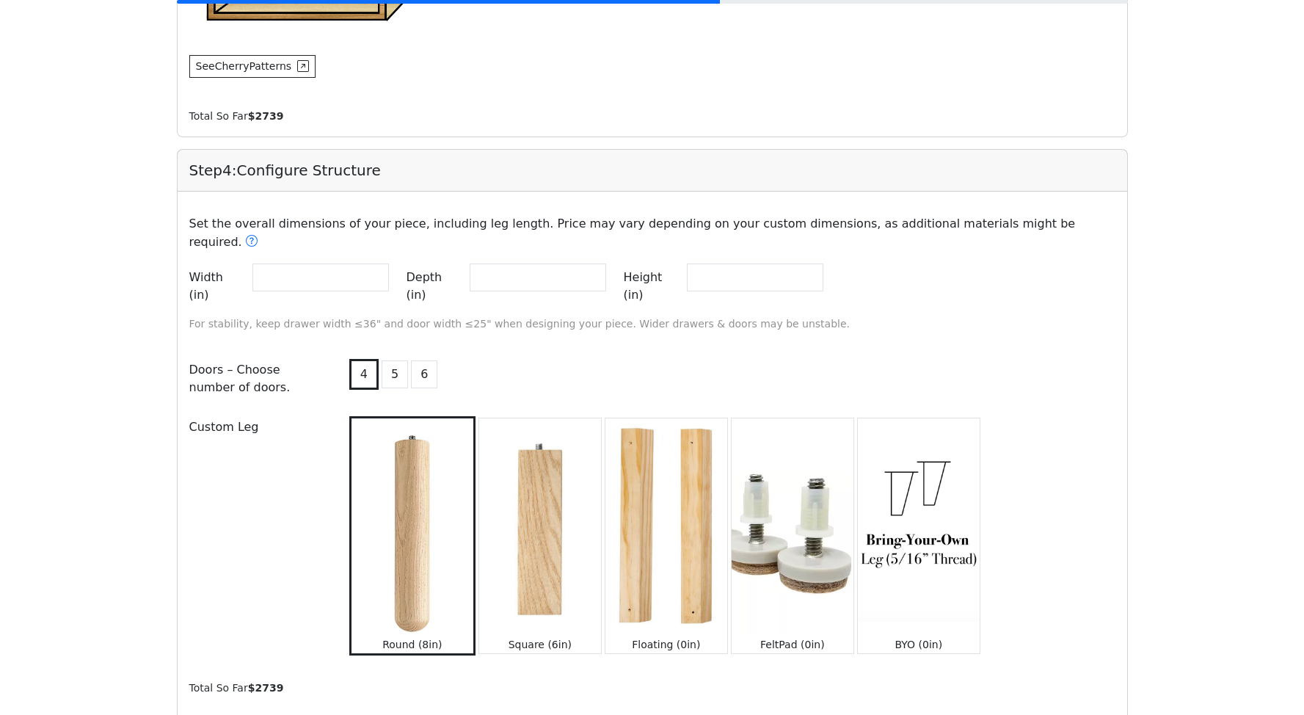
click at [294, 240] on div "Set the overall dimensions of your piece, including leg length. Price may vary …" at bounding box center [653, 273] width 944 height 141
click at [288, 266] on input "**" at bounding box center [321, 278] width 137 height 28
drag, startPoint x: 278, startPoint y: 290, endPoint x: 390, endPoint y: 298, distance: 111.9
click at [390, 315] on p "For stability, keep drawer width ≤36" and door width ≤25" when designing your p…" at bounding box center [653, 324] width 944 height 18
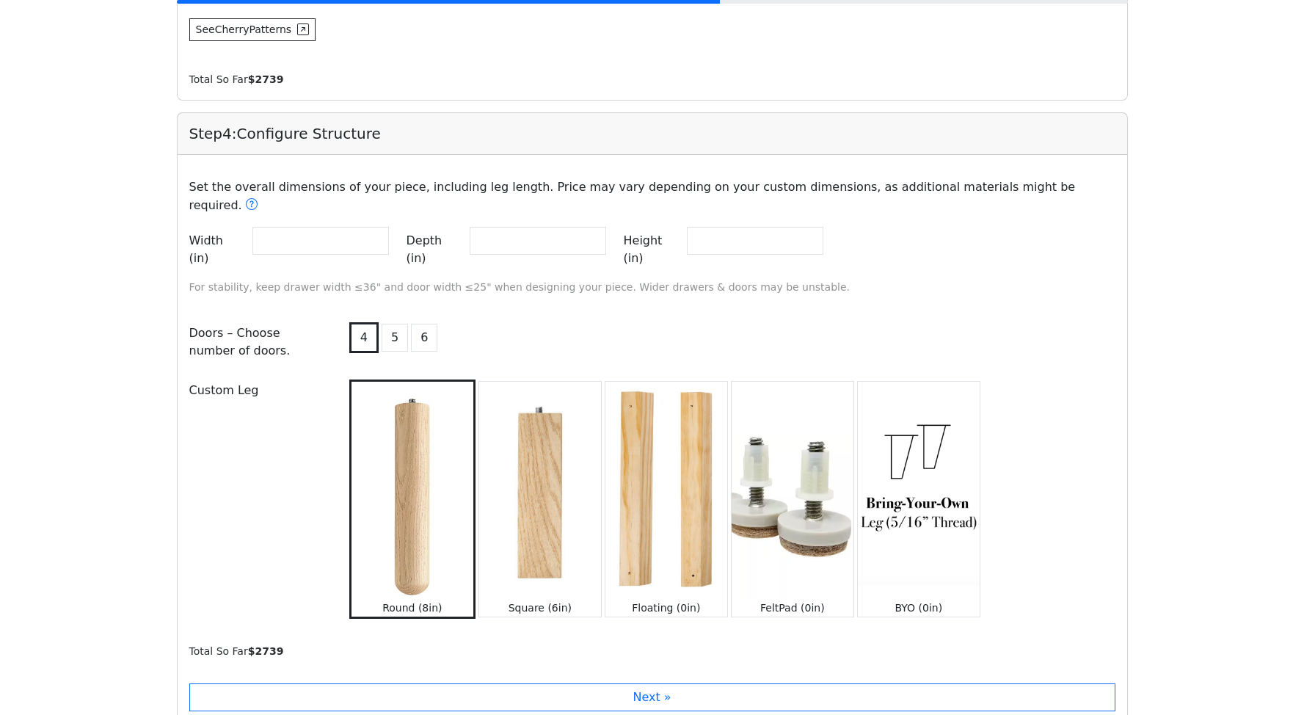
scroll to position [1237, 0]
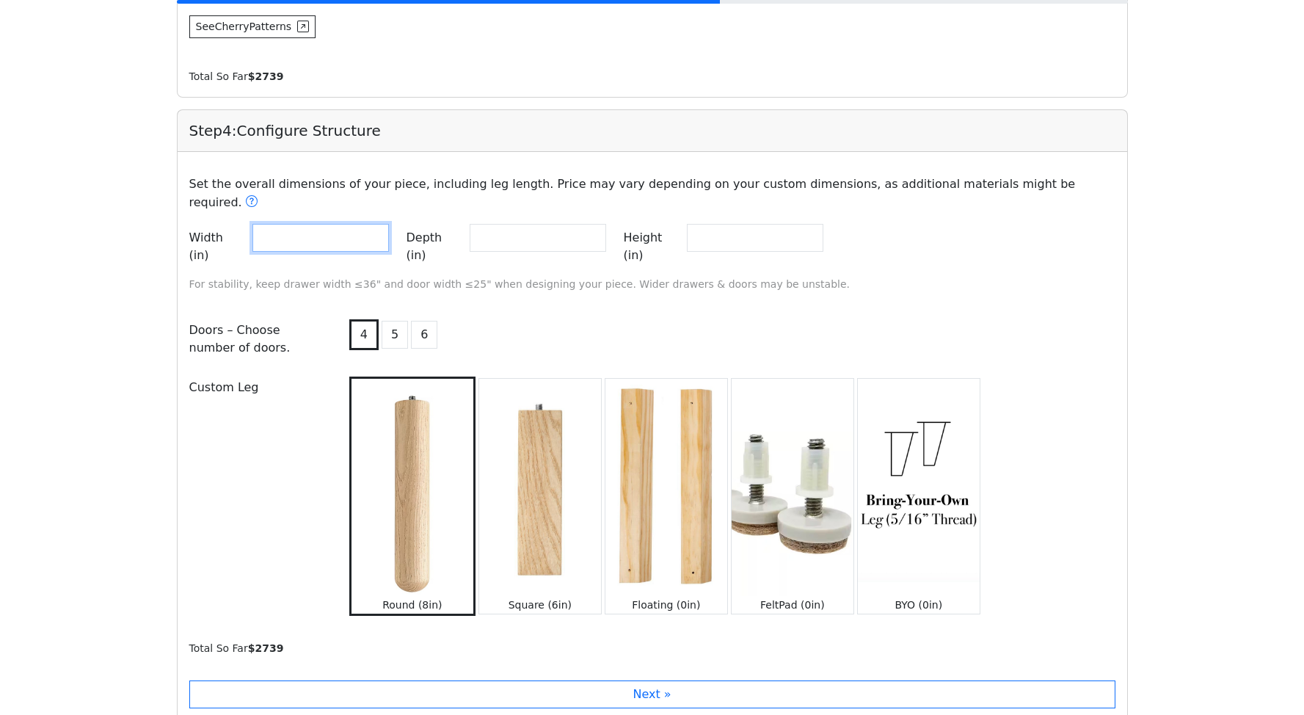
click at [269, 227] on input "**" at bounding box center [321, 238] width 137 height 28
type input "**"
click at [559, 225] on input "**" at bounding box center [538, 238] width 137 height 28
click at [793, 228] on input "**" at bounding box center [755, 238] width 137 height 28
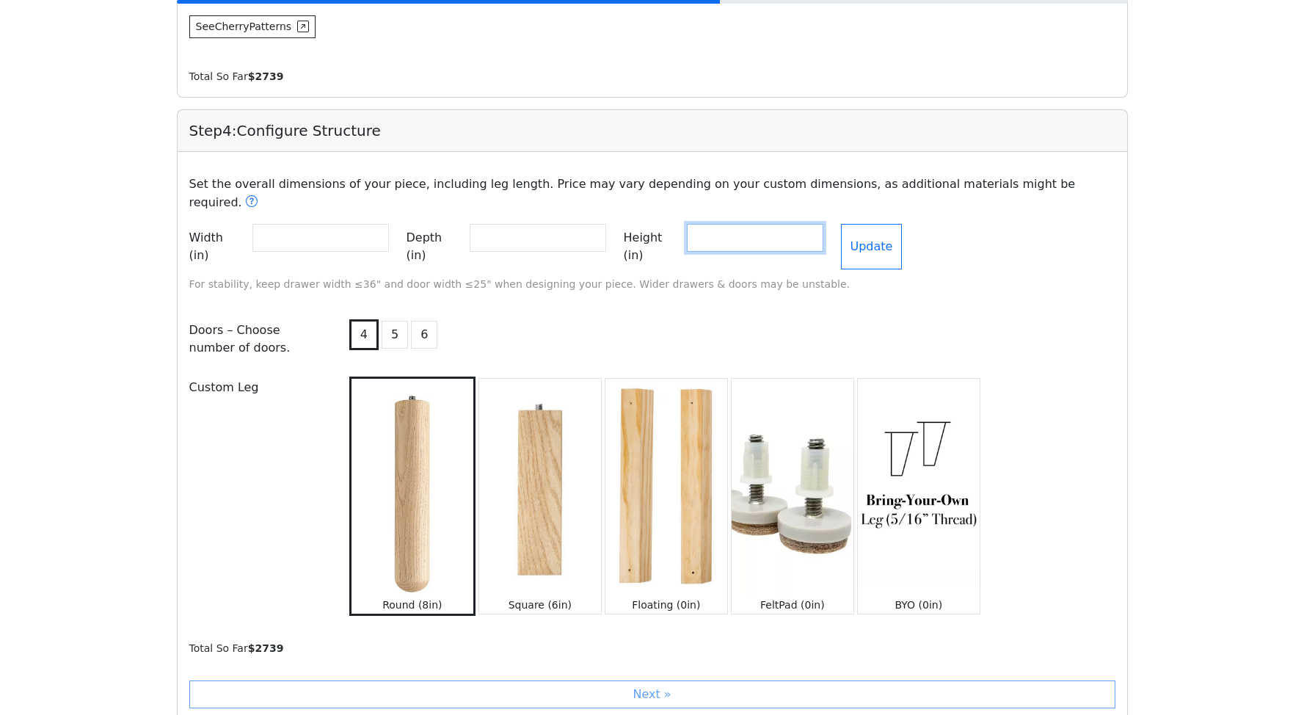
type input "*"
type input "**"
click at [903, 228] on button "Update" at bounding box center [872, 247] width 62 height 46
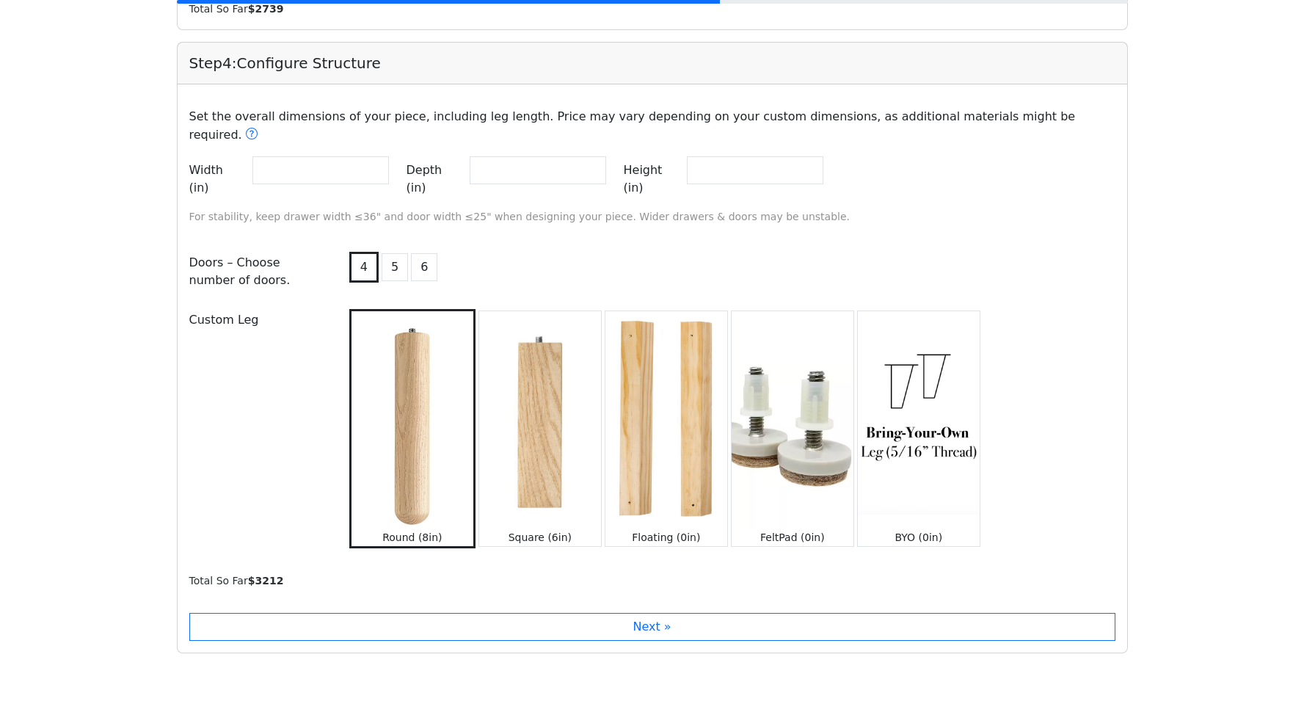
scroll to position [1306, 0]
click at [809, 447] on img at bounding box center [793, 418] width 122 height 217
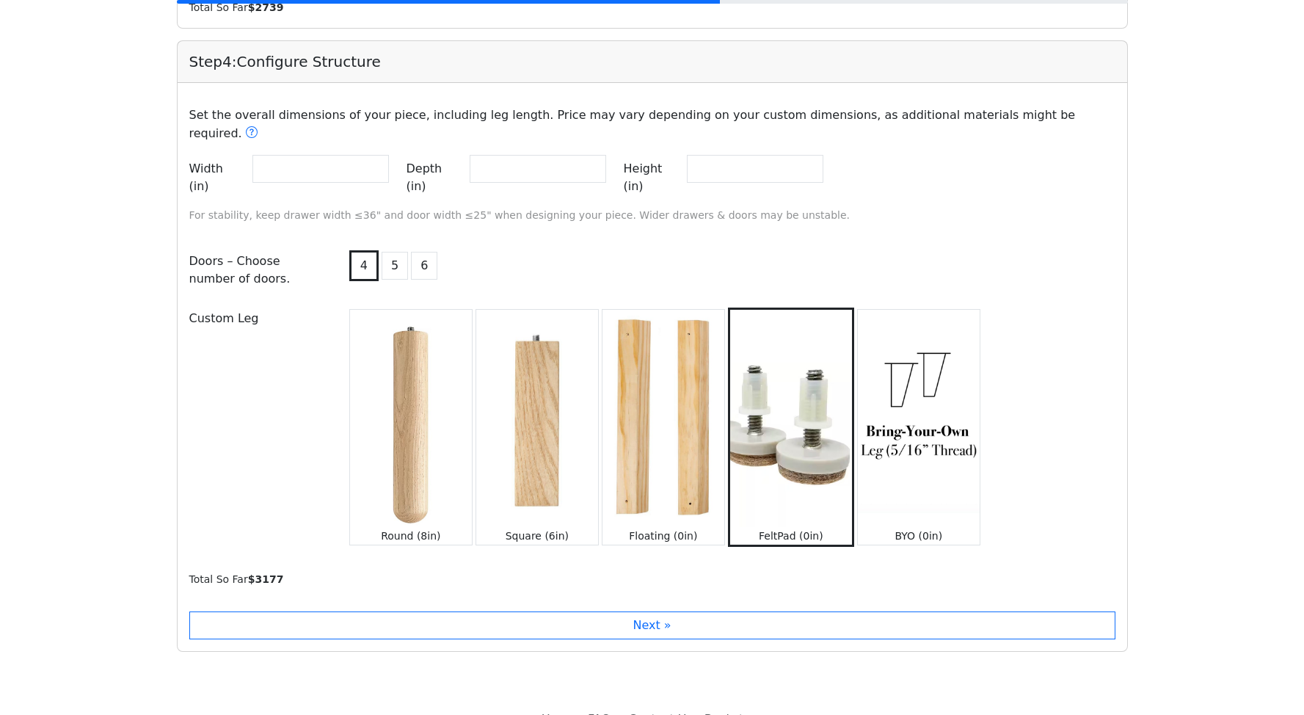
click at [880, 445] on img at bounding box center [919, 418] width 122 height 217
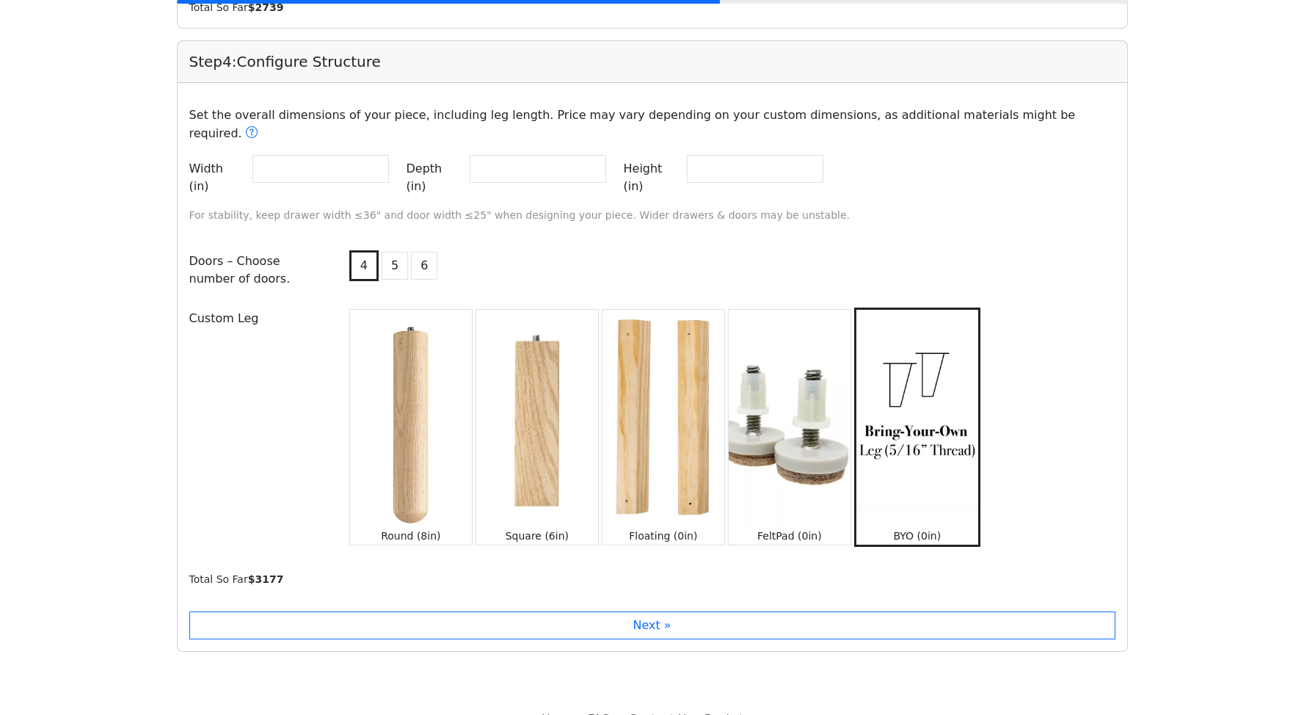
click at [826, 446] on img at bounding box center [790, 418] width 122 height 217
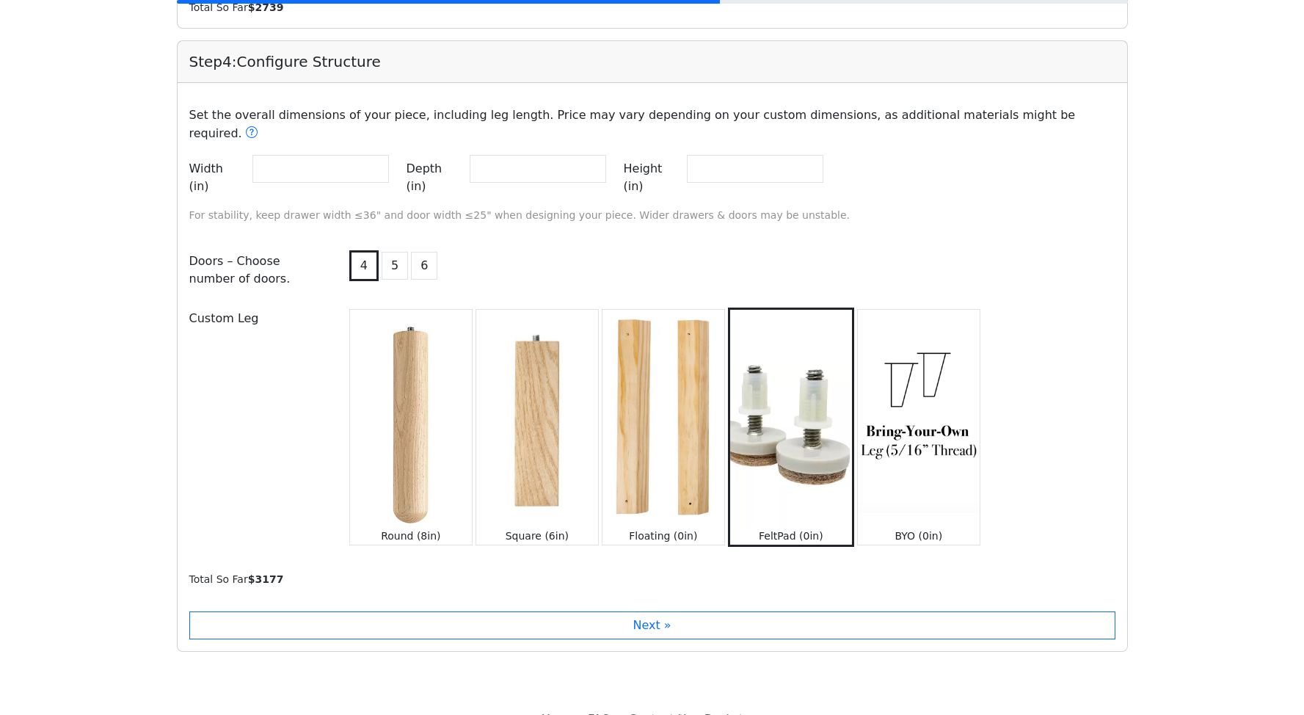
scroll to position [1296, 0]
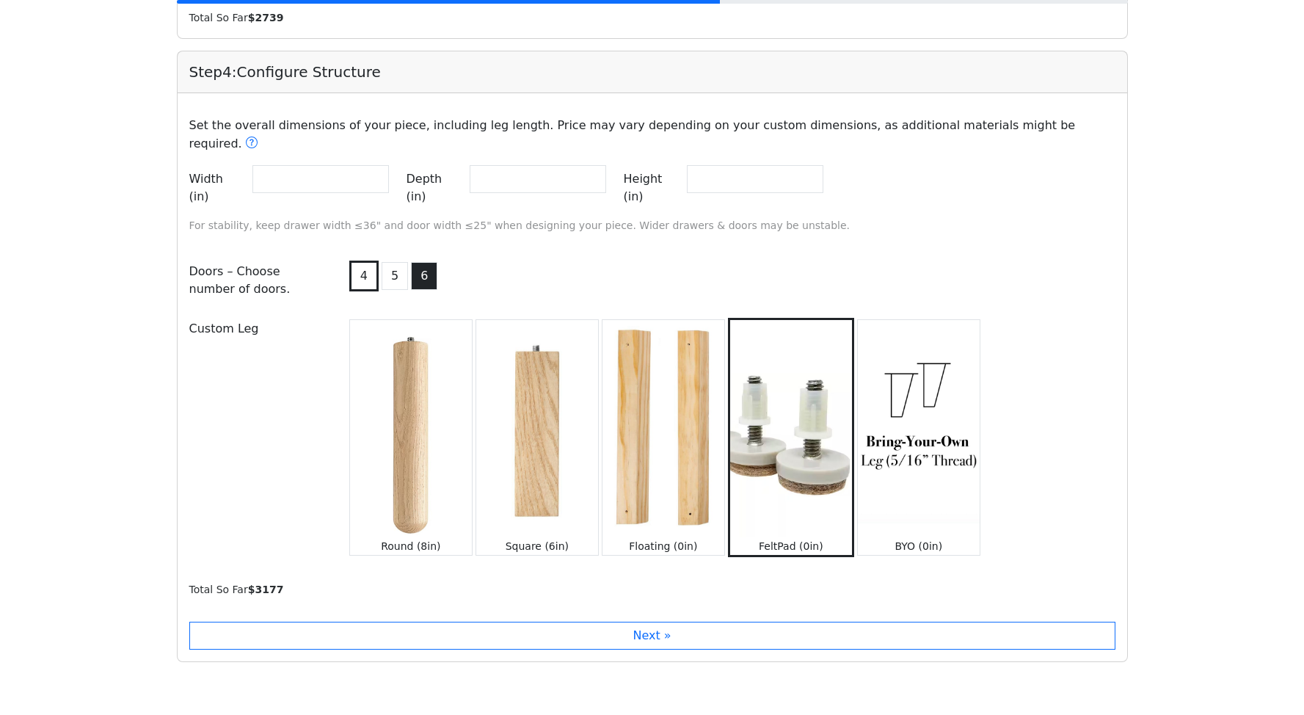
click at [421, 262] on button "6" at bounding box center [424, 276] width 26 height 28
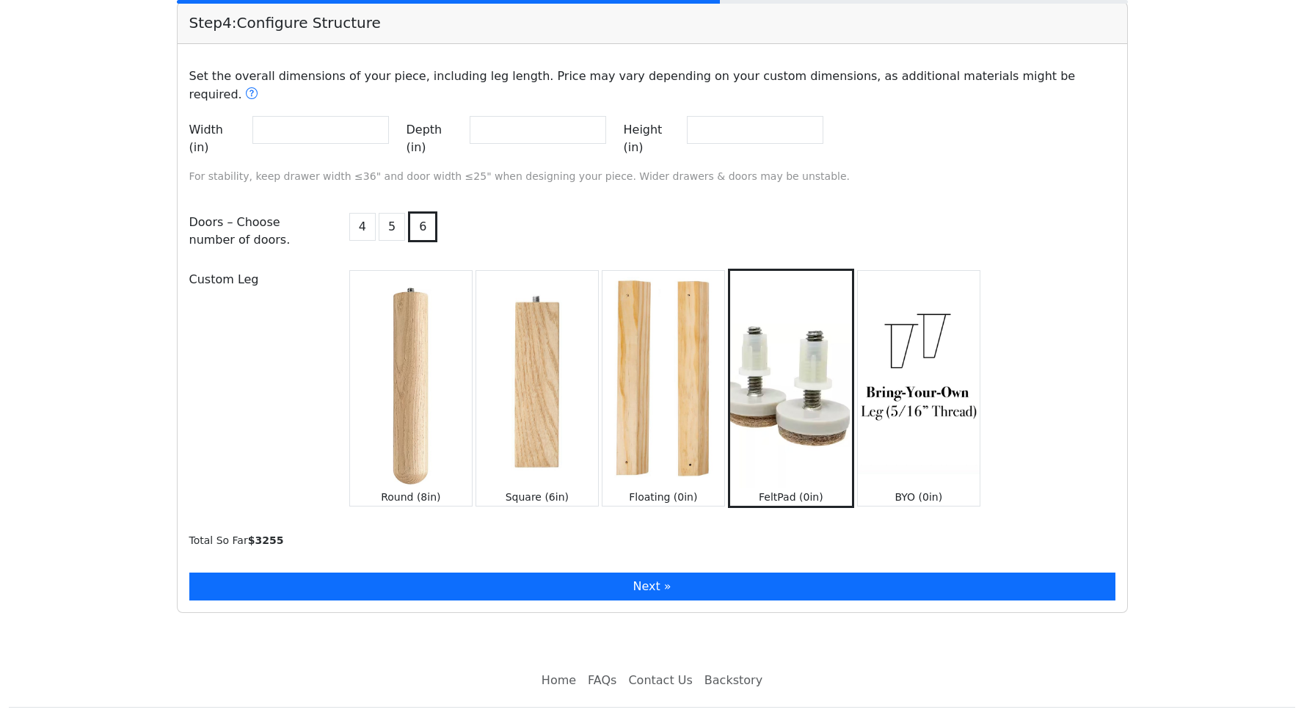
click at [633, 573] on button "Next »" at bounding box center [652, 587] width 926 height 28
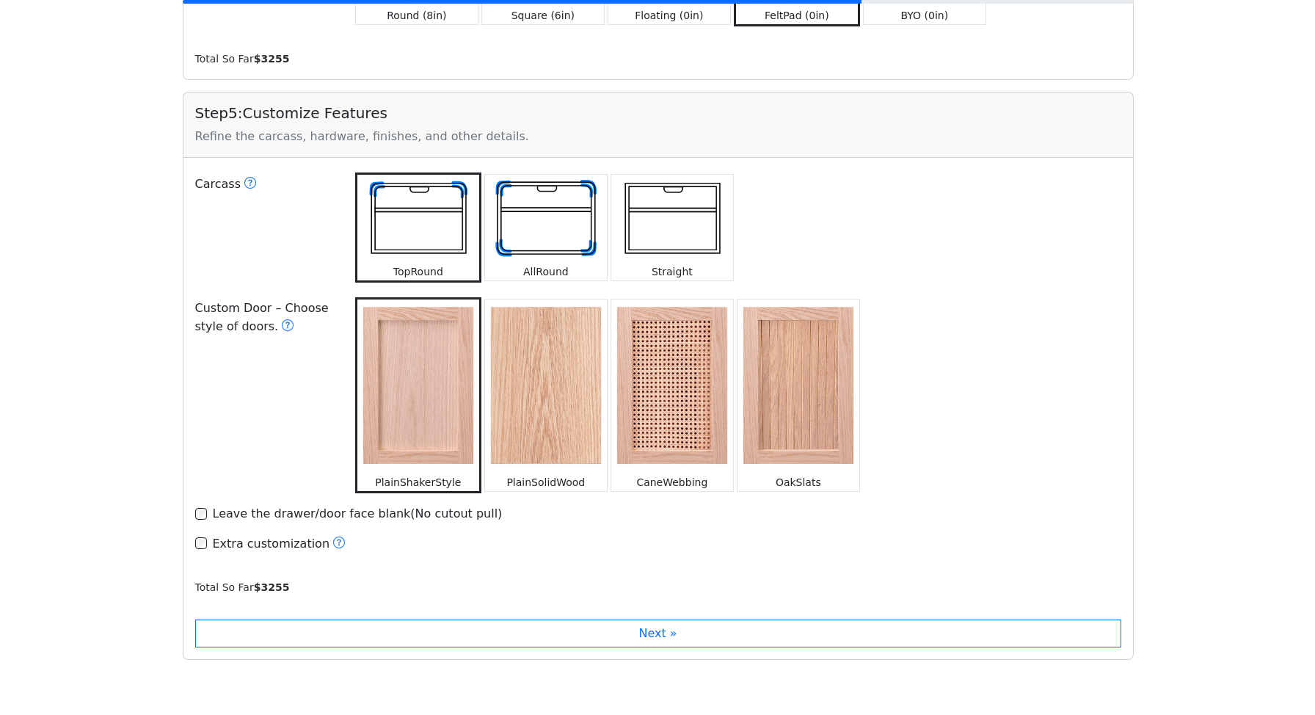
scroll to position [1826, 0]
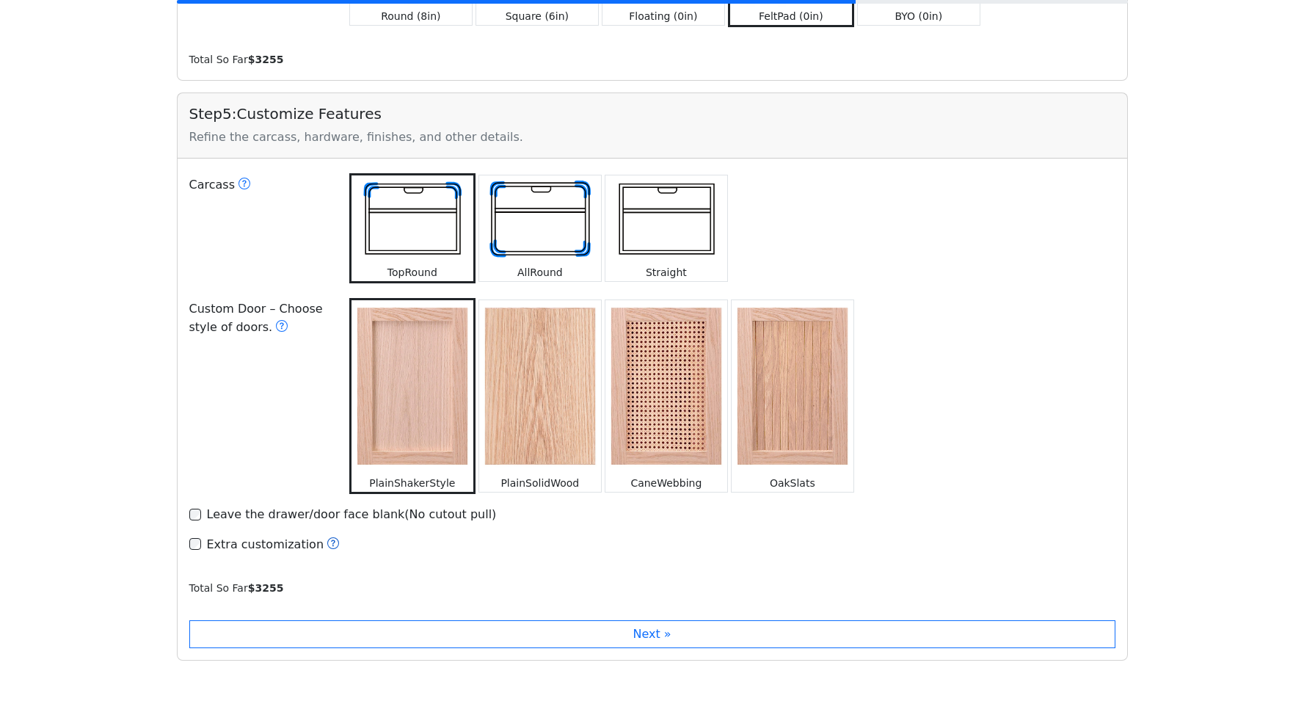
click at [327, 537] on icon at bounding box center [333, 543] width 12 height 12
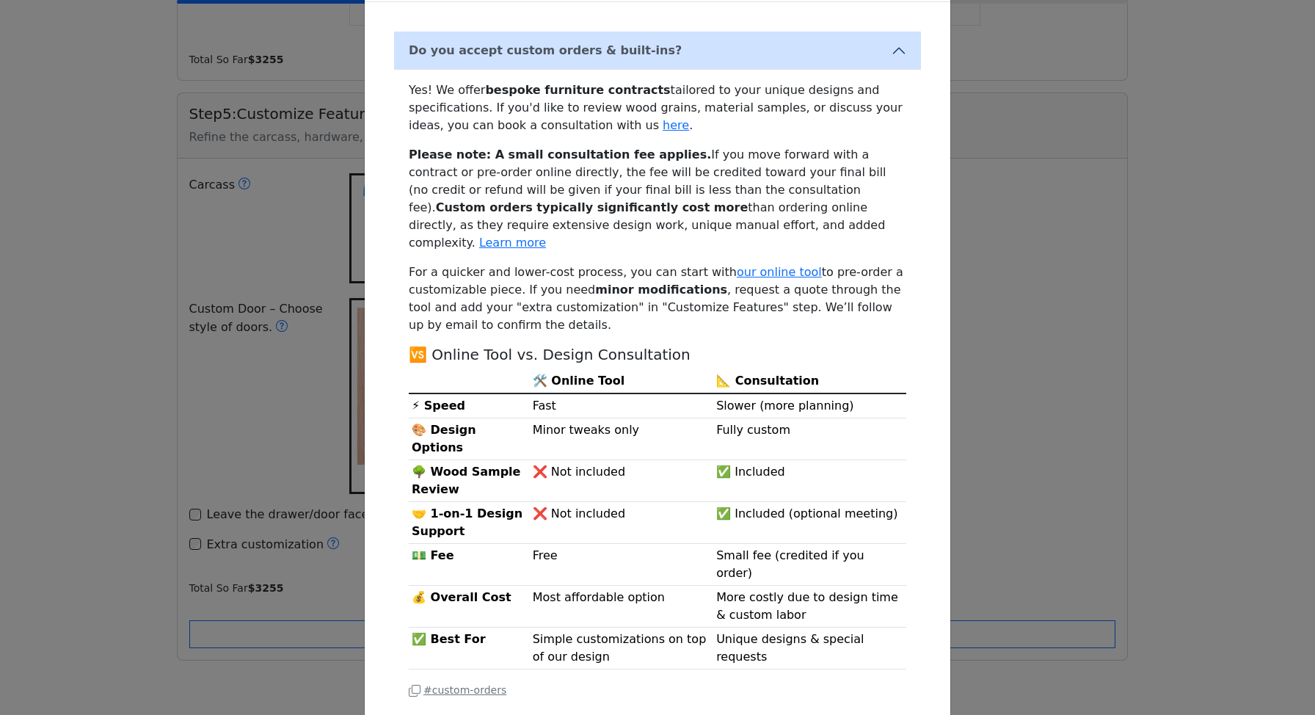
scroll to position [70, 0]
